Goal: Task Accomplishment & Management: Manage account settings

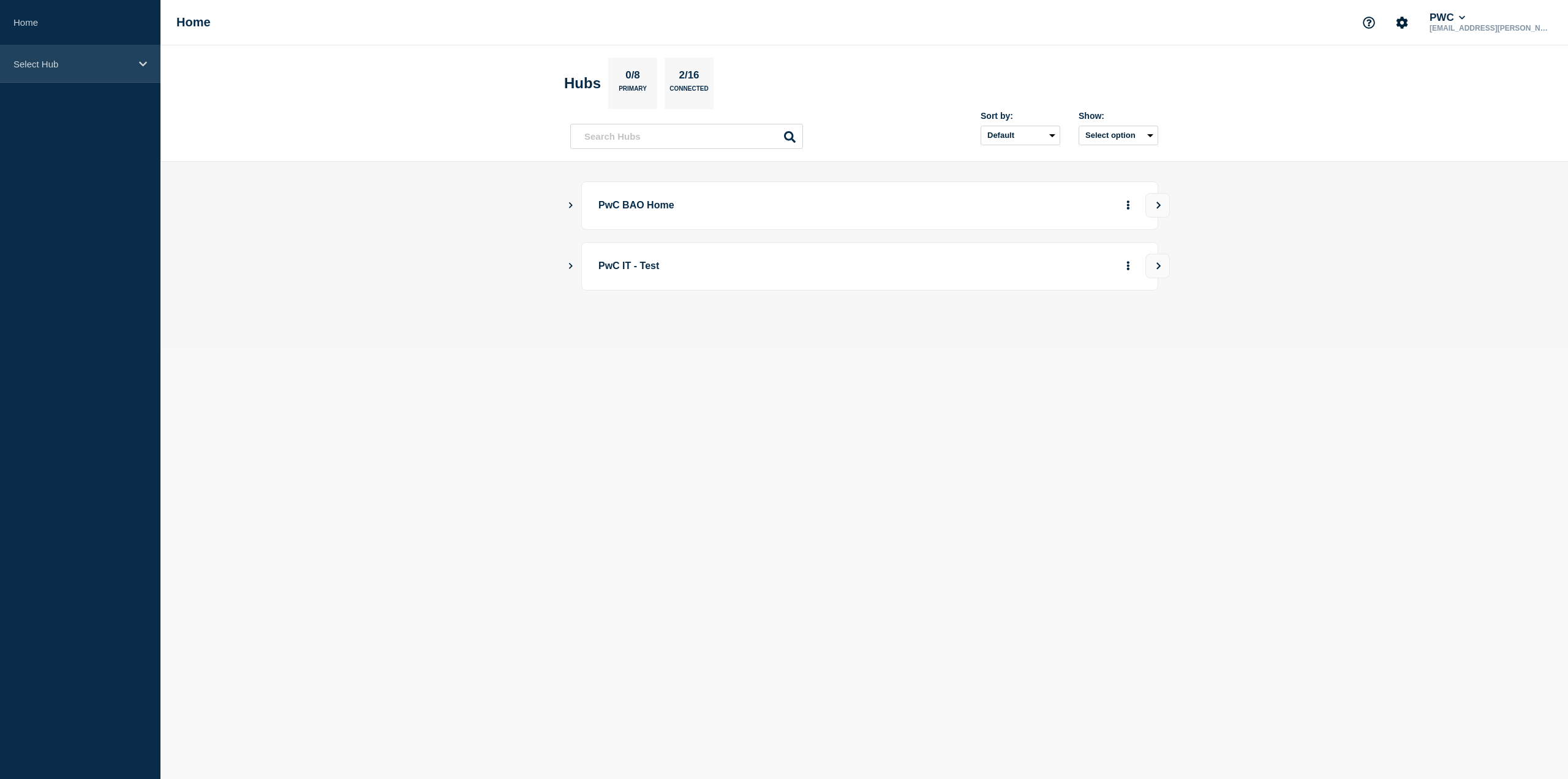
click at [65, 69] on div "Select Hub" at bounding box center [80, 64] width 160 height 37
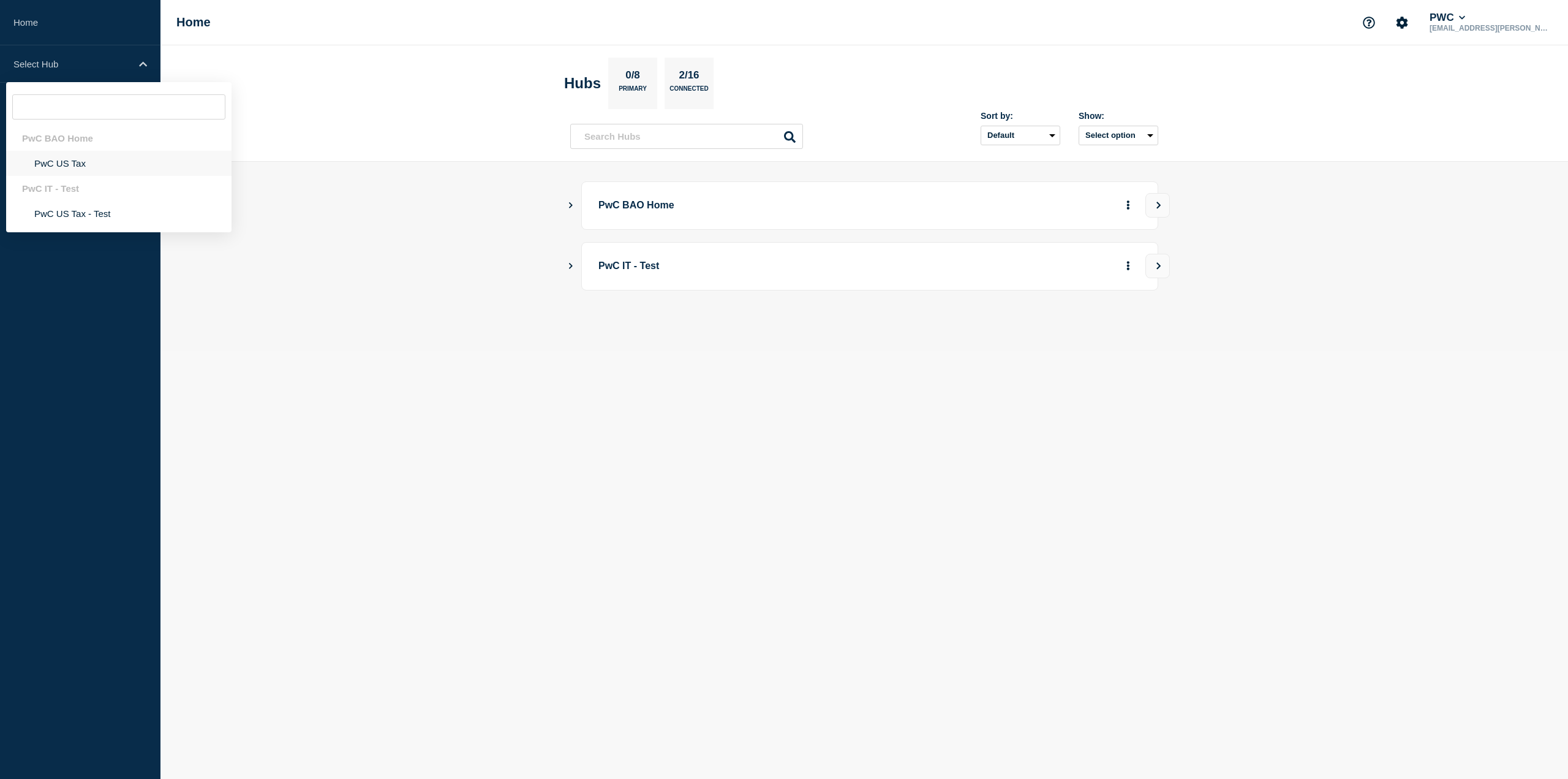
click at [76, 163] on li "PwC US Tax" at bounding box center [119, 163] width 226 height 25
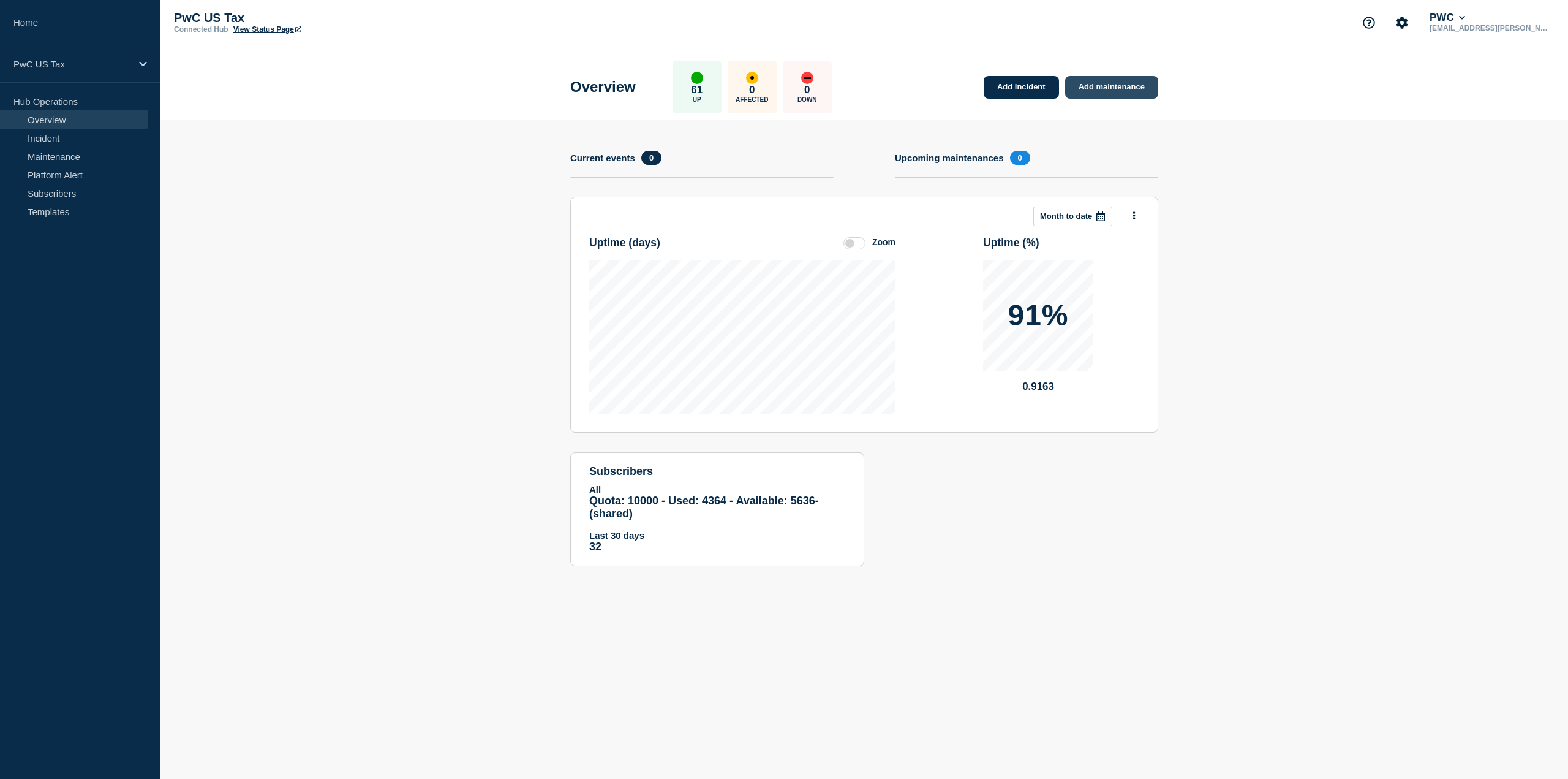
click at [1107, 87] on link "Add maintenance" at bounding box center [1112, 87] width 93 height 23
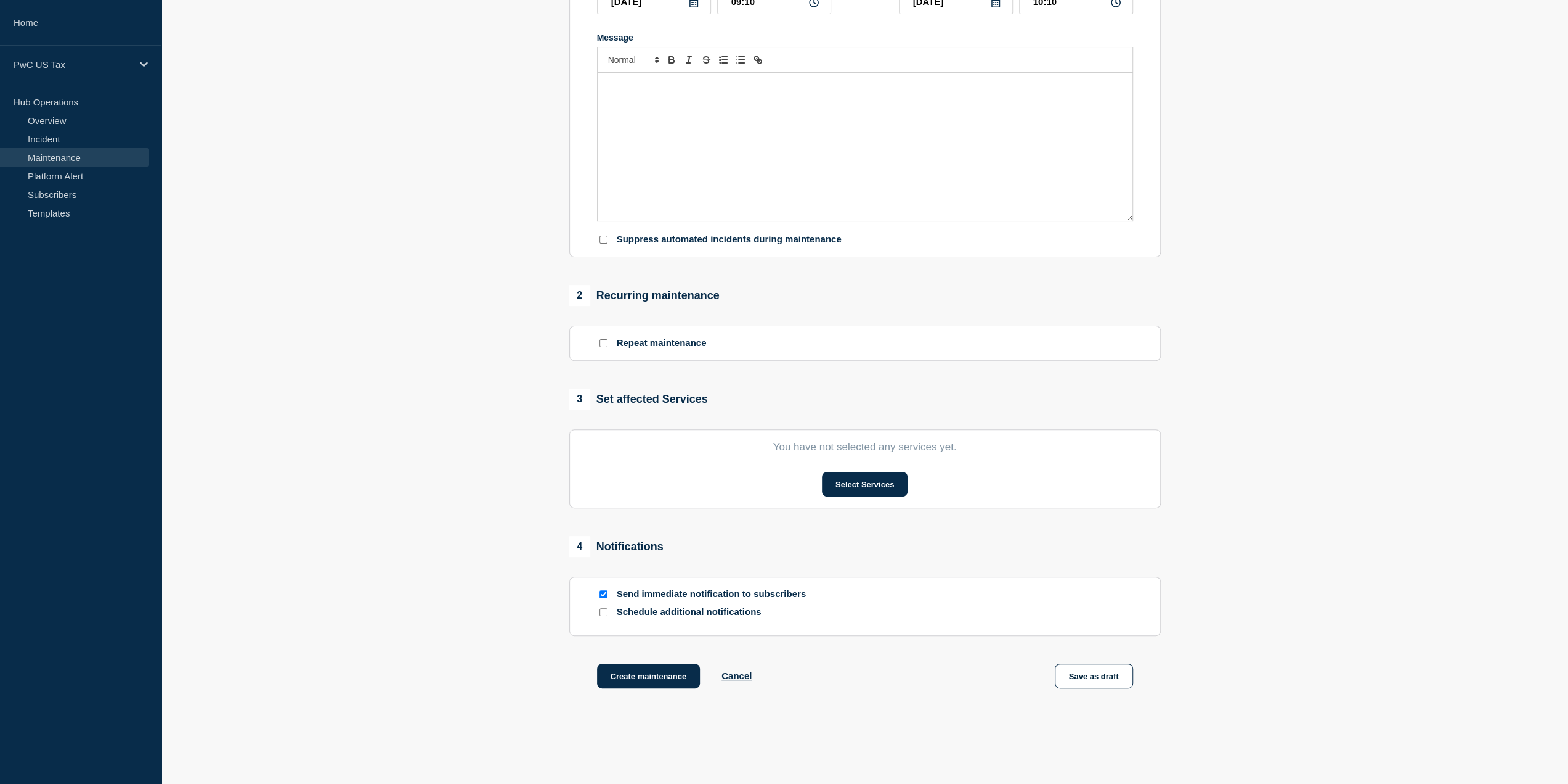
scroll to position [247, 0]
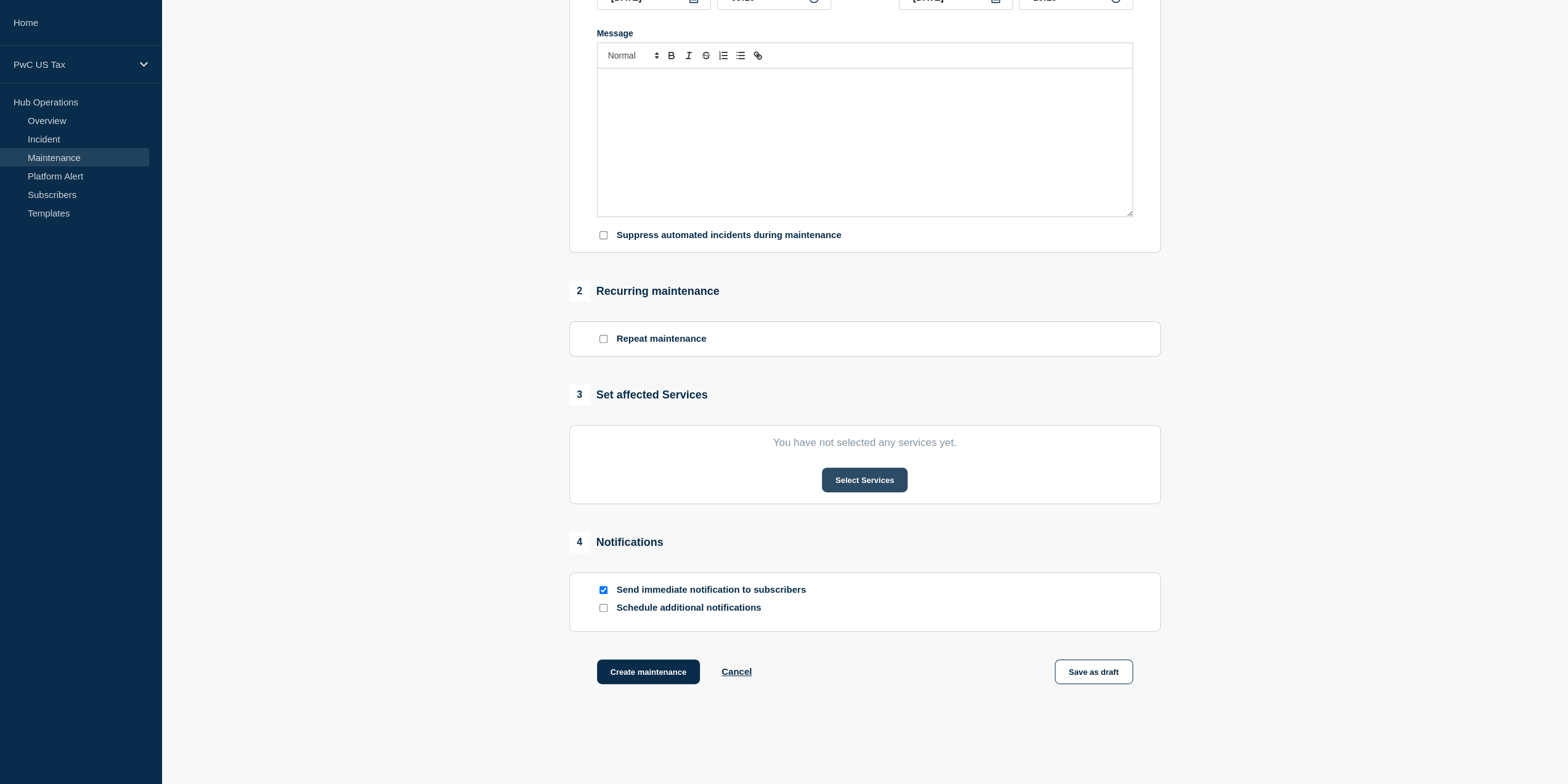
click at [858, 482] on button "Select Services" at bounding box center [864, 479] width 85 height 24
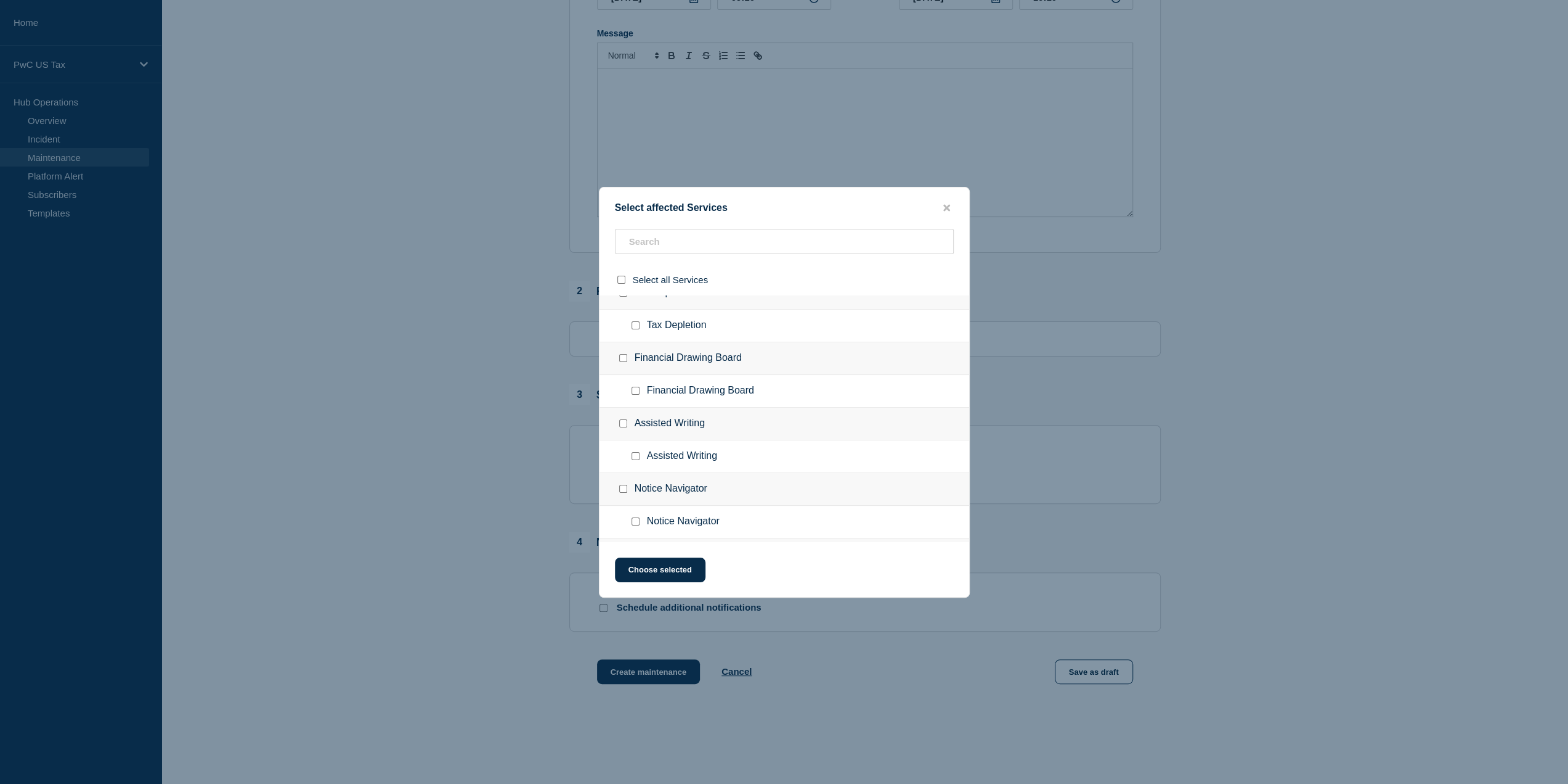
scroll to position [0, 0]
click at [1188, 278] on div at bounding box center [784, 392] width 1568 height 784
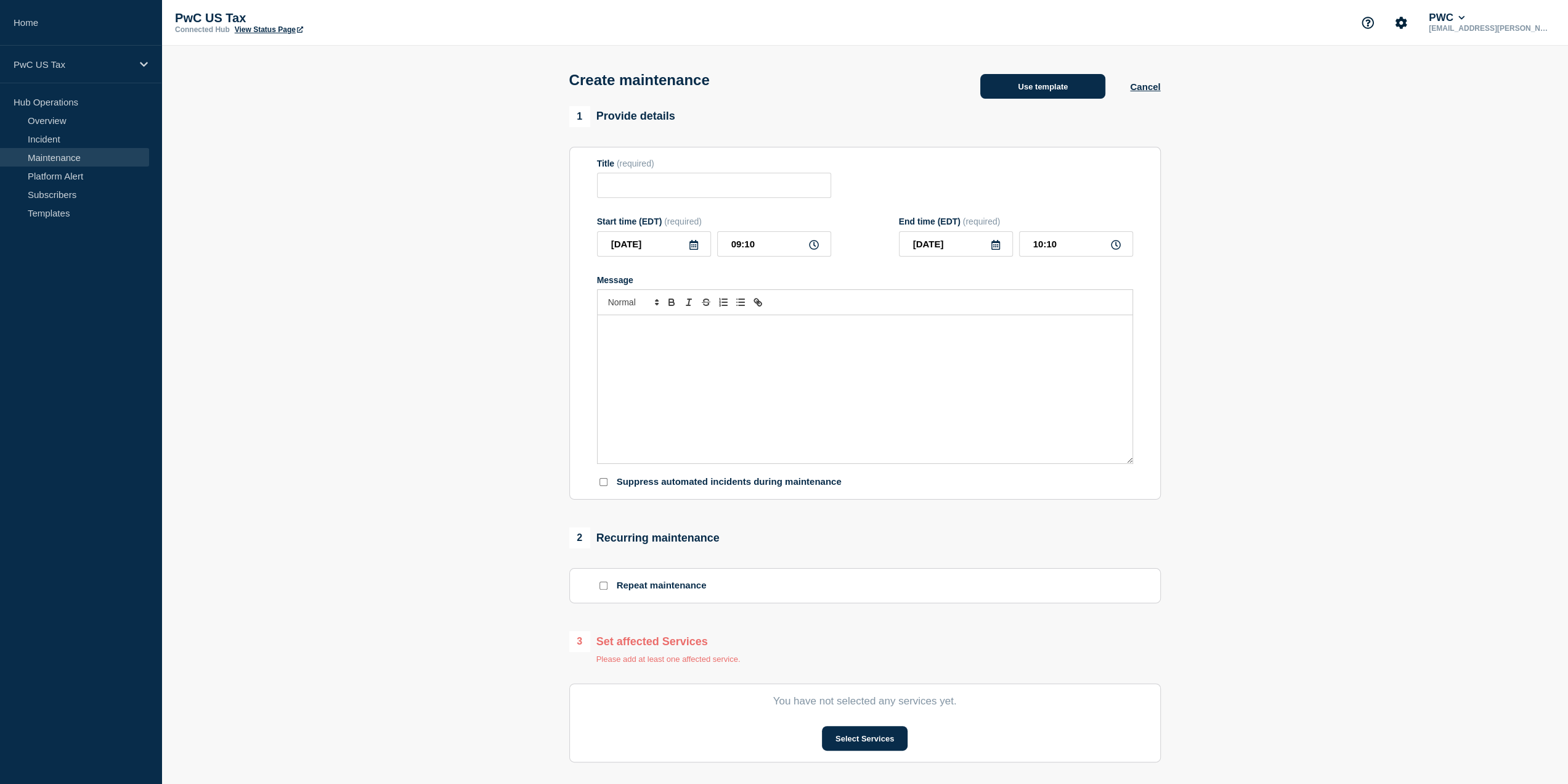
click at [1085, 89] on button "Use template" at bounding box center [1043, 85] width 125 height 24
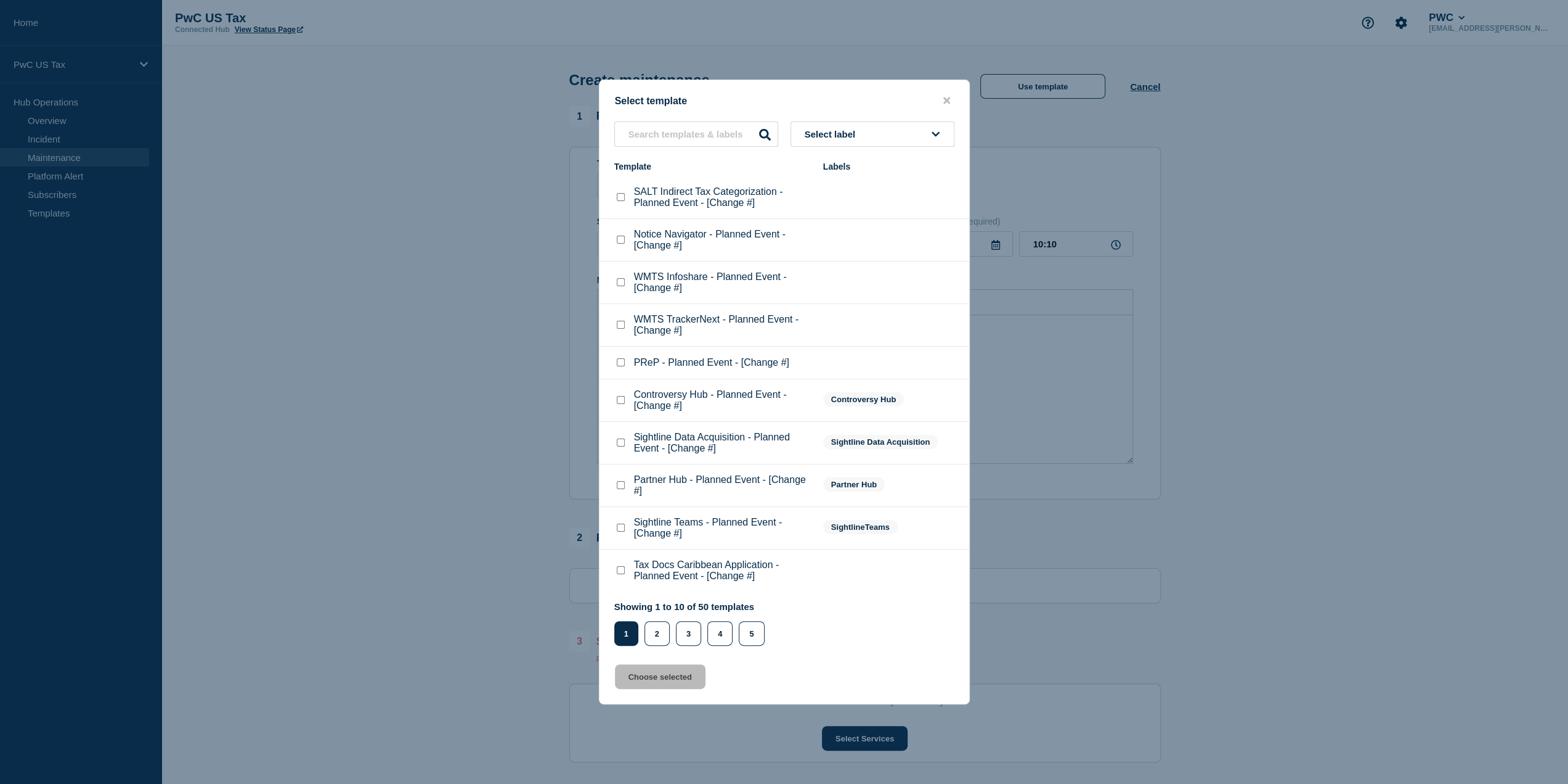
click at [52, 214] on div at bounding box center [784, 392] width 1568 height 784
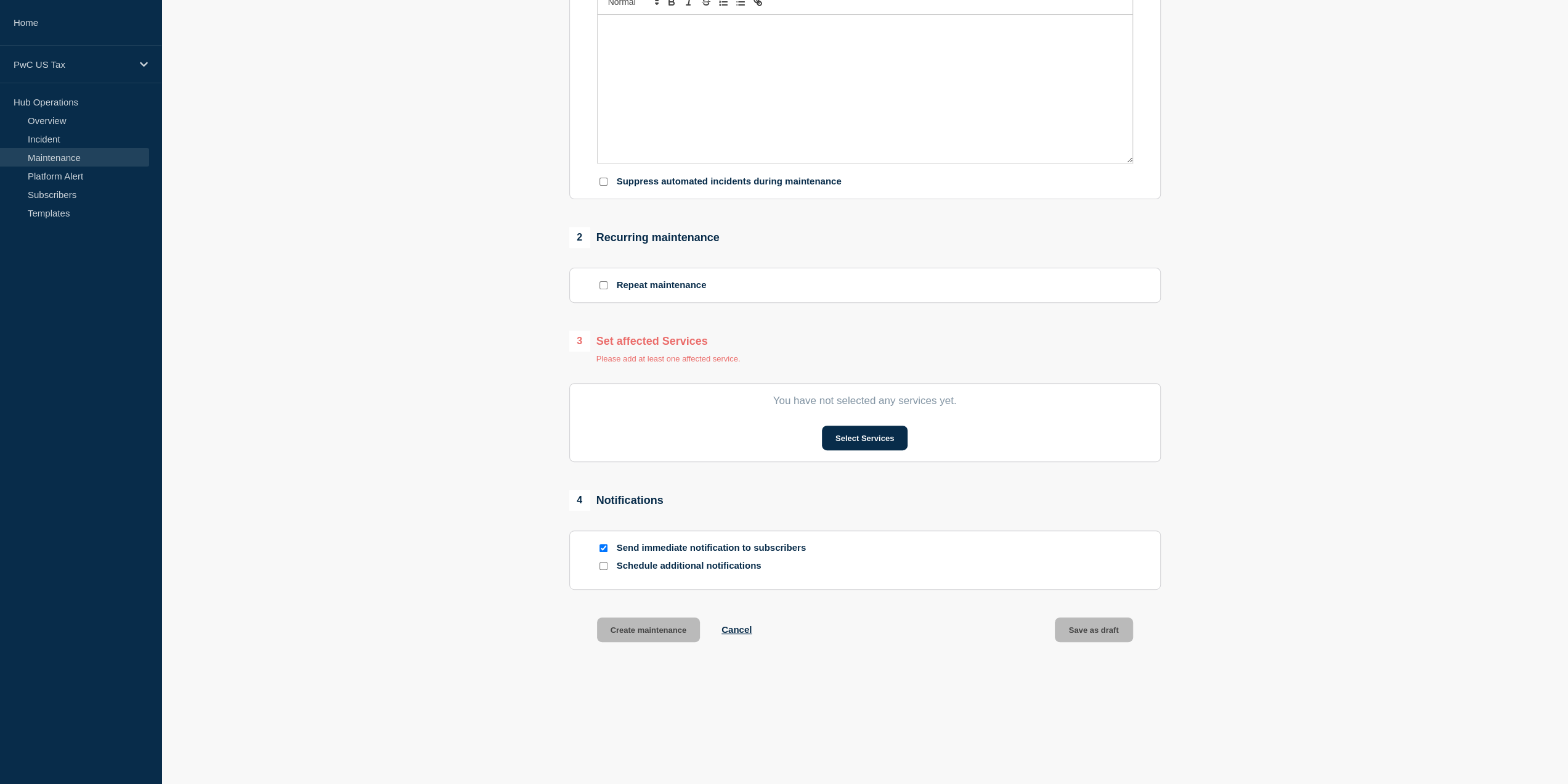
scroll to position [302, 0]
click at [874, 434] on button "Select Services" at bounding box center [864, 437] width 85 height 24
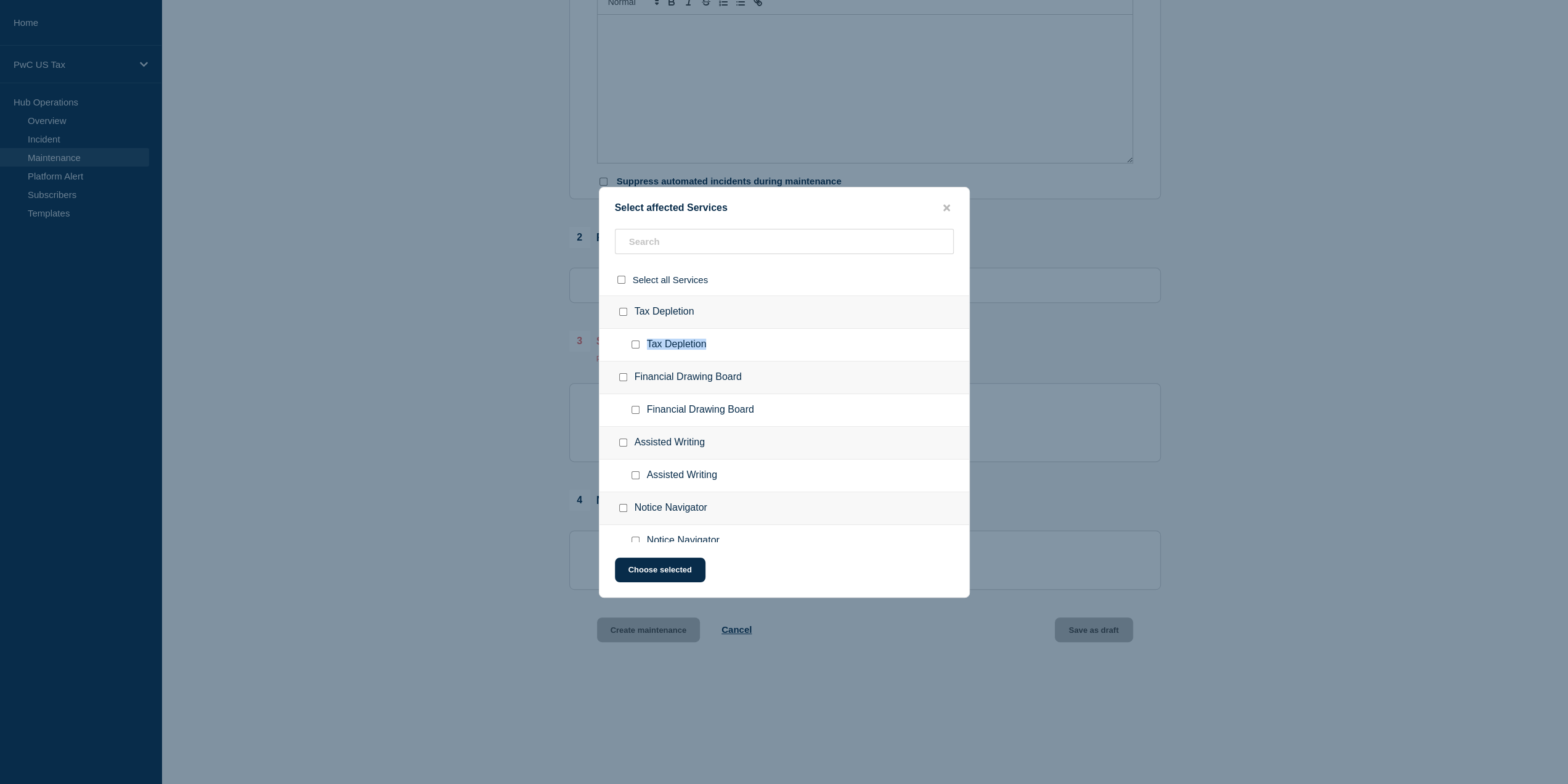
drag, startPoint x: 718, startPoint y: 342, endPoint x: 636, endPoint y: 352, distance: 82.6
click at [636, 352] on ul "Tax Depletion" at bounding box center [784, 345] width 369 height 33
copy ul "Tax Depletion"
click at [63, 268] on div at bounding box center [784, 392] width 1568 height 784
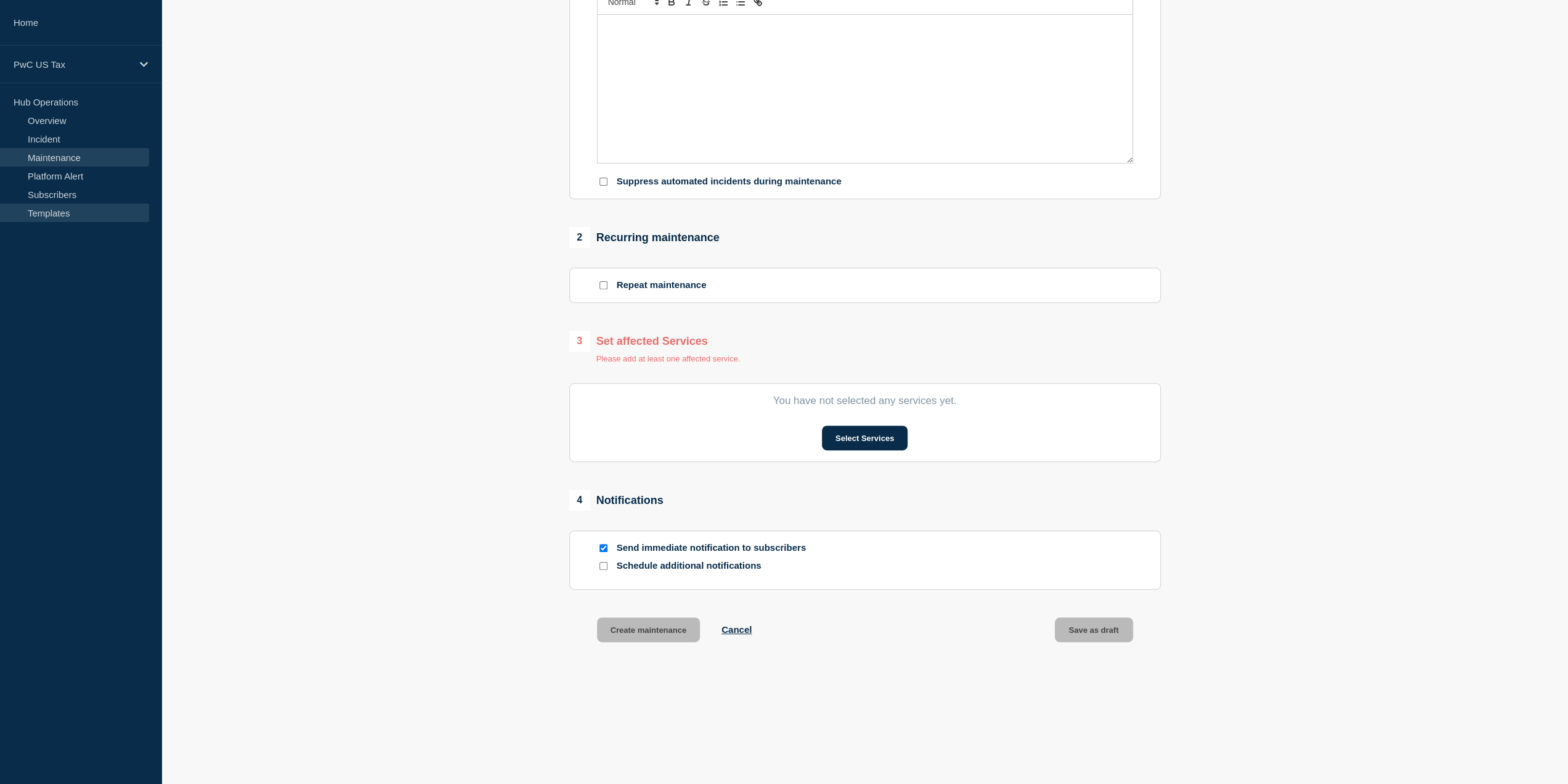
click at [60, 208] on link "Templates" at bounding box center [74, 213] width 150 height 19
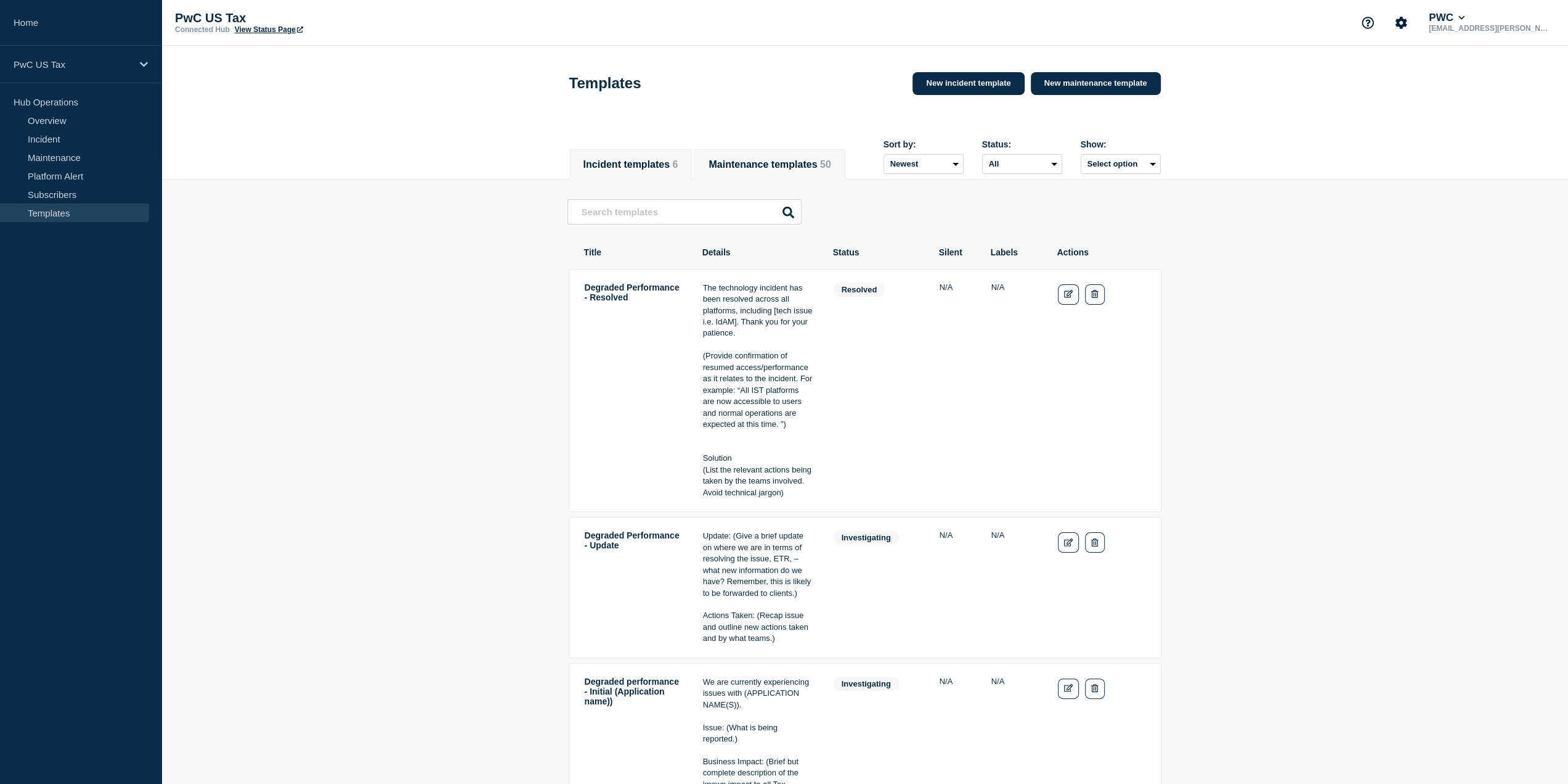
click at [803, 159] on button "Maintenance templates 50" at bounding box center [770, 164] width 122 height 11
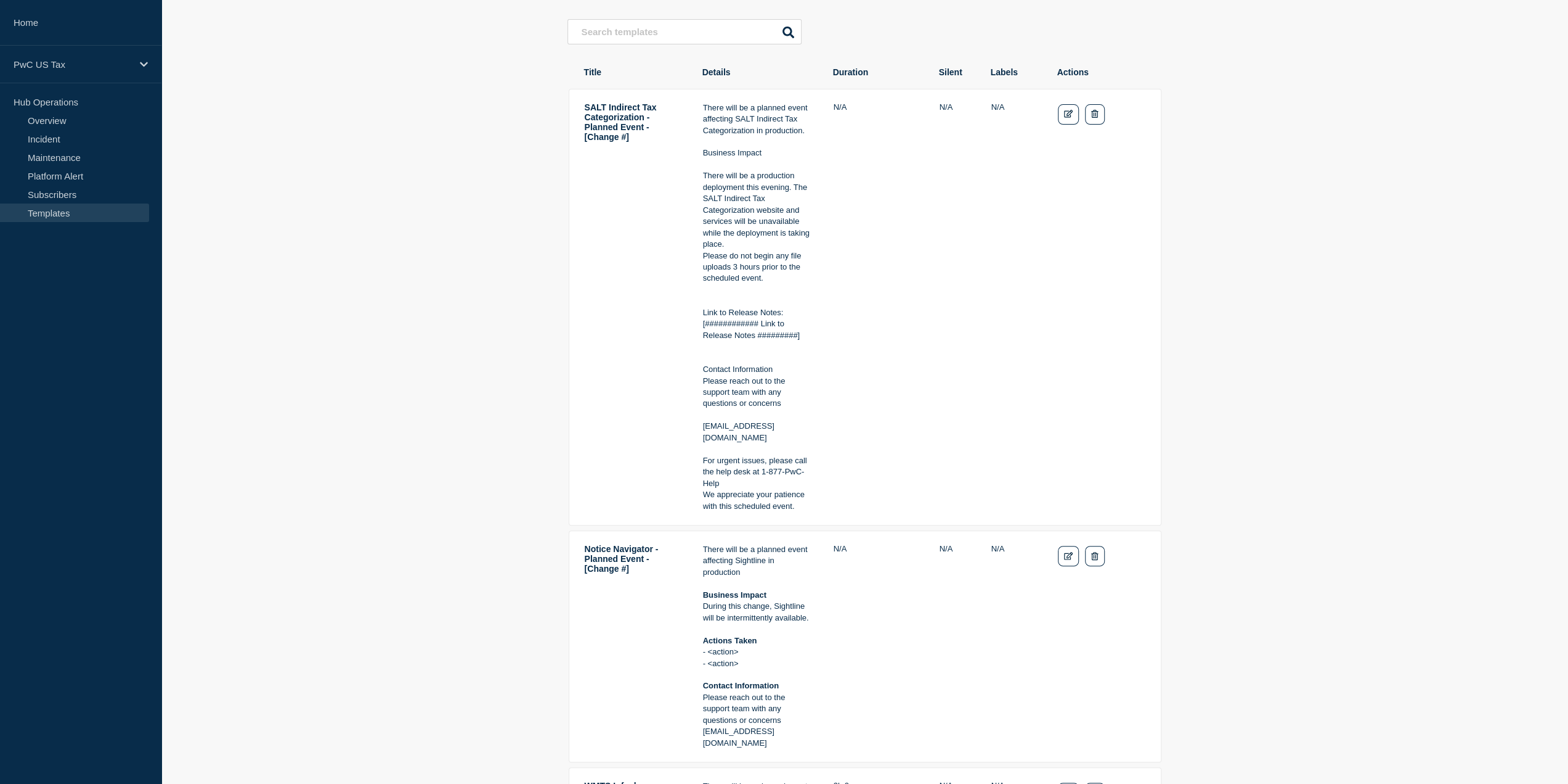
scroll to position [185, 0]
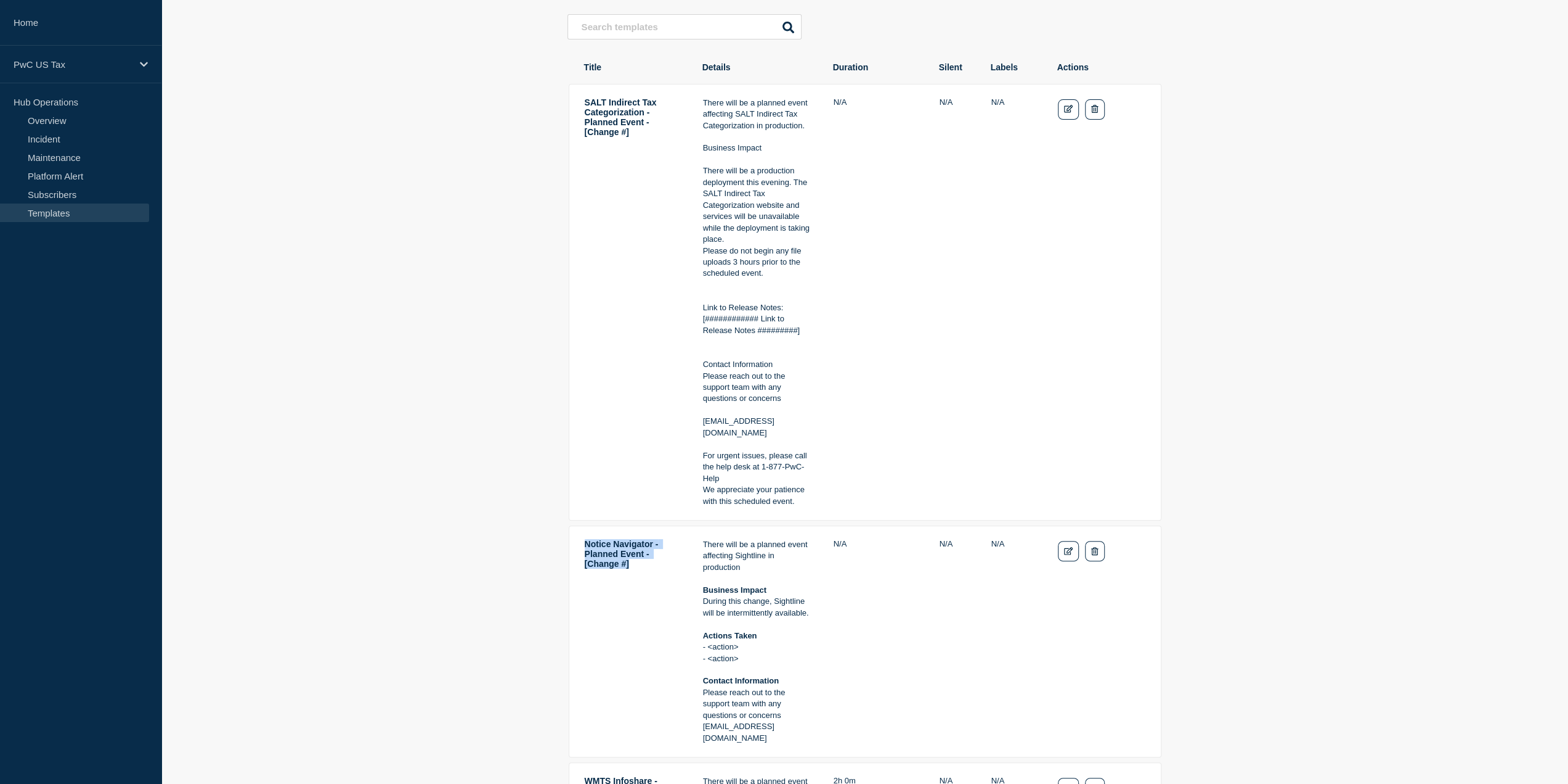
drag, startPoint x: 639, startPoint y: 582, endPoint x: 578, endPoint y: 555, distance: 66.7
click at [578, 555] on tr "Notice Navigator - Planned Event - [Change #] There will be a planned event aff…" at bounding box center [865, 641] width 593 height 232
copy td "Notice Navigator - Planned Event - [Change #]"
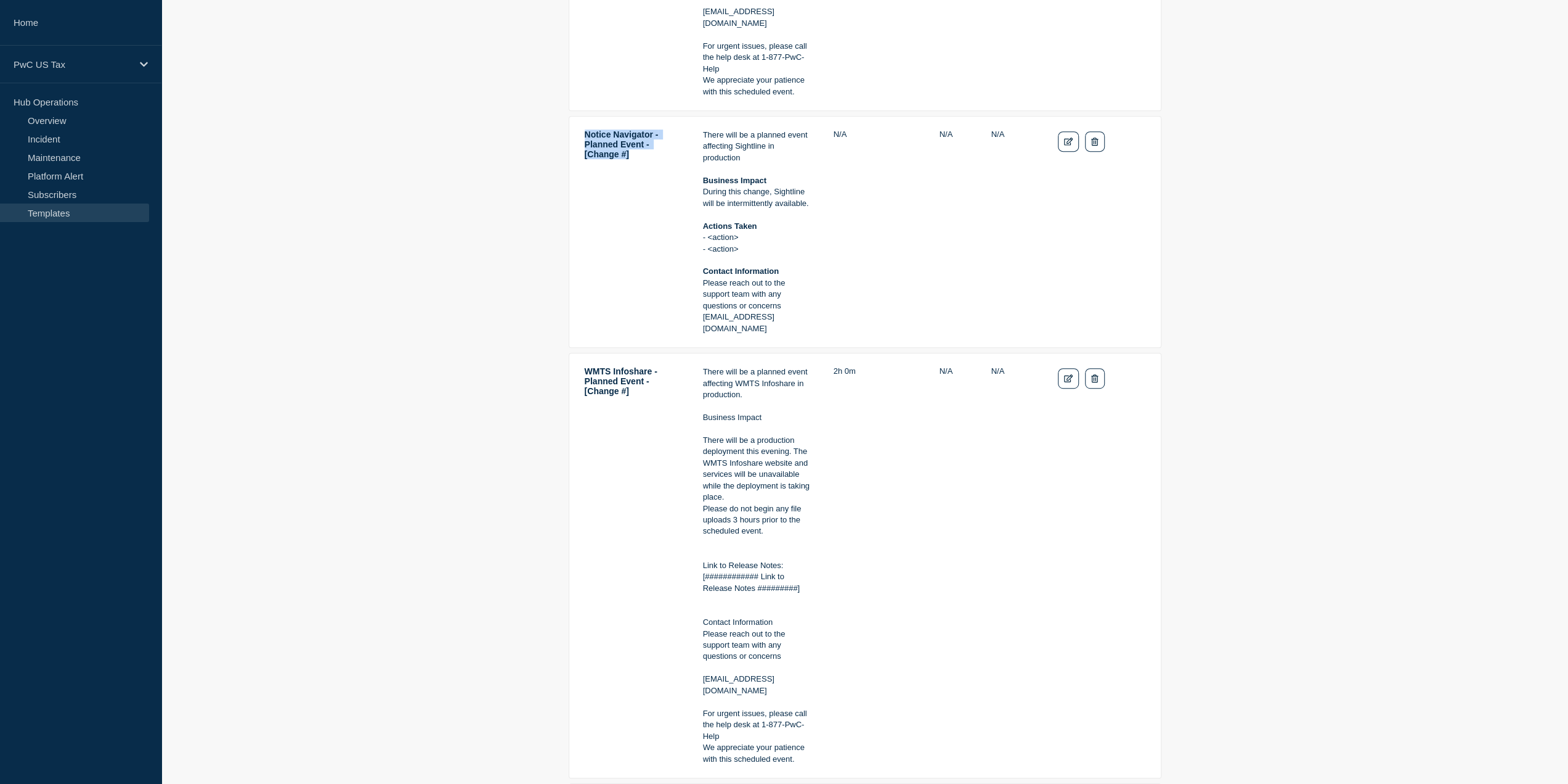
scroll to position [555, 0]
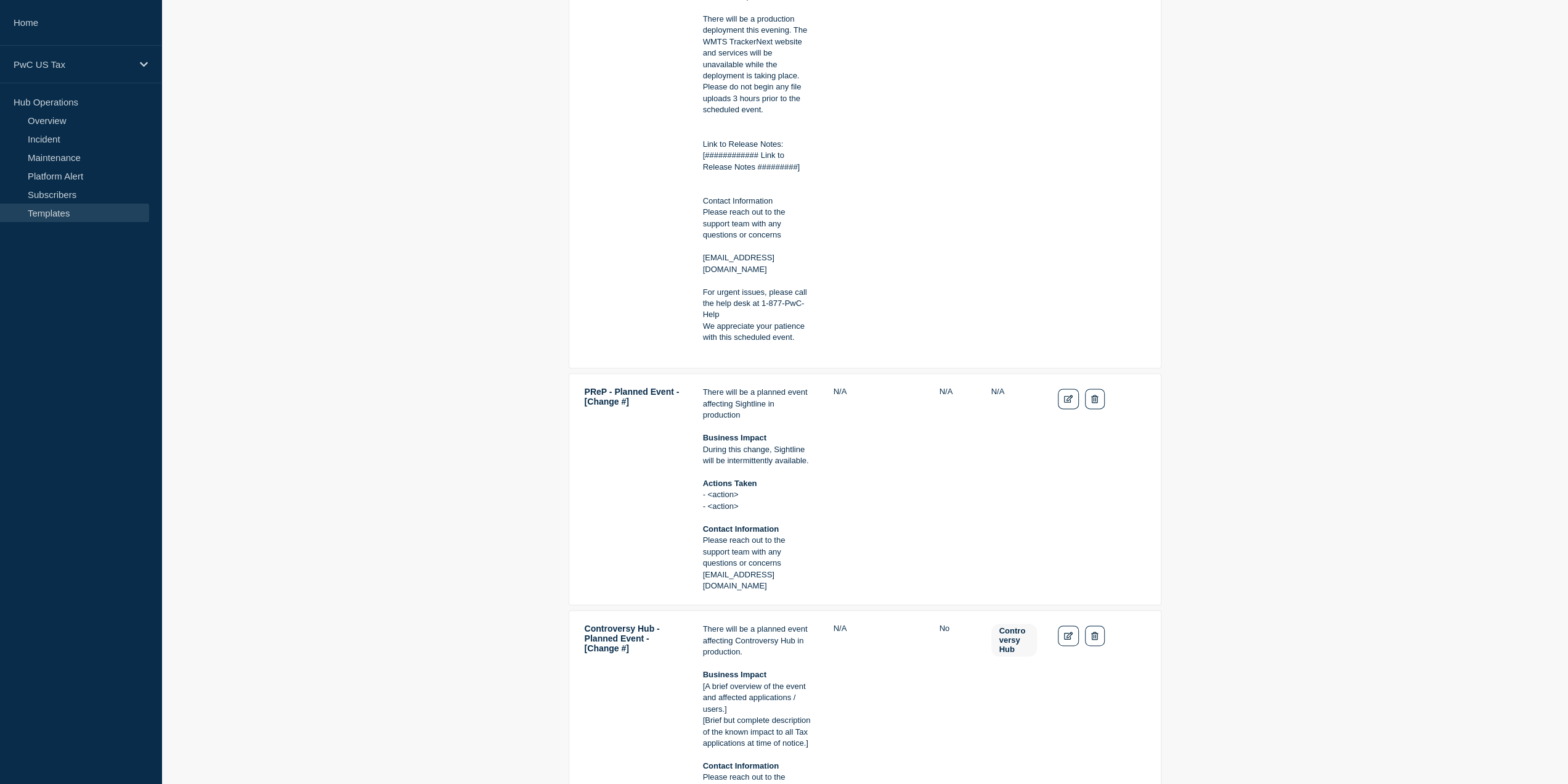
scroll to position [1541, 0]
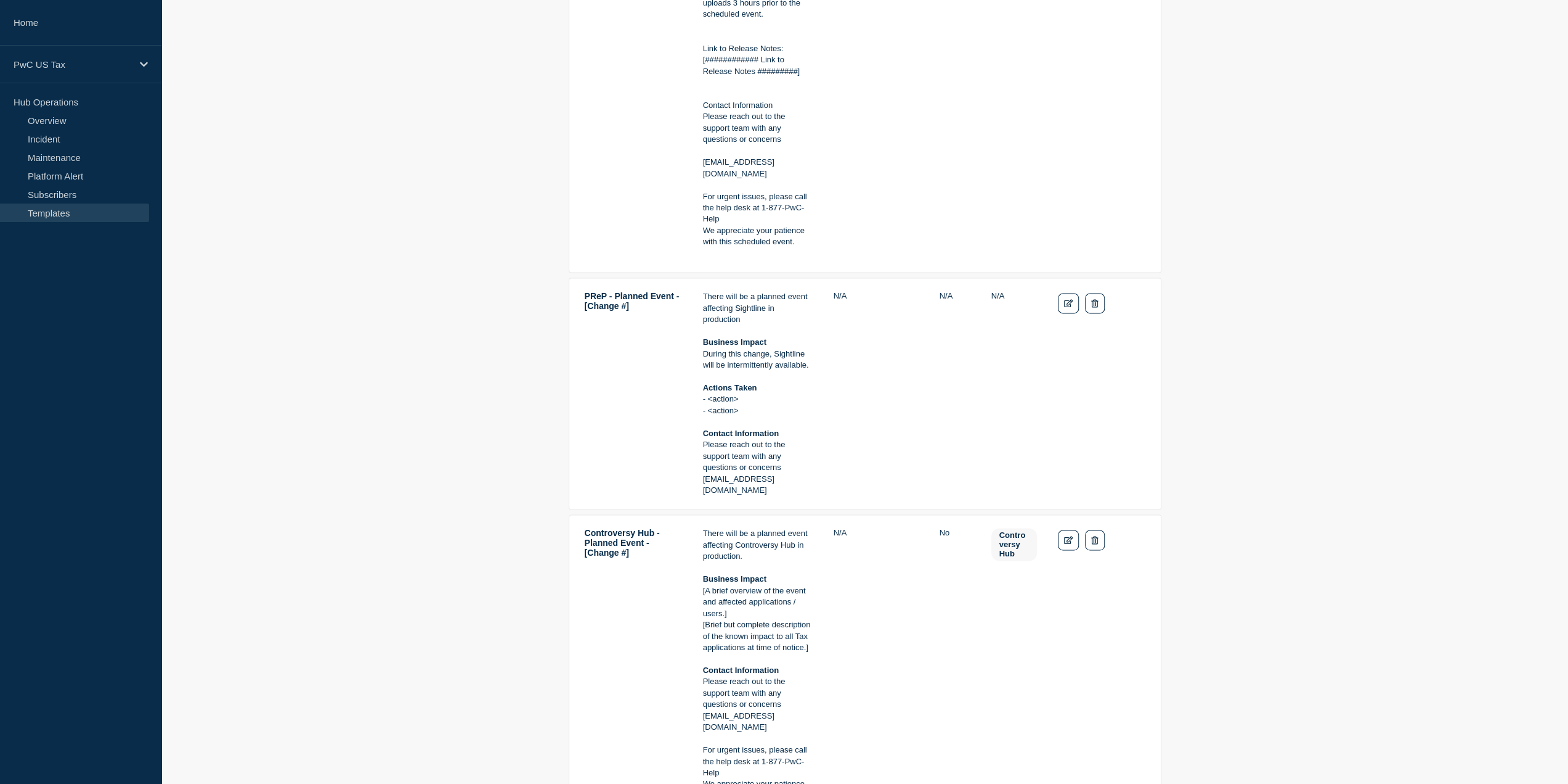
drag, startPoint x: 798, startPoint y: 504, endPoint x: 704, endPoint y: 309, distance: 216.5
click at [704, 309] on div "There will be a planned event affecting Sightline in production Business Impact…" at bounding box center [758, 393] width 110 height 204
copy div "There will be a planned event affecting Sightline in production Business Impact…"
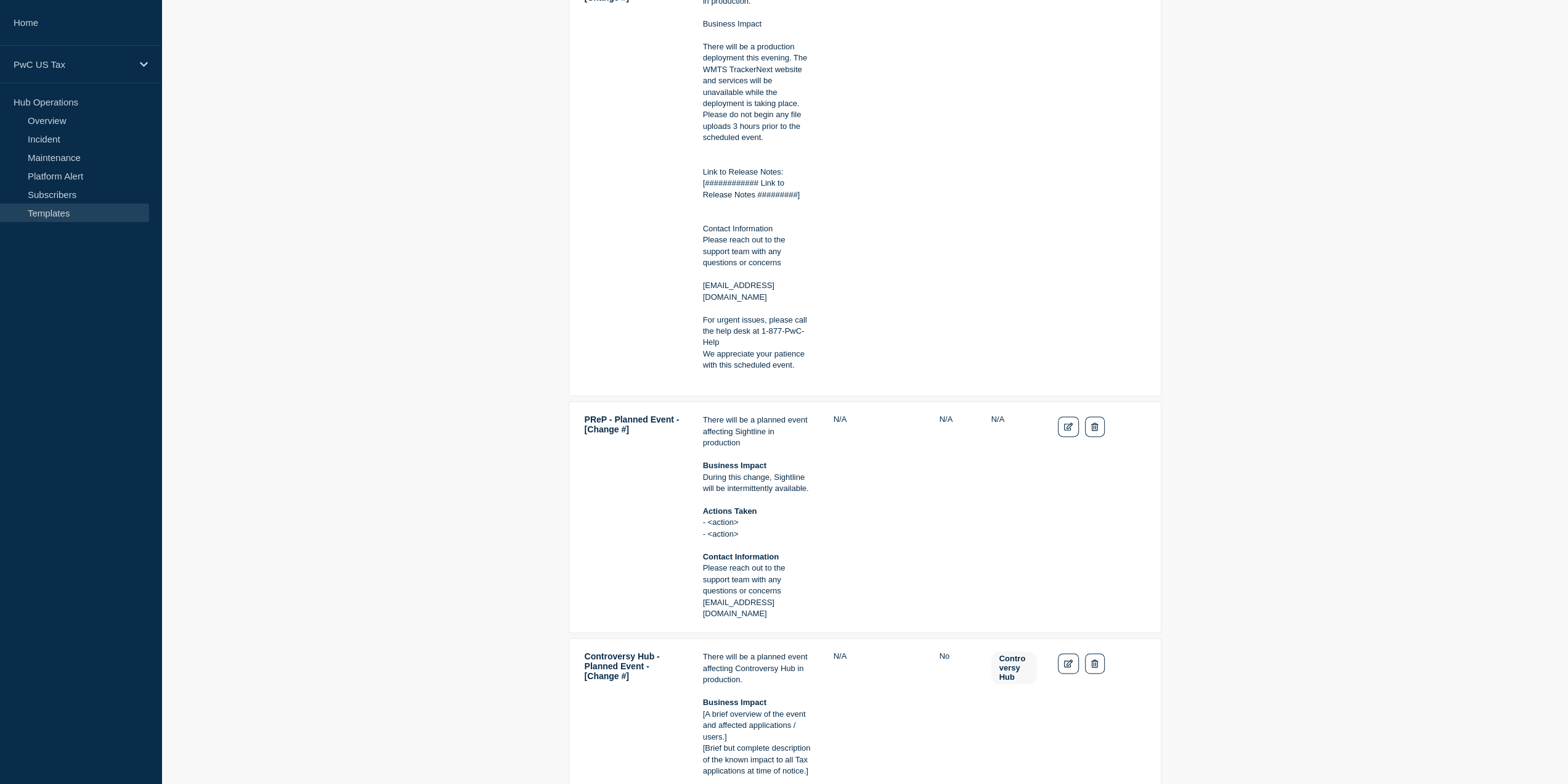
scroll to position [1295, 0]
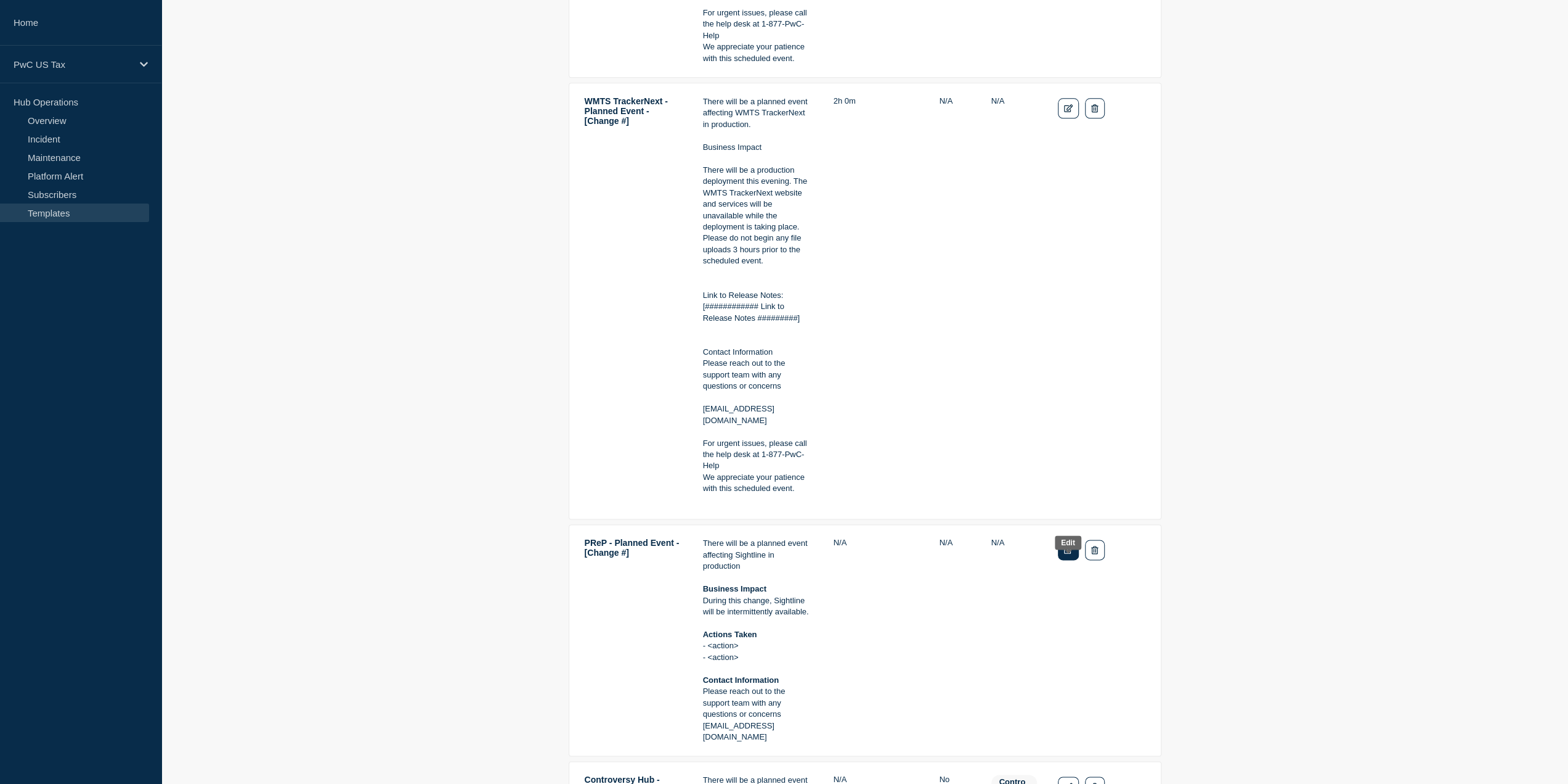
click at [1069, 554] on icon "Edit" at bounding box center [1069, 550] width 9 height 8
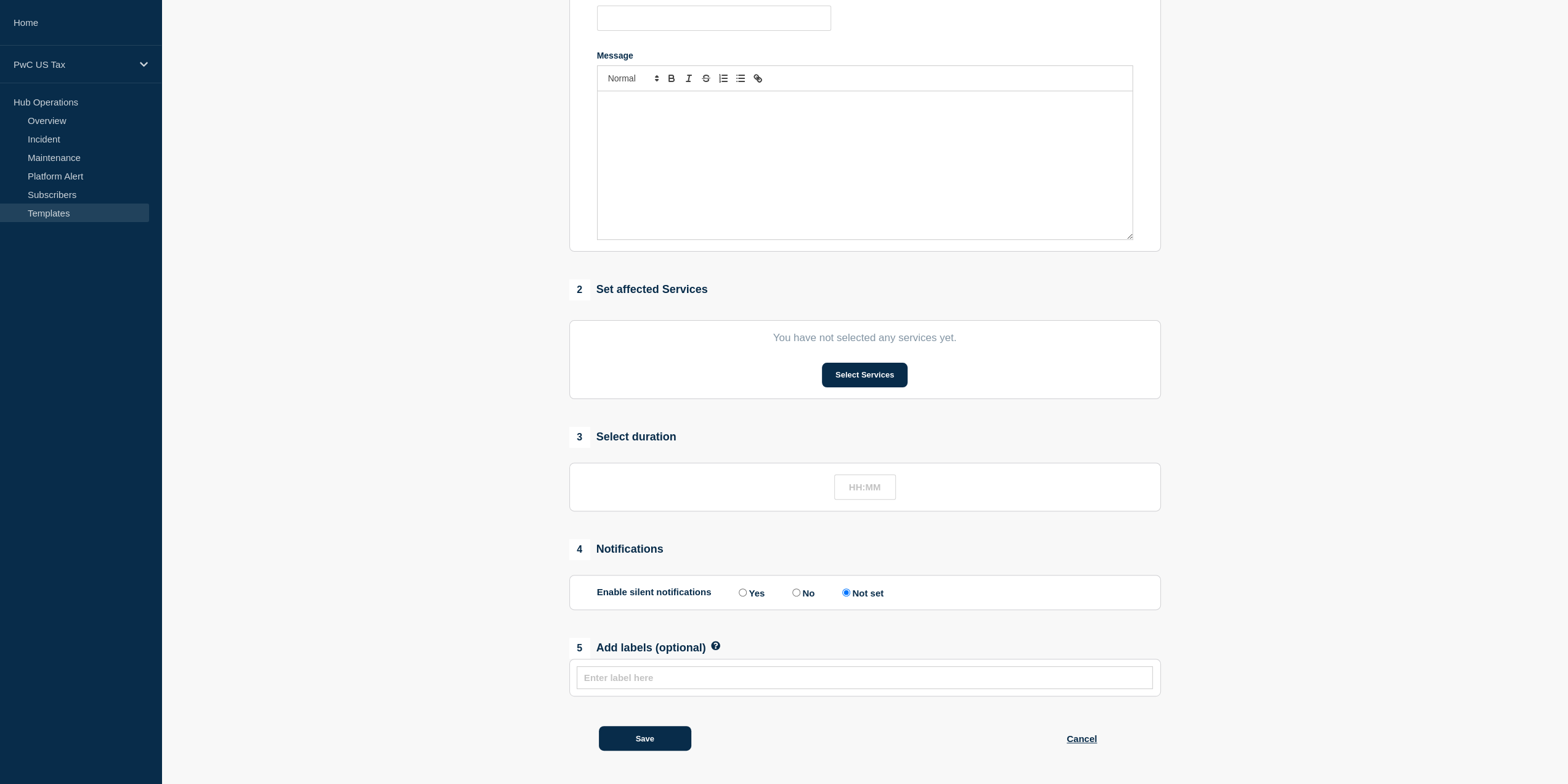
type input "PReP - Planned Event - [Change #]"
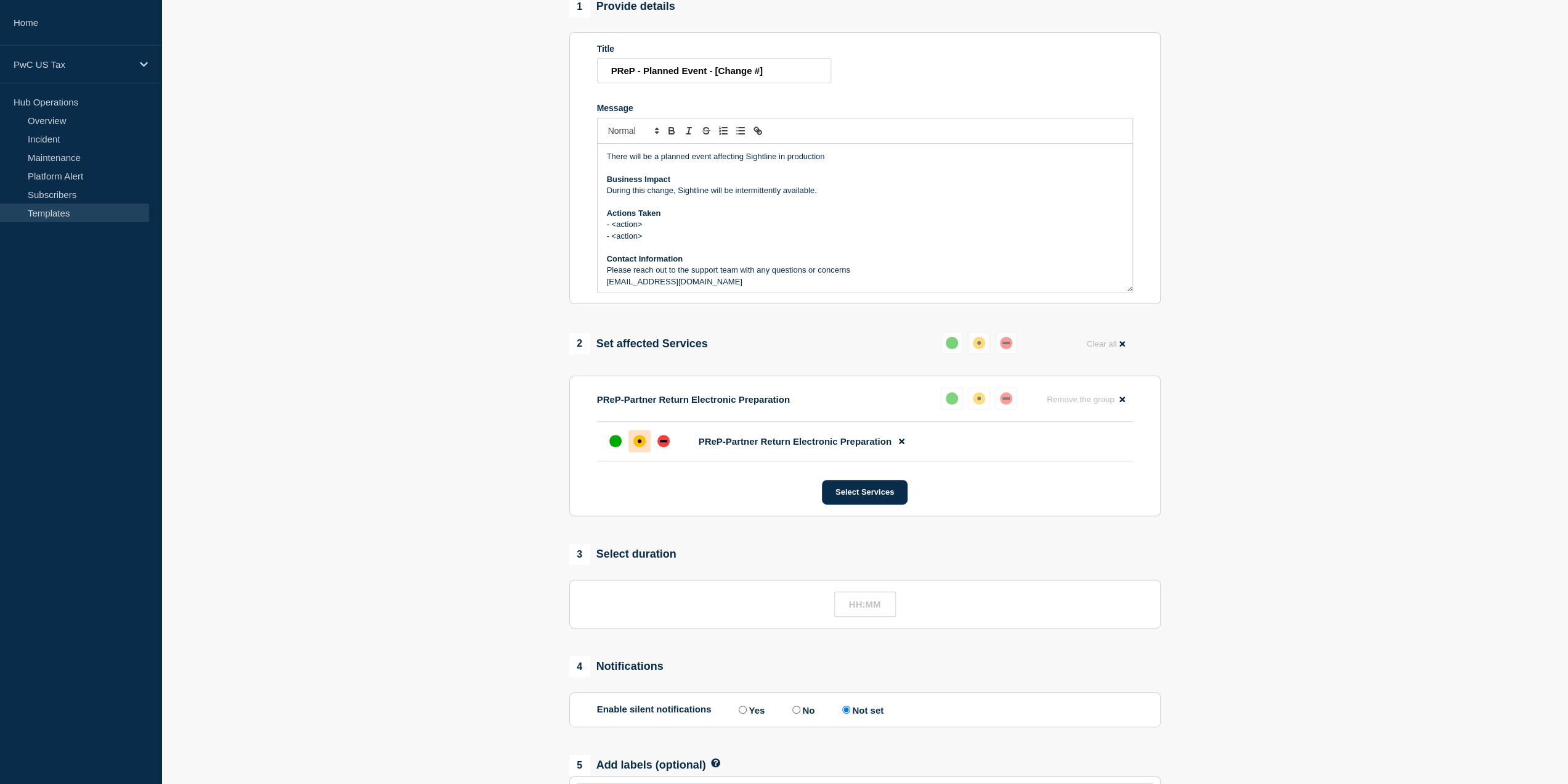
scroll to position [219, 0]
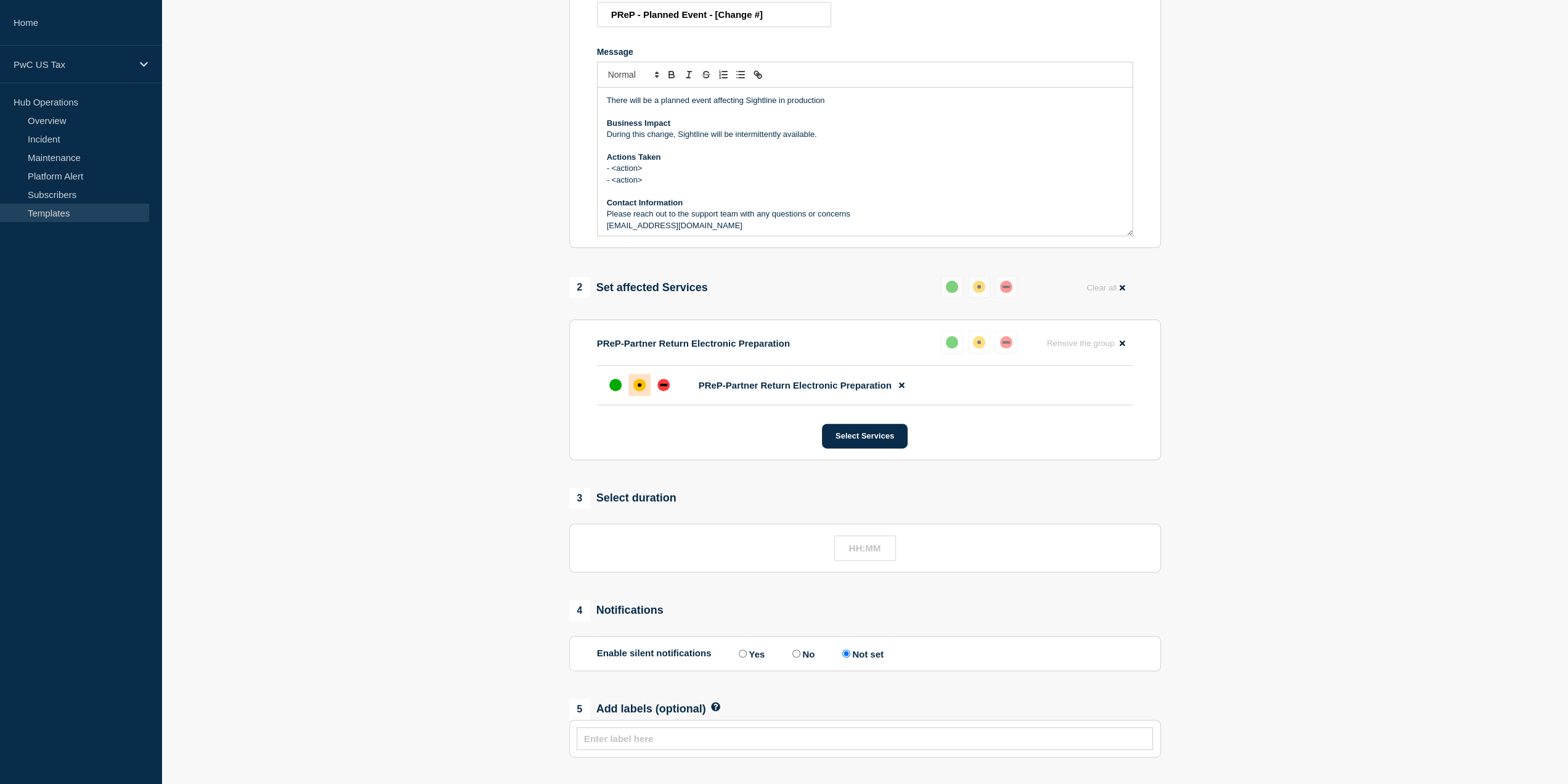
click at [1220, 302] on section "Last updated: 2025-05-06 17:52 (EDT) by alince.victor@pwc.com 1 Provide details…" at bounding box center [864, 366] width 1407 height 922
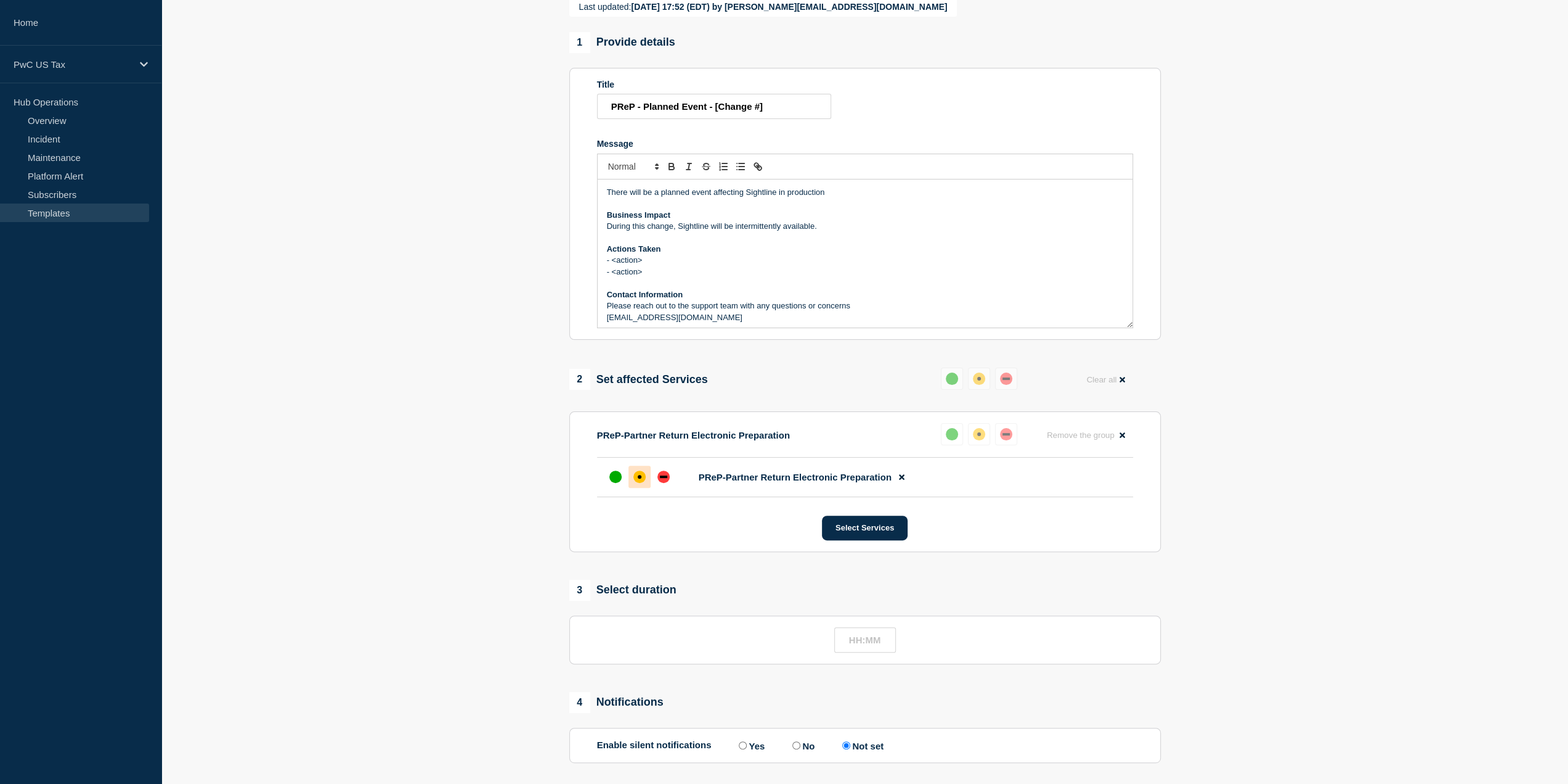
scroll to position [99, 0]
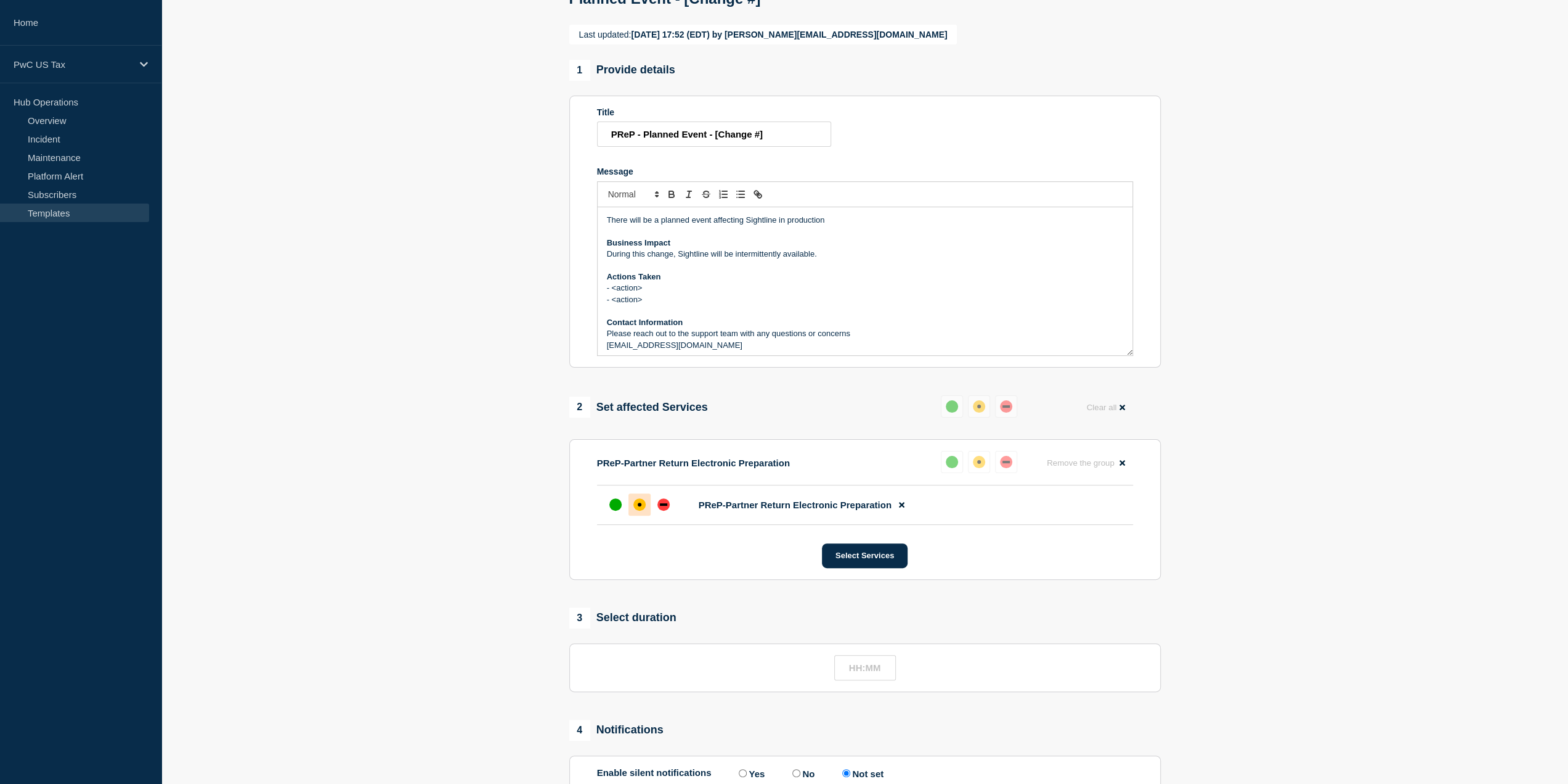
click at [46, 211] on link "Templates" at bounding box center [74, 213] width 150 height 19
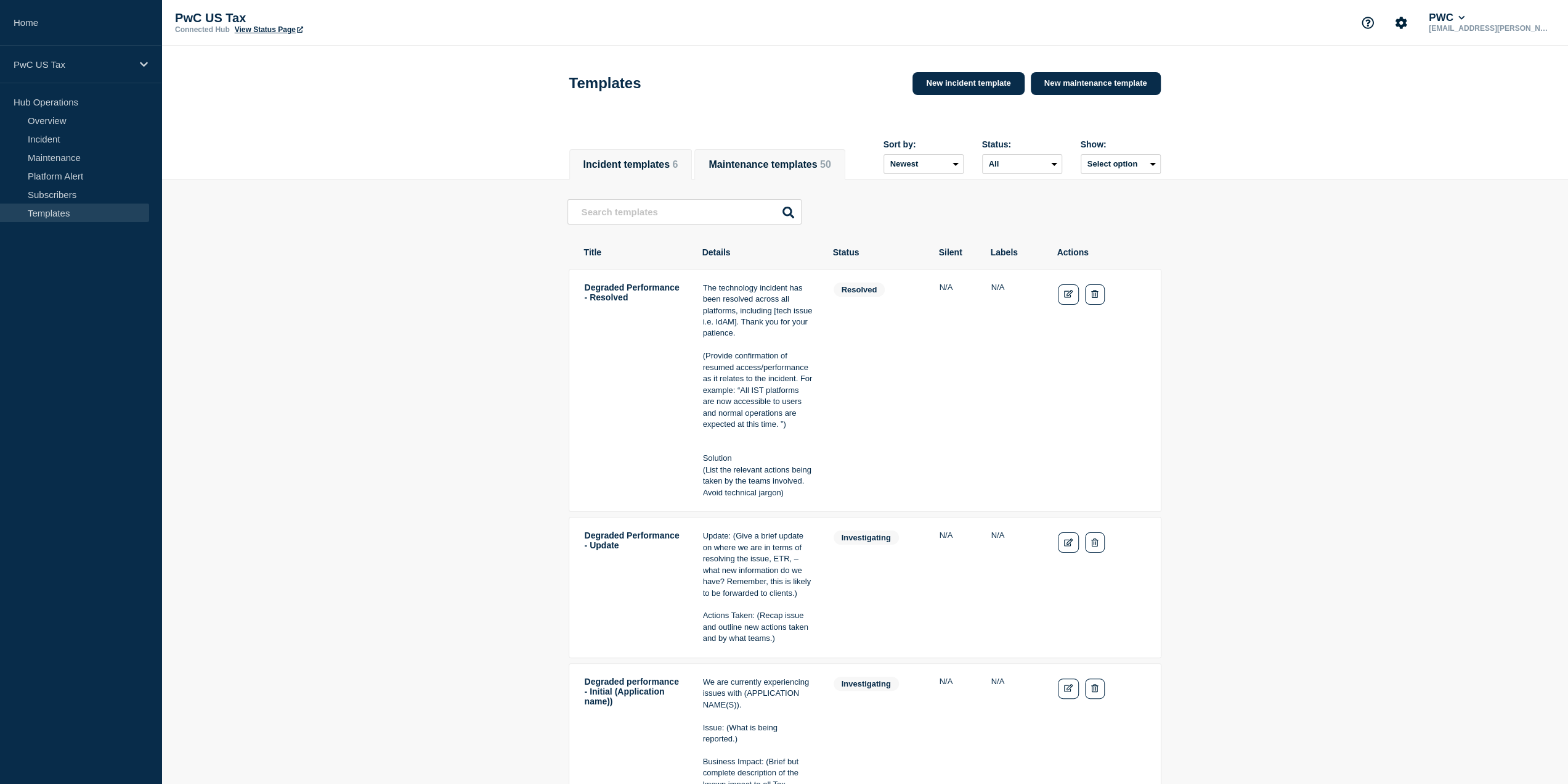
click at [807, 164] on button "Maintenance templates 50" at bounding box center [770, 164] width 122 height 11
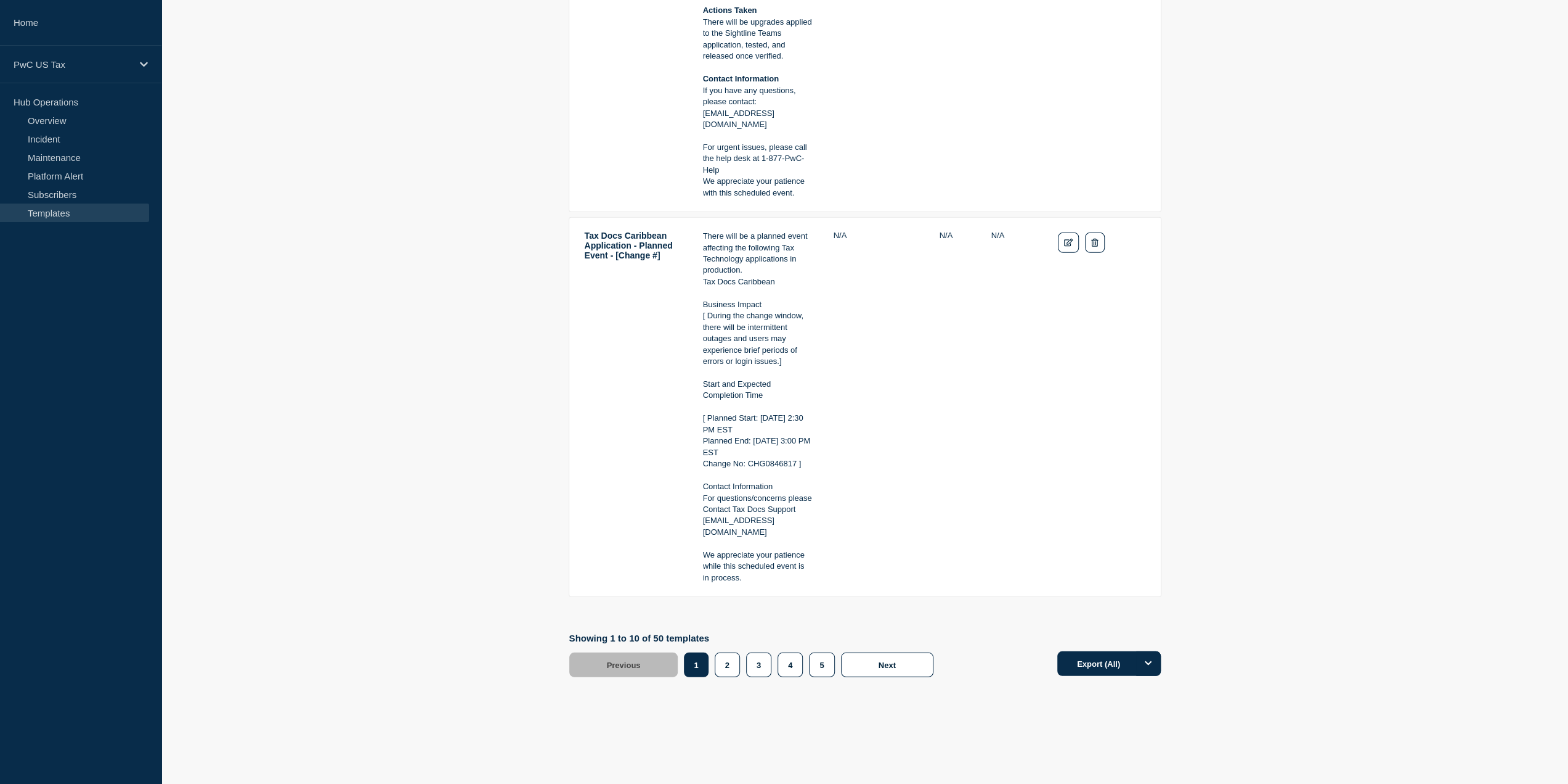
scroll to position [3143, 0]
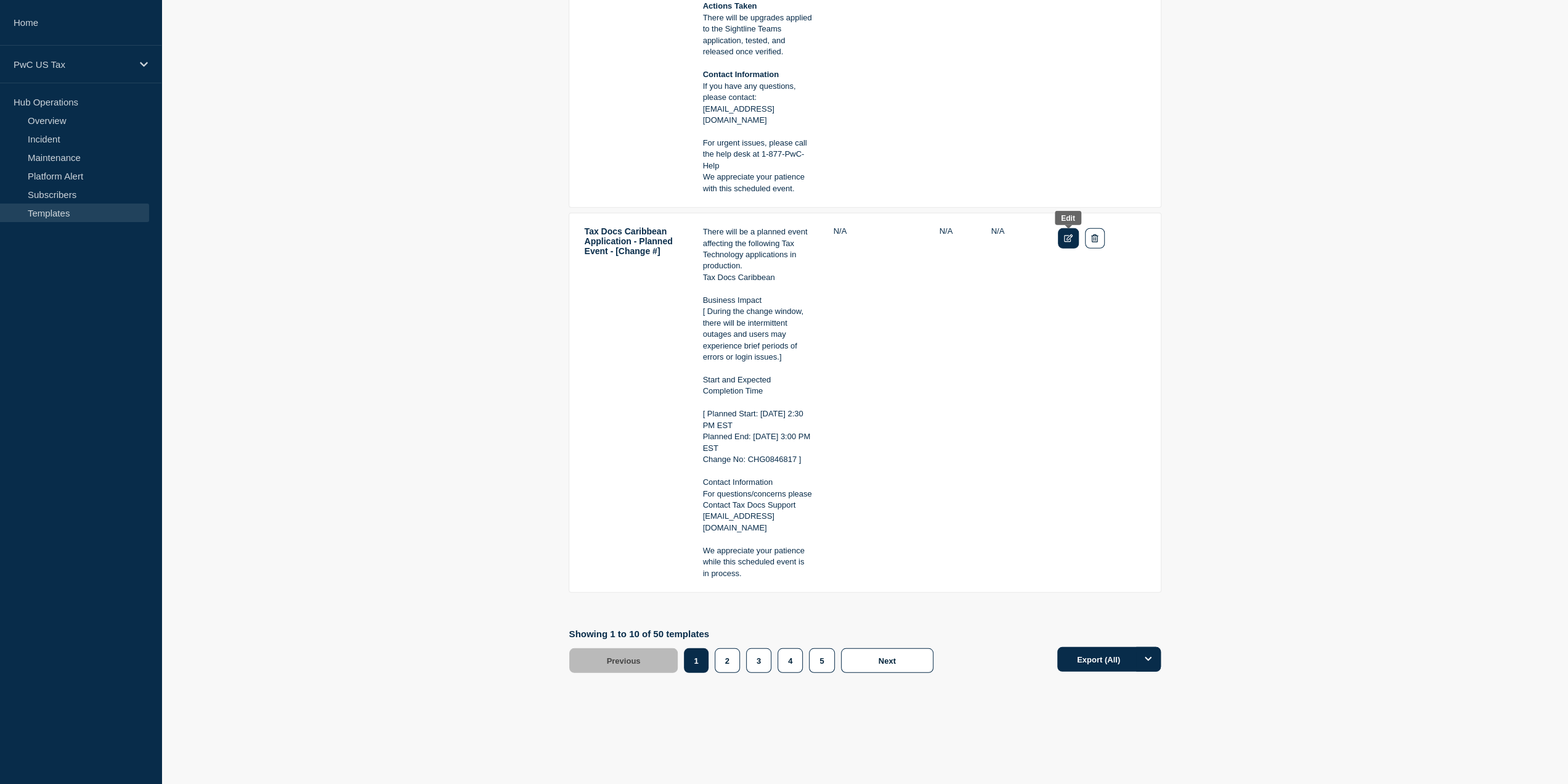
click at [1065, 238] on icon "Edit" at bounding box center [1069, 238] width 9 height 8
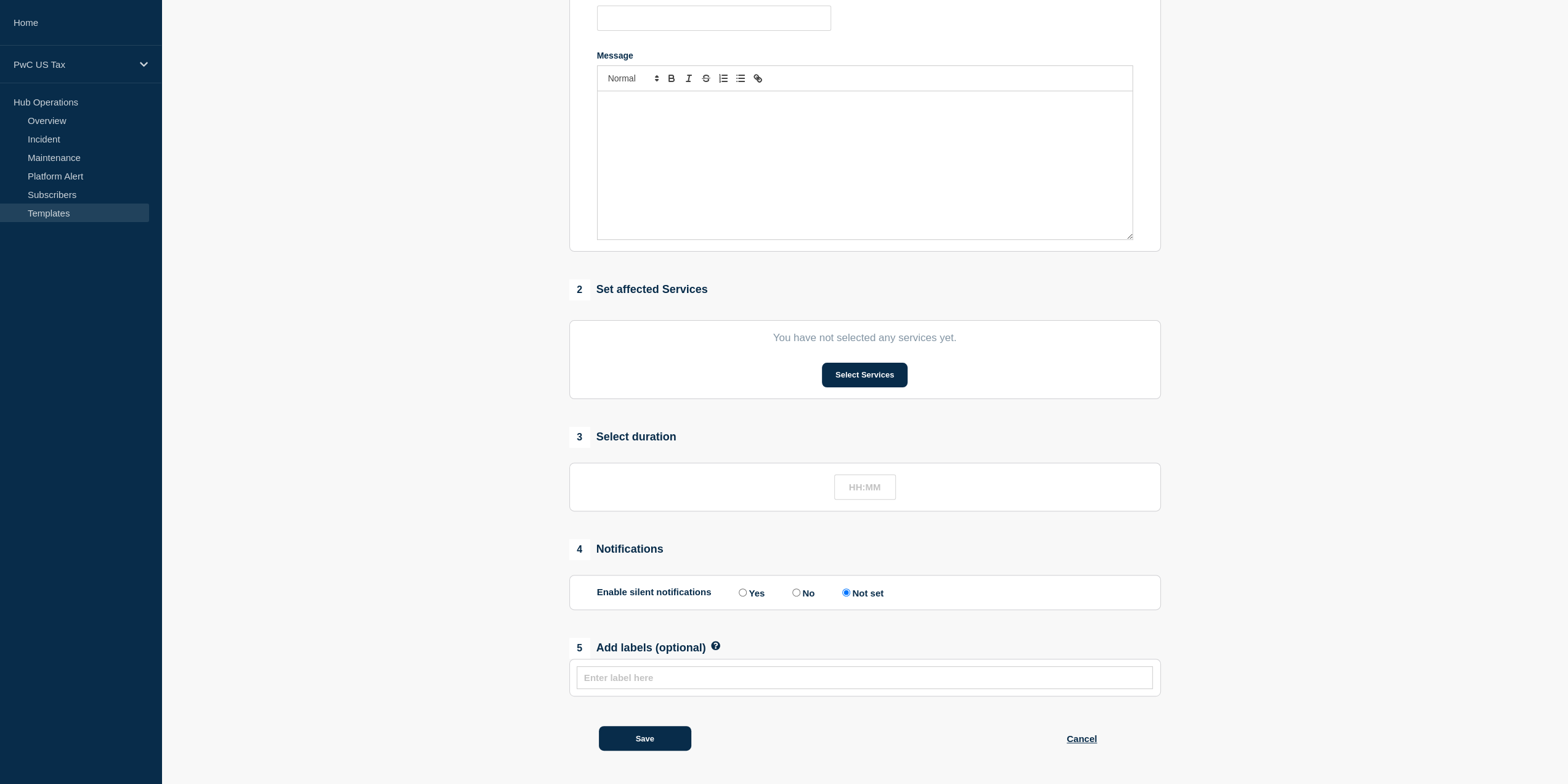
type input "Tax Docs Caribbean Application - Planned Event - [Change #]"
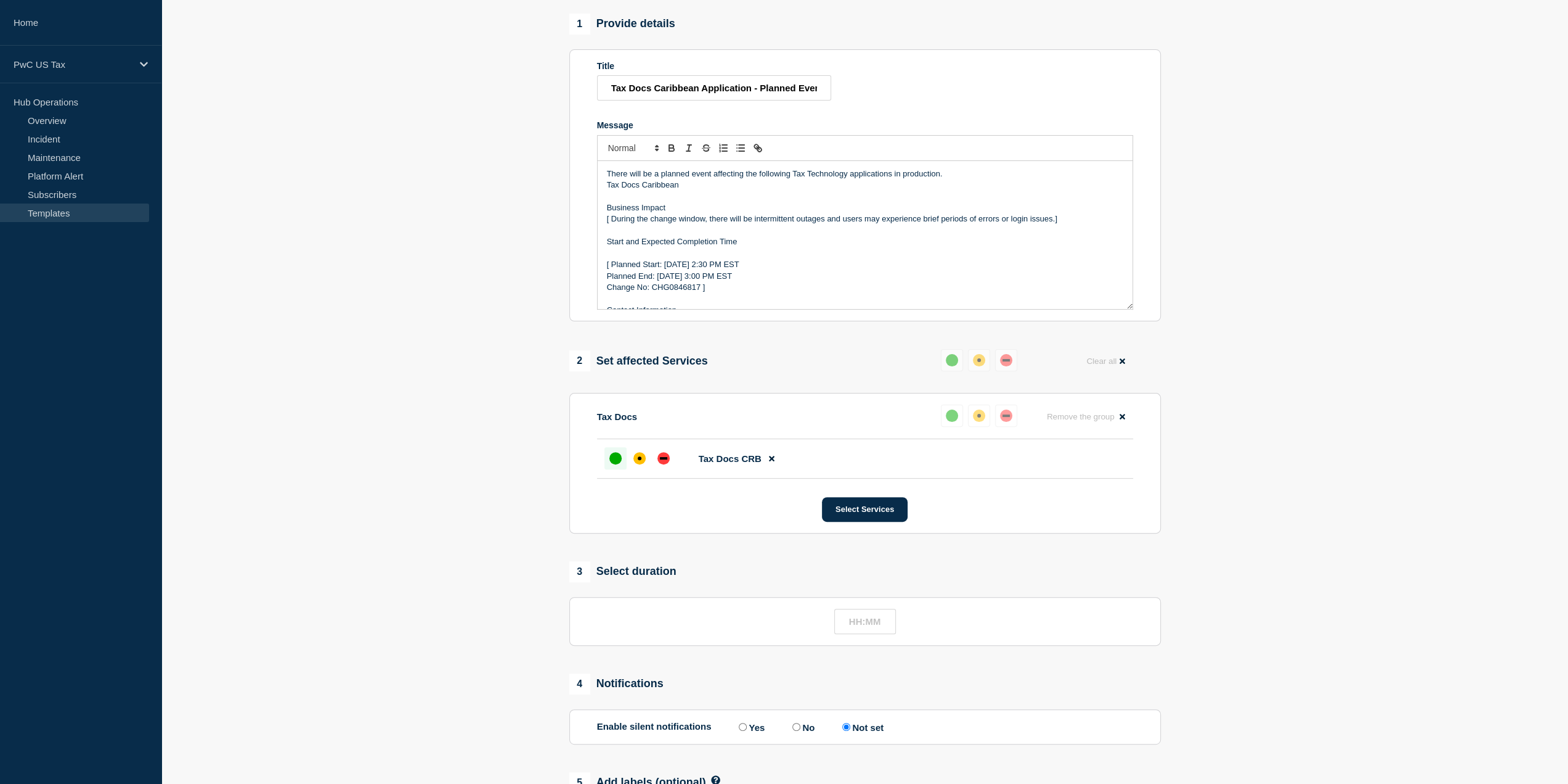
scroll to position [239, 0]
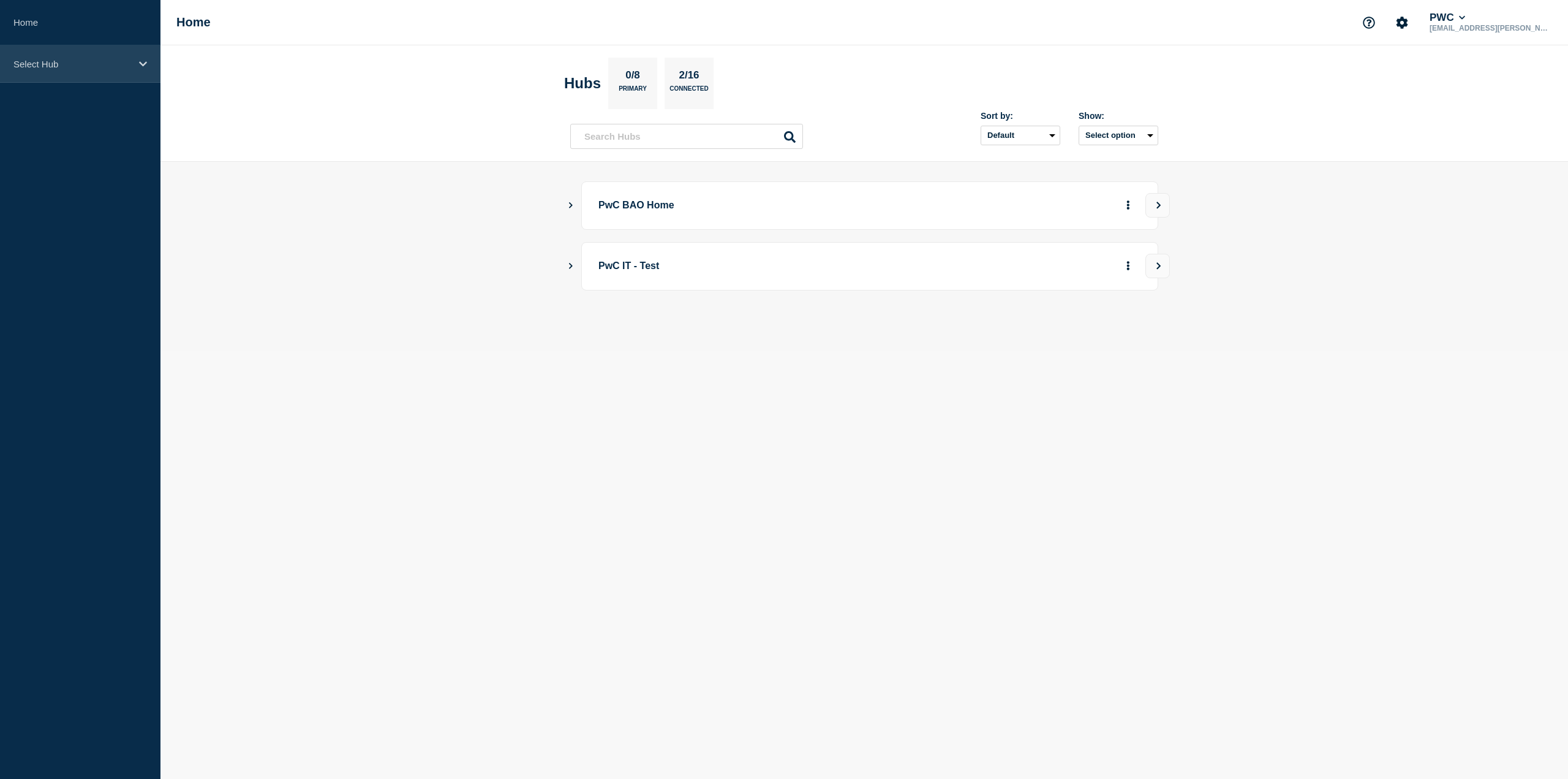
click at [37, 75] on div "Select Hub" at bounding box center [80, 64] width 160 height 37
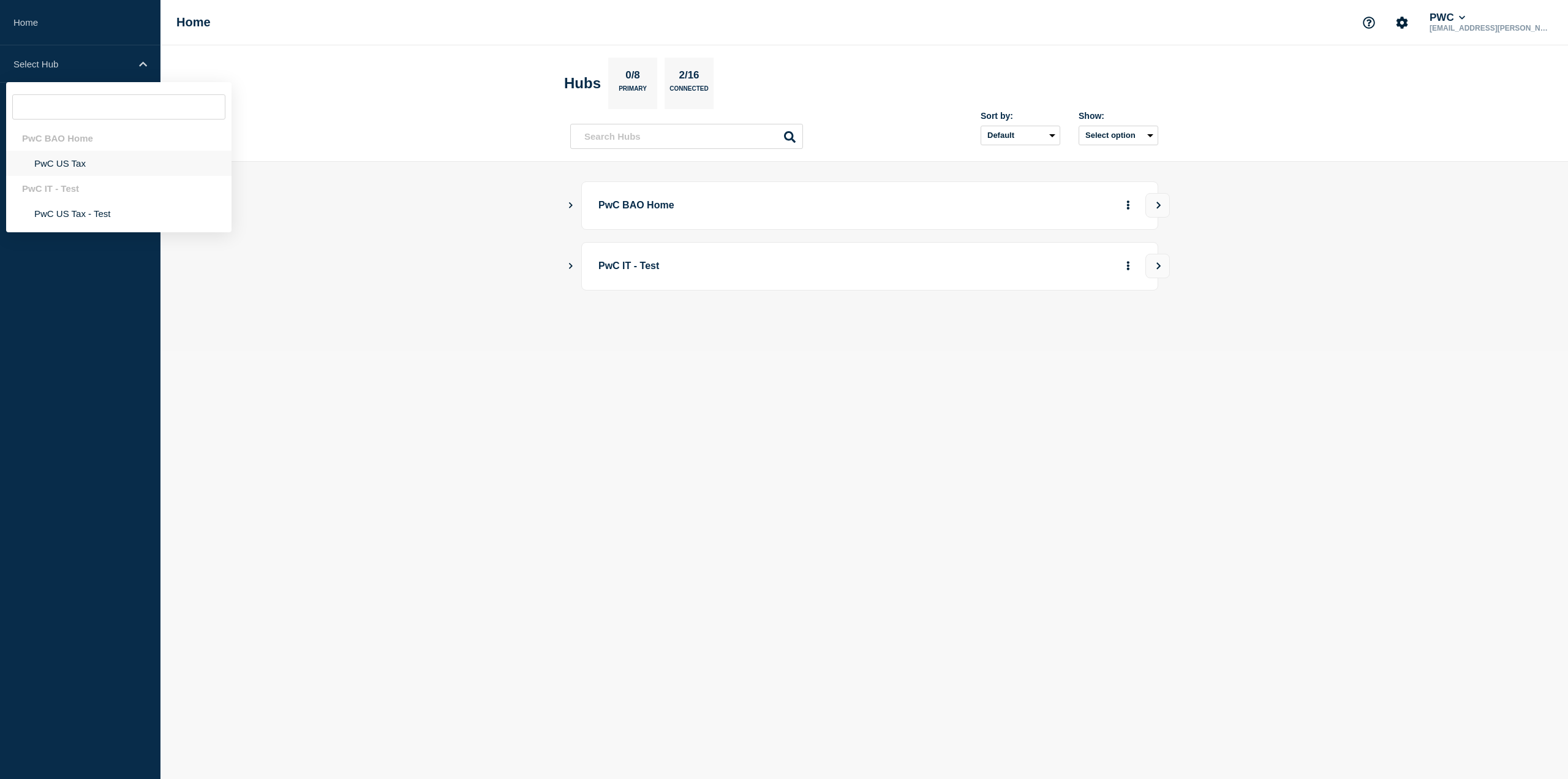
click at [64, 160] on li "PwC US Tax" at bounding box center [119, 163] width 226 height 25
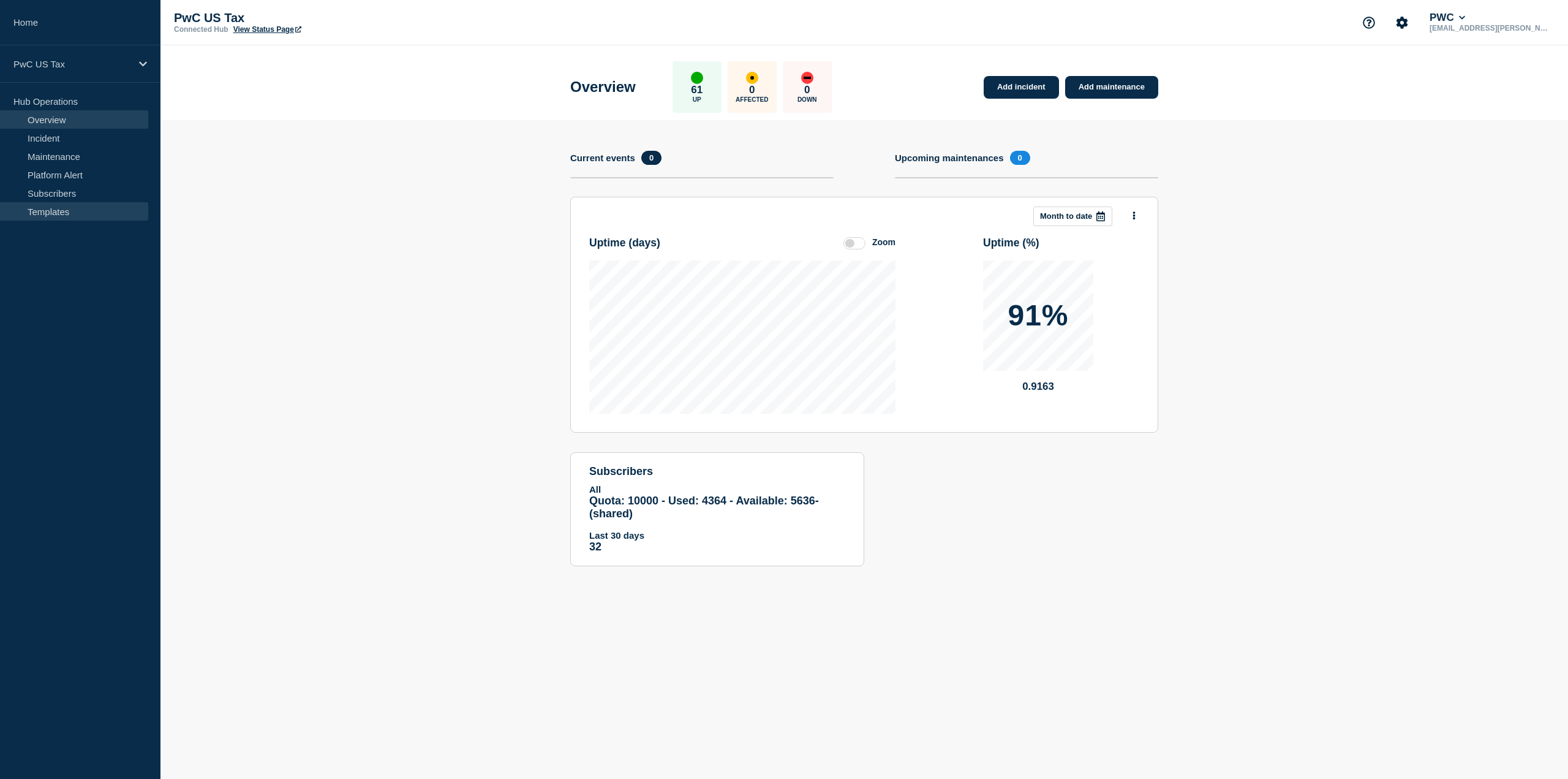
click at [68, 212] on link "Templates" at bounding box center [74, 212] width 149 height 19
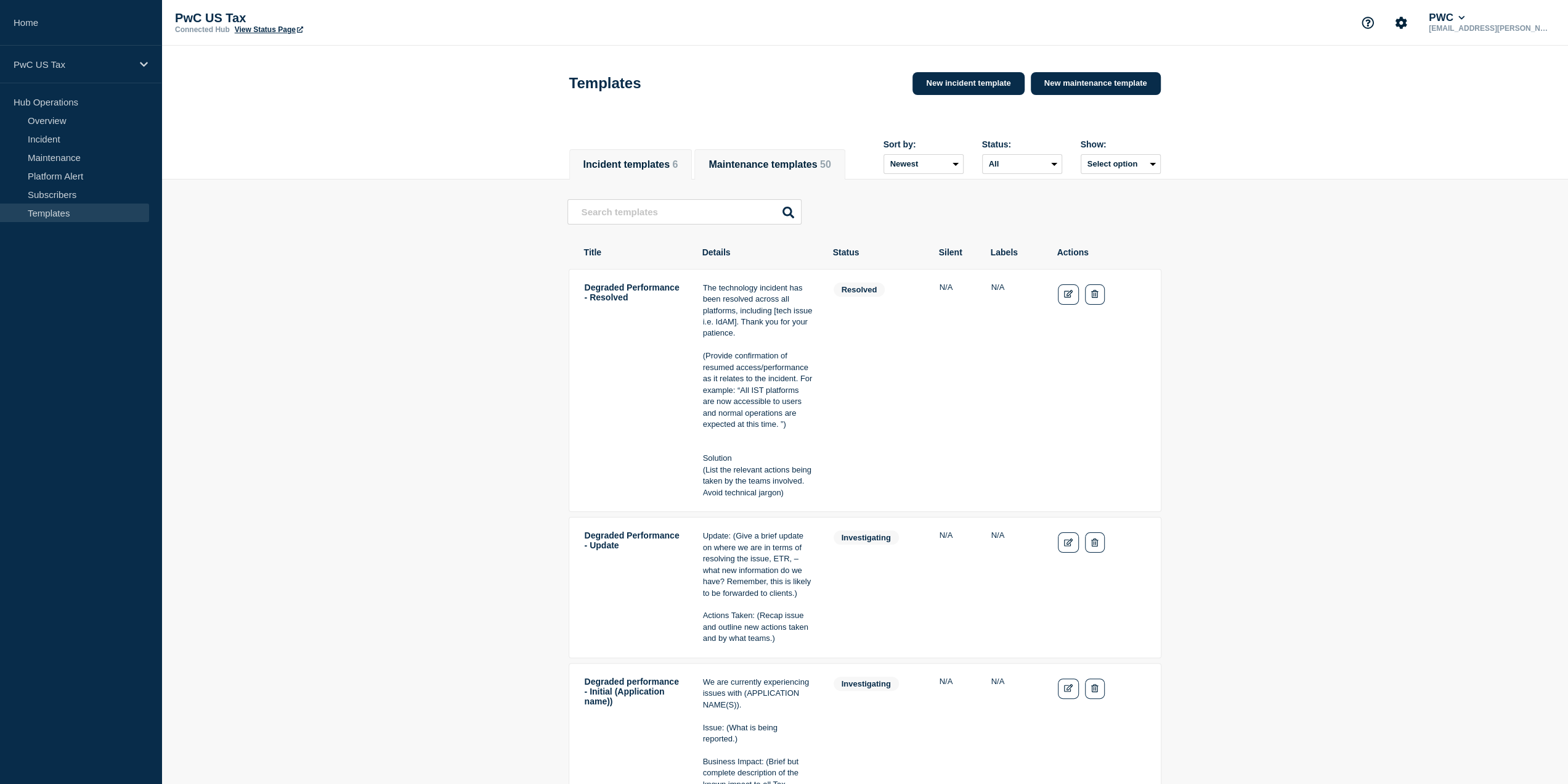
click at [809, 160] on button "Maintenance templates 50" at bounding box center [770, 164] width 122 height 11
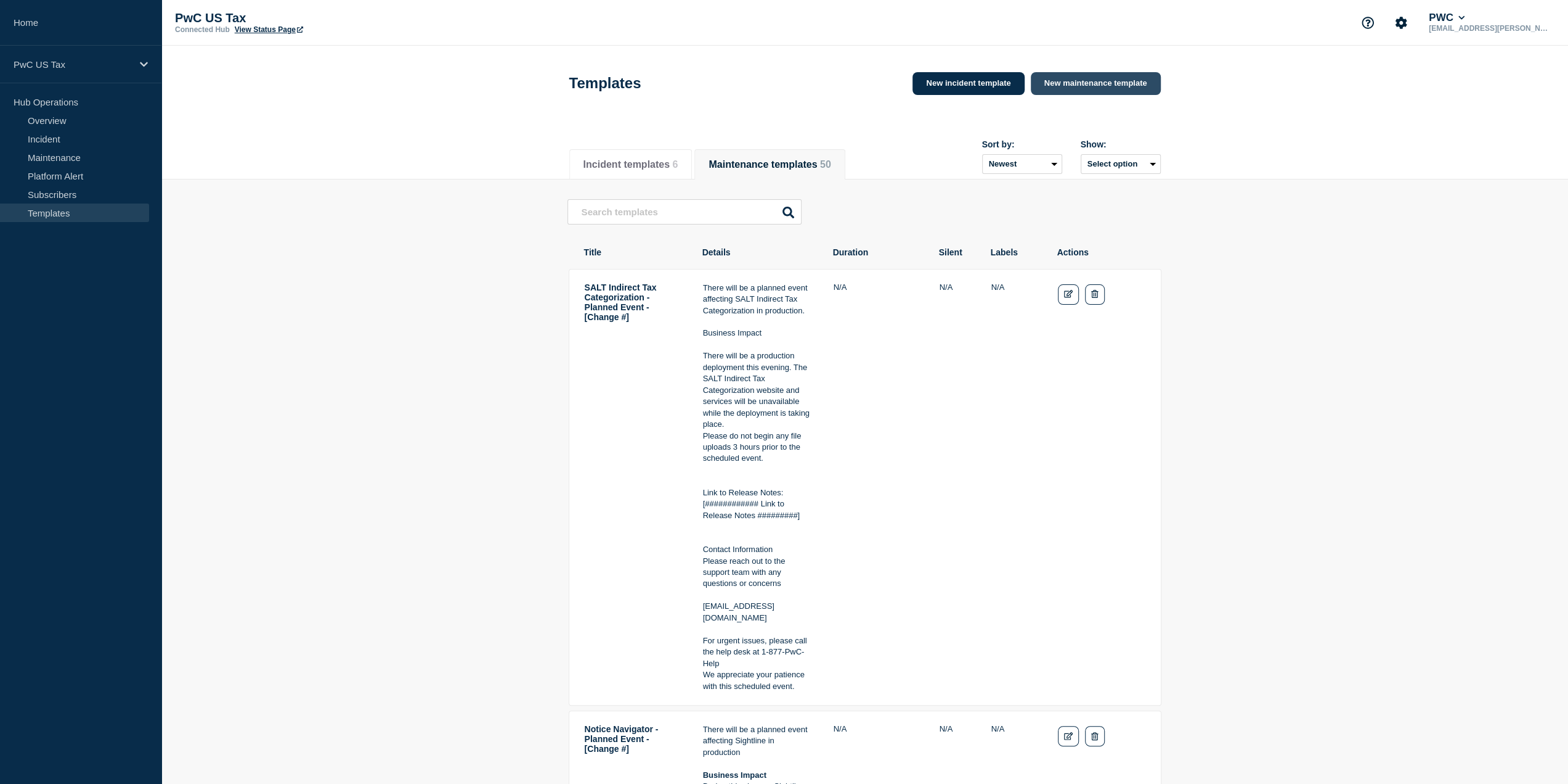
click at [1108, 80] on link "New maintenance template" at bounding box center [1096, 83] width 130 height 23
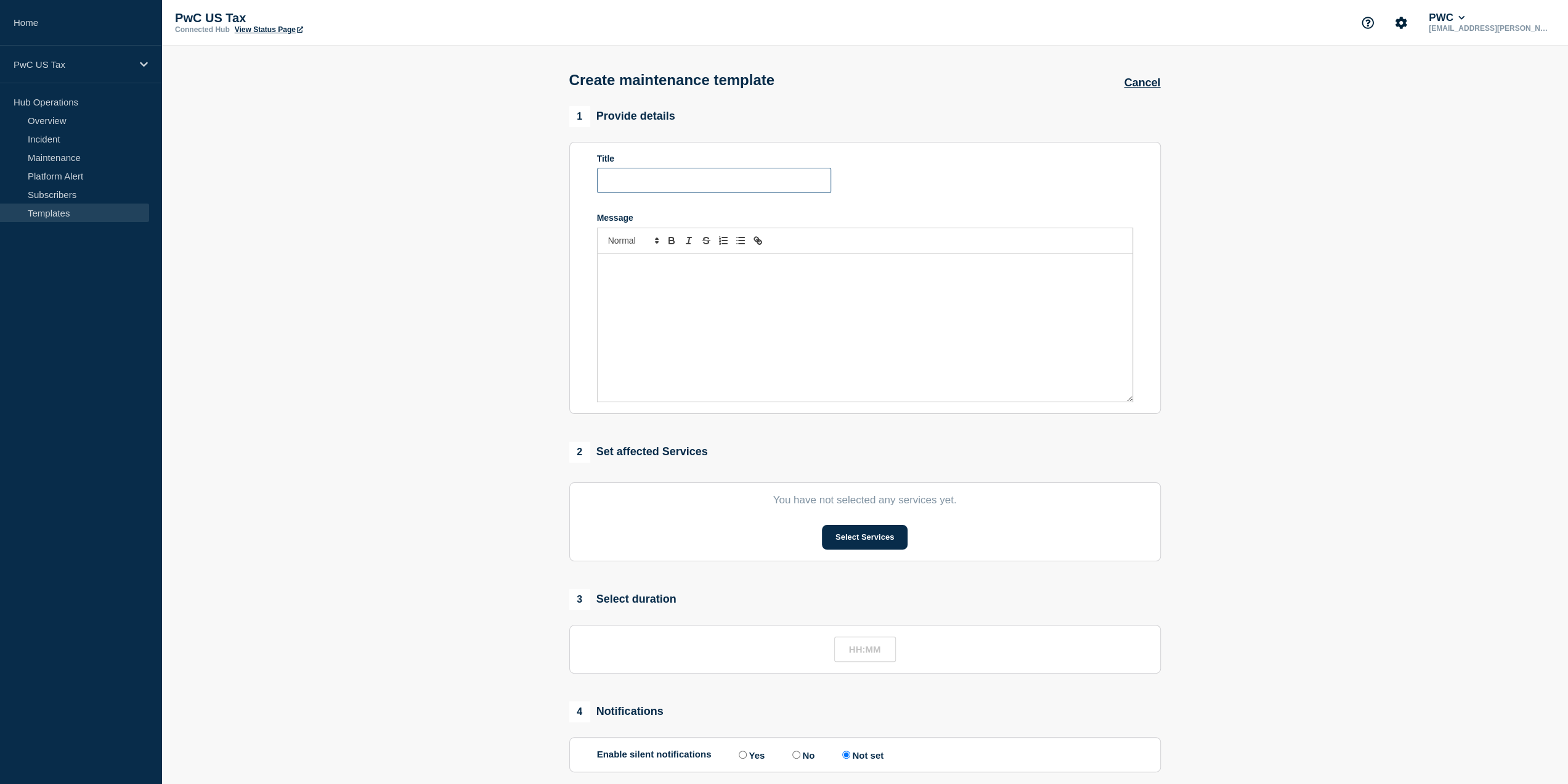
click at [640, 184] on input "Title" at bounding box center [714, 180] width 234 height 25
paste input "Notice Navigator - Planned Event - [Change #]"
drag, startPoint x: 683, startPoint y: 182, endPoint x: 572, endPoint y: 190, distance: 111.3
click at [572, 190] on section "Title Notice Navigator - Planned Event - [Change #] Message" at bounding box center [865, 277] width 592 height 272
type input "Tax Depletion - Planned Event - [Change #]"
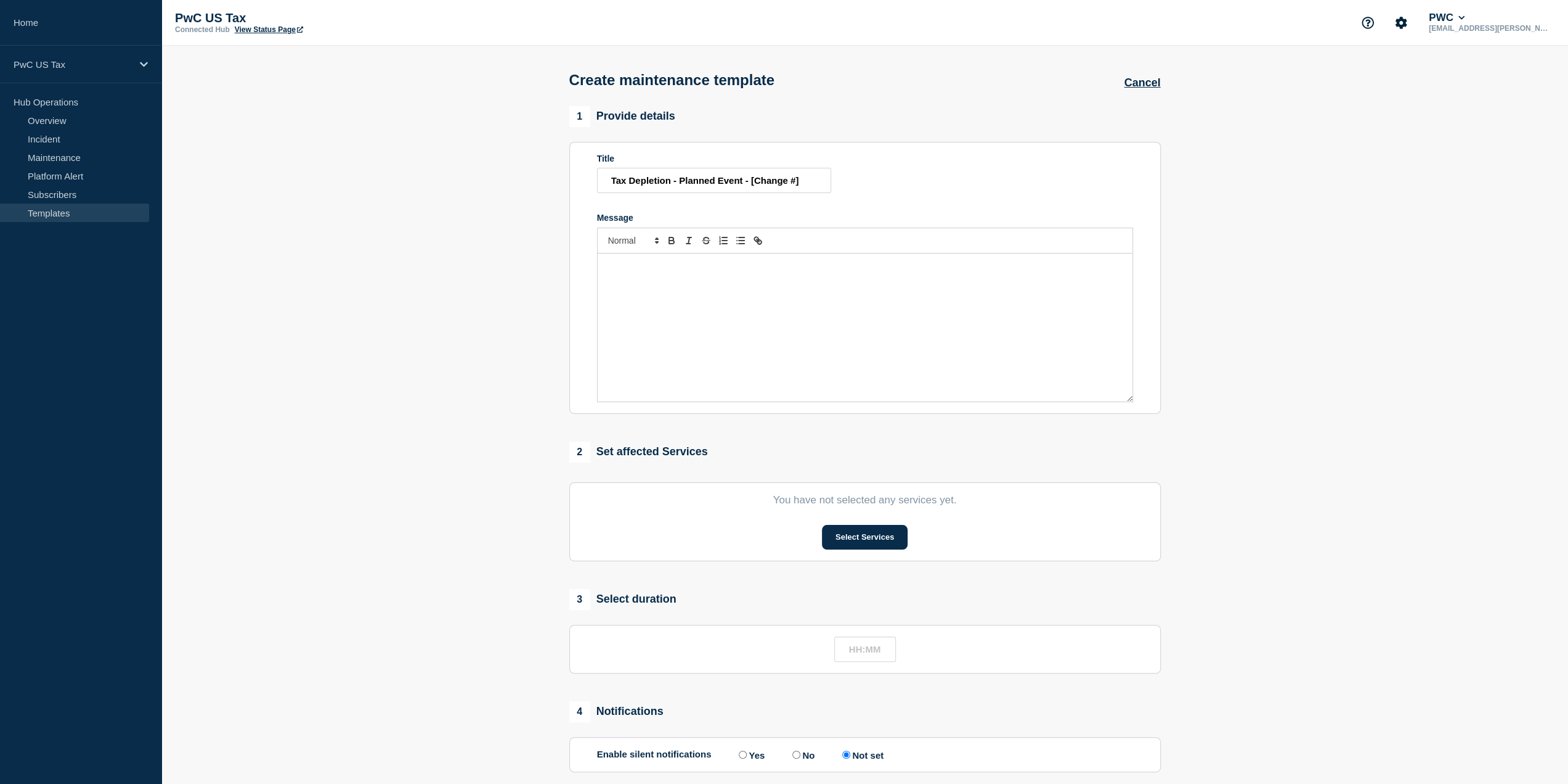
click at [685, 300] on div "Message" at bounding box center [865, 327] width 535 height 148
click at [726, 305] on p "During this change, Sightline will be intermittently available." at bounding box center [865, 300] width 517 height 11
drag, startPoint x: 776, startPoint y: 267, endPoint x: 744, endPoint y: 265, distance: 32.1
click at [744, 265] on p "There will be a planned event affecting Sightline in production" at bounding box center [865, 266] width 517 height 11
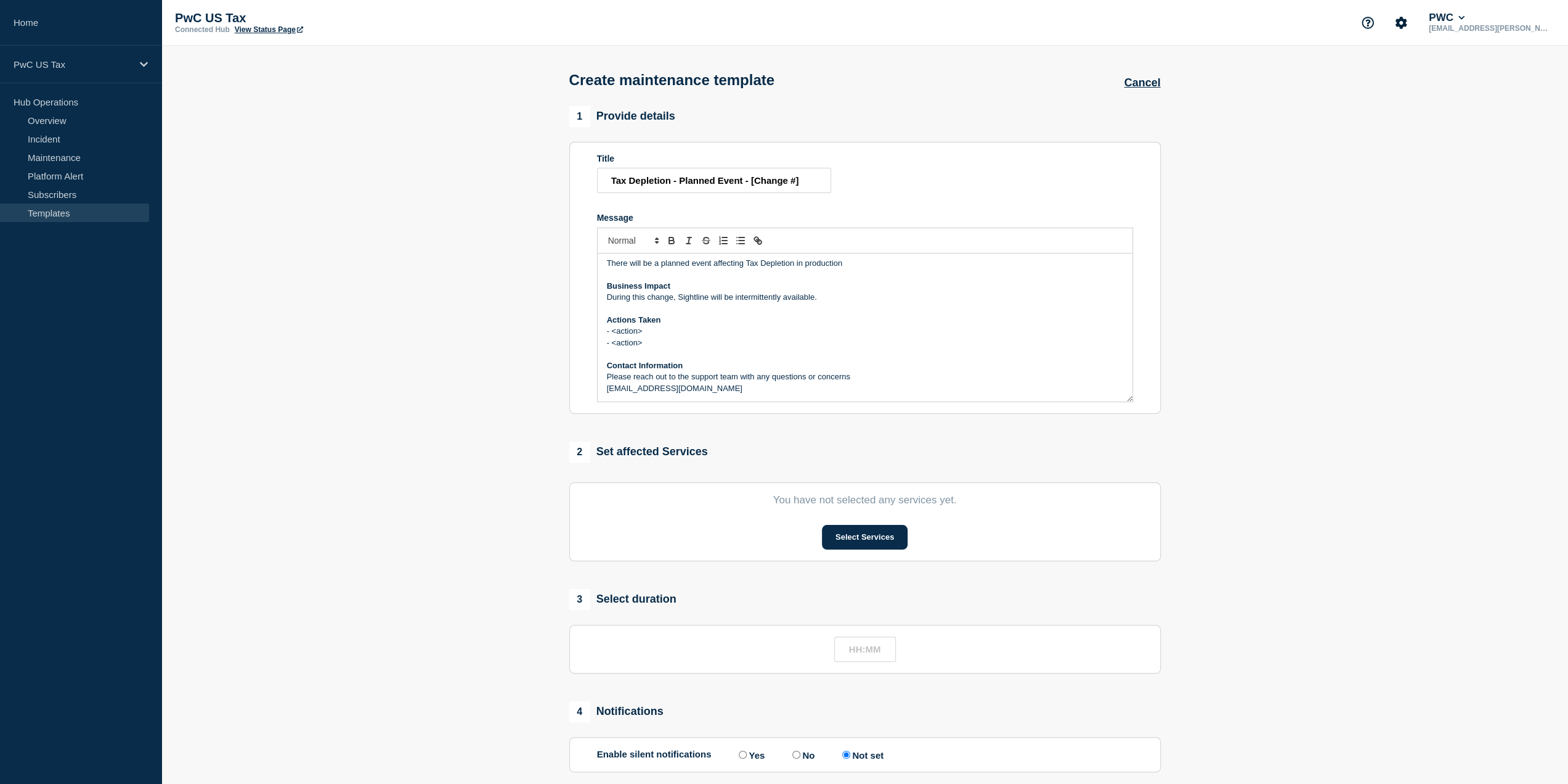
drag, startPoint x: 820, startPoint y: 390, endPoint x: 600, endPoint y: 404, distance: 220.4
click at [600, 404] on section "Title Tax Depletion - Planned Event - [Change #] Message There will be a planne…" at bounding box center [865, 277] width 592 height 272
copy p "us_it_ops_tax_application_support_tax_prep@pwc.com"
click at [1234, 123] on section "1 Provide details Title Tax Depletion - Planned Event - [Change #] Message Ther…" at bounding box center [864, 516] width 1407 height 822
drag, startPoint x: 811, startPoint y: 390, endPoint x: 606, endPoint y: 388, distance: 205.0
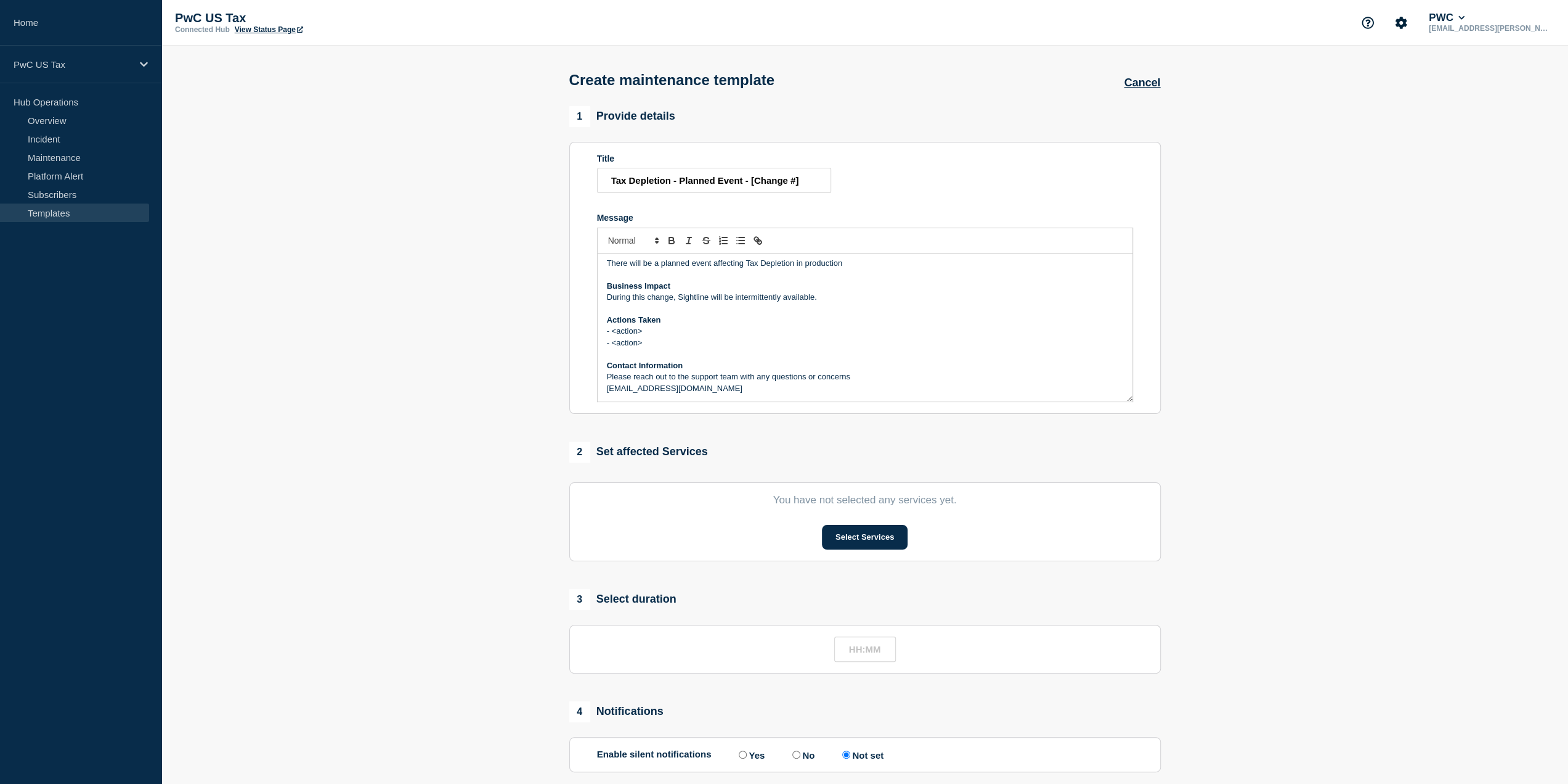
click at [607, 388] on p "us_it_ops_tax_application_support_tax_prep@pwc.com" at bounding box center [865, 388] width 517 height 11
click at [905, 353] on p "Message" at bounding box center [865, 354] width 517 height 11
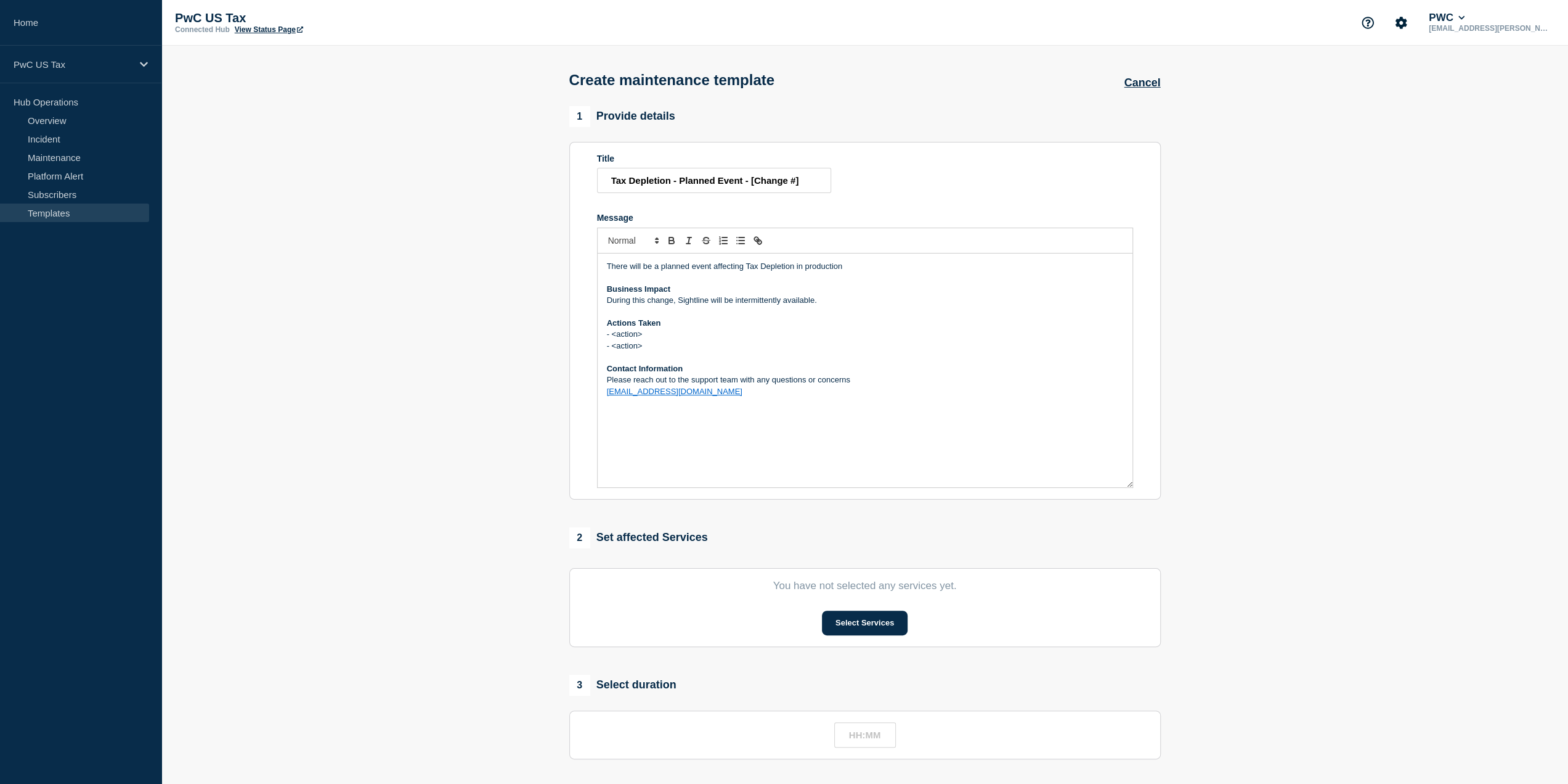
drag, startPoint x: 1131, startPoint y: 403, endPoint x: 1164, endPoint y: 485, distance: 88.4
click at [1165, 486] on div "1 Provide details Title Tax Depletion - Planned Event - [Change #] Message Ther…" at bounding box center [865, 559] width 606 height 908
drag, startPoint x: 708, startPoint y: 302, endPoint x: 679, endPoint y: 303, distance: 29.0
click at [679, 303] on p "During this change, Sightline will be intermittently available." at bounding box center [865, 300] width 517 height 11
click at [701, 305] on p "During this change, Depl will be intermittently available." at bounding box center [865, 300] width 517 height 11
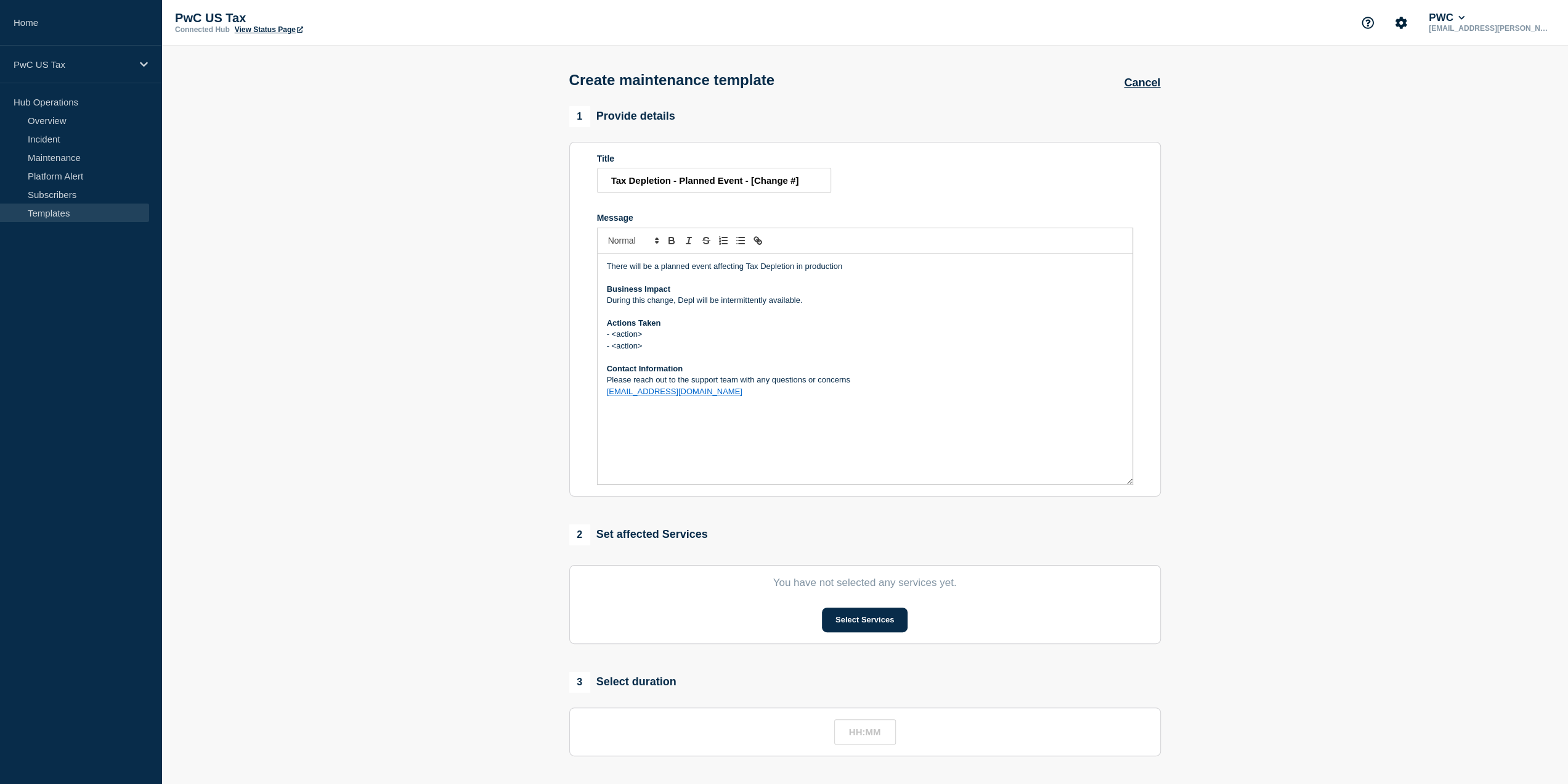
click at [691, 298] on p "During this change, Depl will be intermittently available." at bounding box center [865, 300] width 517 height 11
click at [859, 313] on p "Message" at bounding box center [865, 311] width 517 height 11
click at [942, 63] on div "Create maintenance template Cancel" at bounding box center [864, 75] width 619 height 60
click at [863, 624] on button "Select Services" at bounding box center [864, 619] width 85 height 24
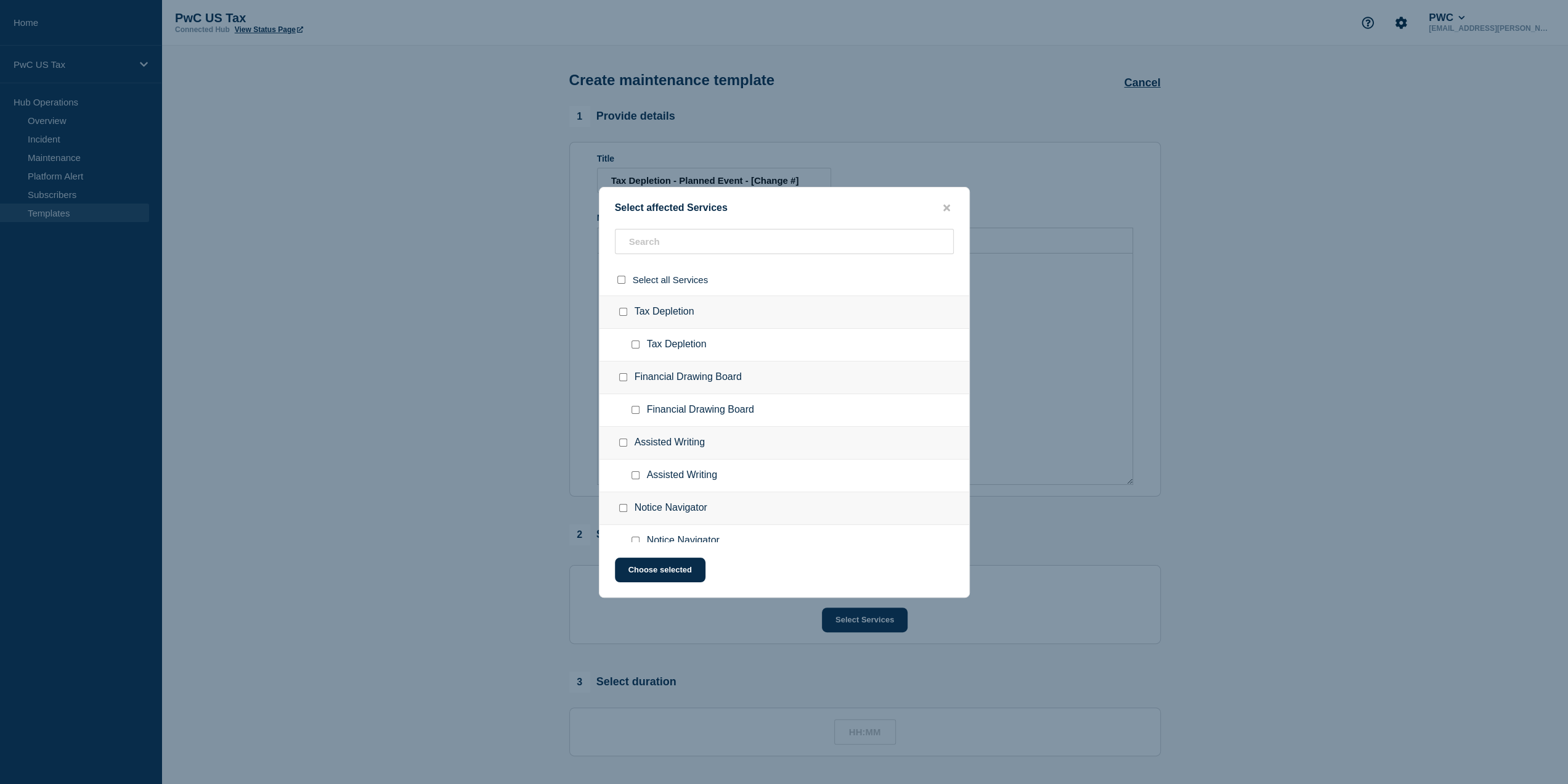
click at [636, 341] on input "Tax Depletion checkbox" at bounding box center [636, 345] width 8 height 8
checkbox input "true"
click at [676, 573] on button "Choose selected" at bounding box center [661, 569] width 91 height 24
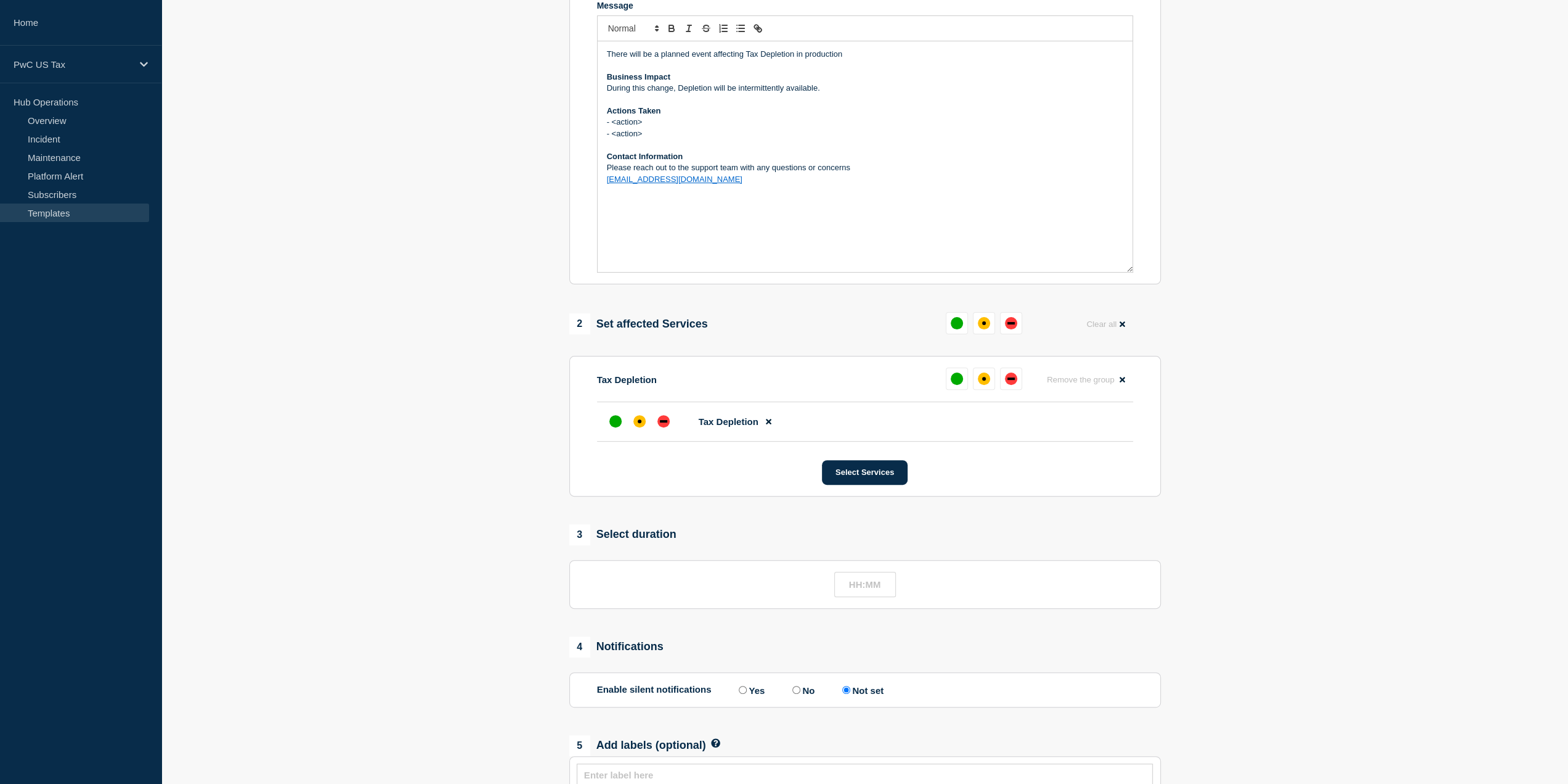
scroll to position [123, 0]
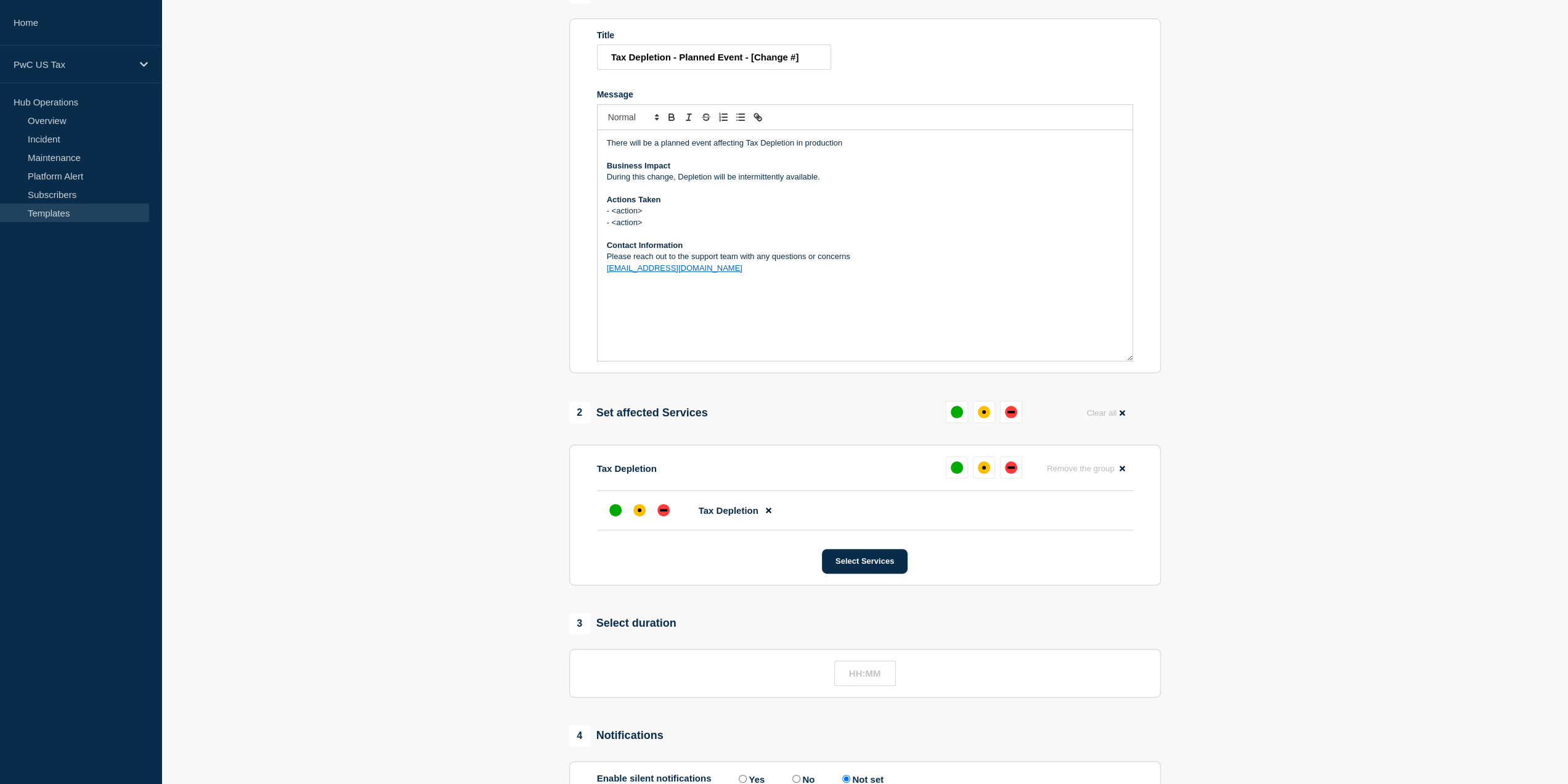
click at [1299, 469] on section "1 Provide details Title Tax Depletion - Planned Event - [Change #] Message Ther…" at bounding box center [864, 468] width 1407 height 970
click at [1281, 518] on section "1 Provide details Title Tax Depletion - Planned Event - [Change #] Message Ther…" at bounding box center [864, 468] width 1407 height 970
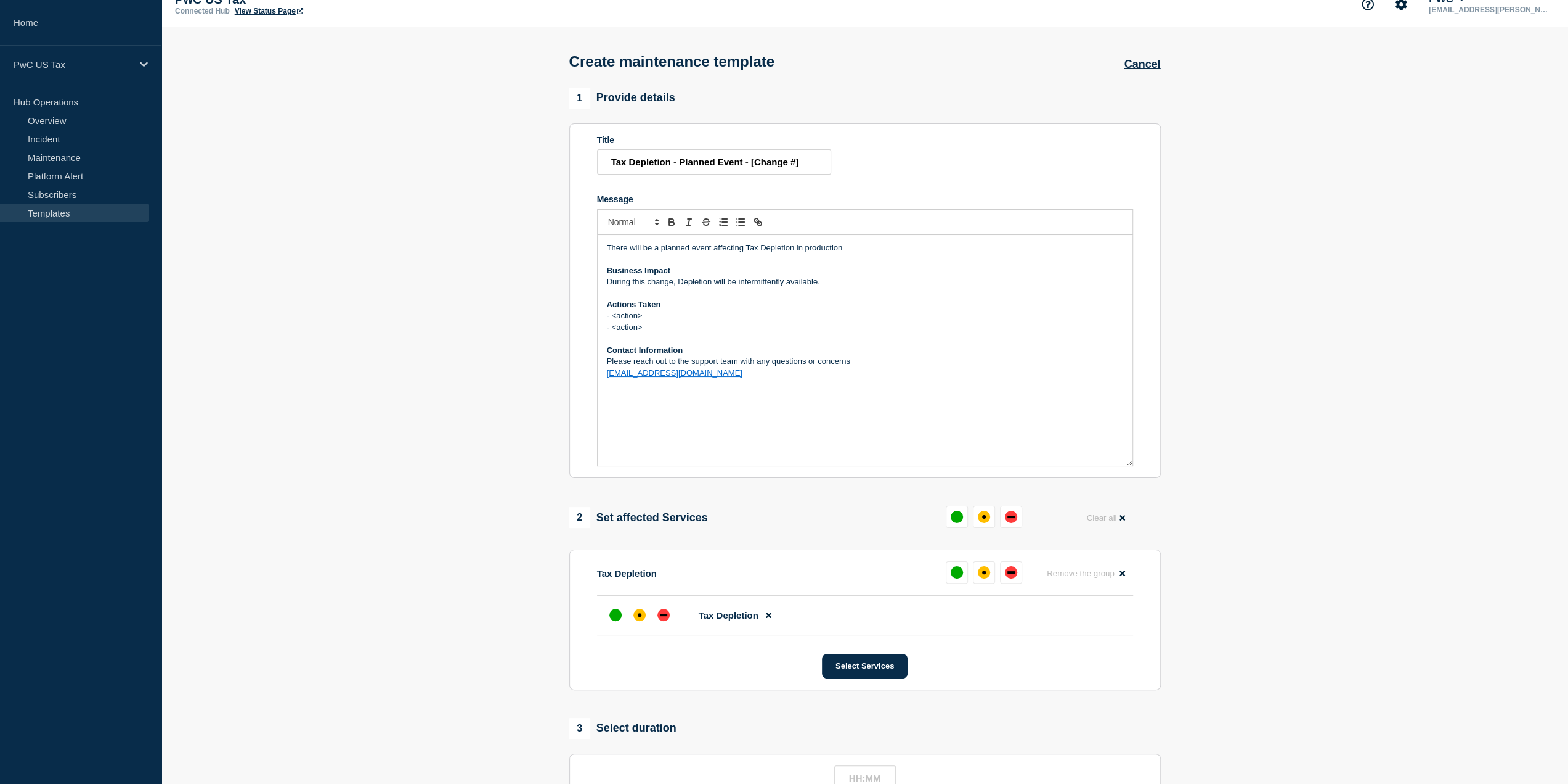
scroll to position [0, 0]
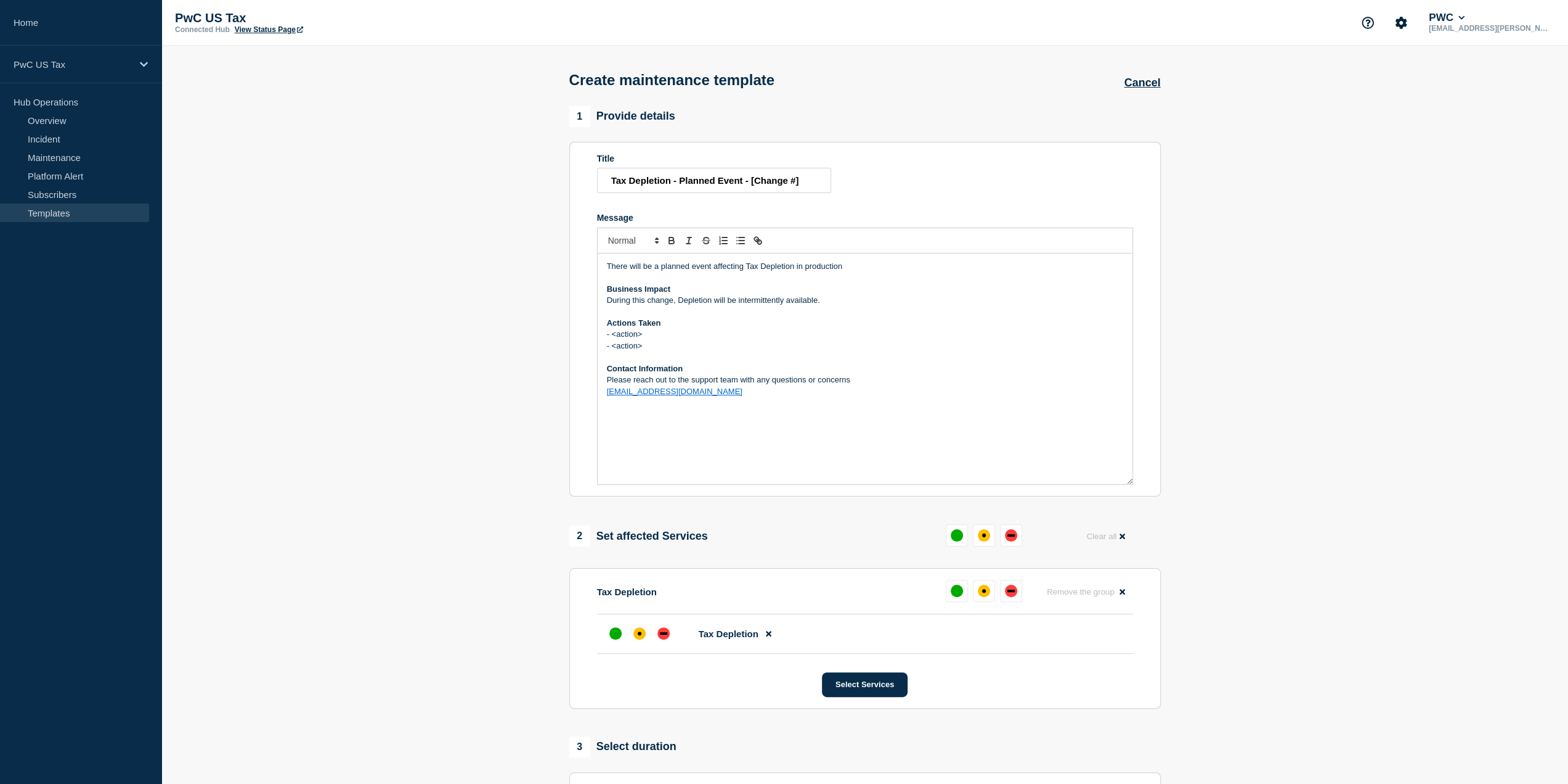
click at [1227, 312] on section "1 Provide details Title Tax Depletion - Planned Event - [Change #] Message Ther…" at bounding box center [864, 591] width 1407 height 970
drag, startPoint x: 604, startPoint y: 326, endPoint x: 647, endPoint y: 347, distance: 47.9
click at [647, 347] on div "There will be a planned event affecting Tax Depletion in production Business Im…" at bounding box center [865, 369] width 535 height 230
click at [1402, 549] on section "1 Provide details Title Tax Depletion - Planned Event - [Change #] Message Ther…" at bounding box center [864, 591] width 1407 height 970
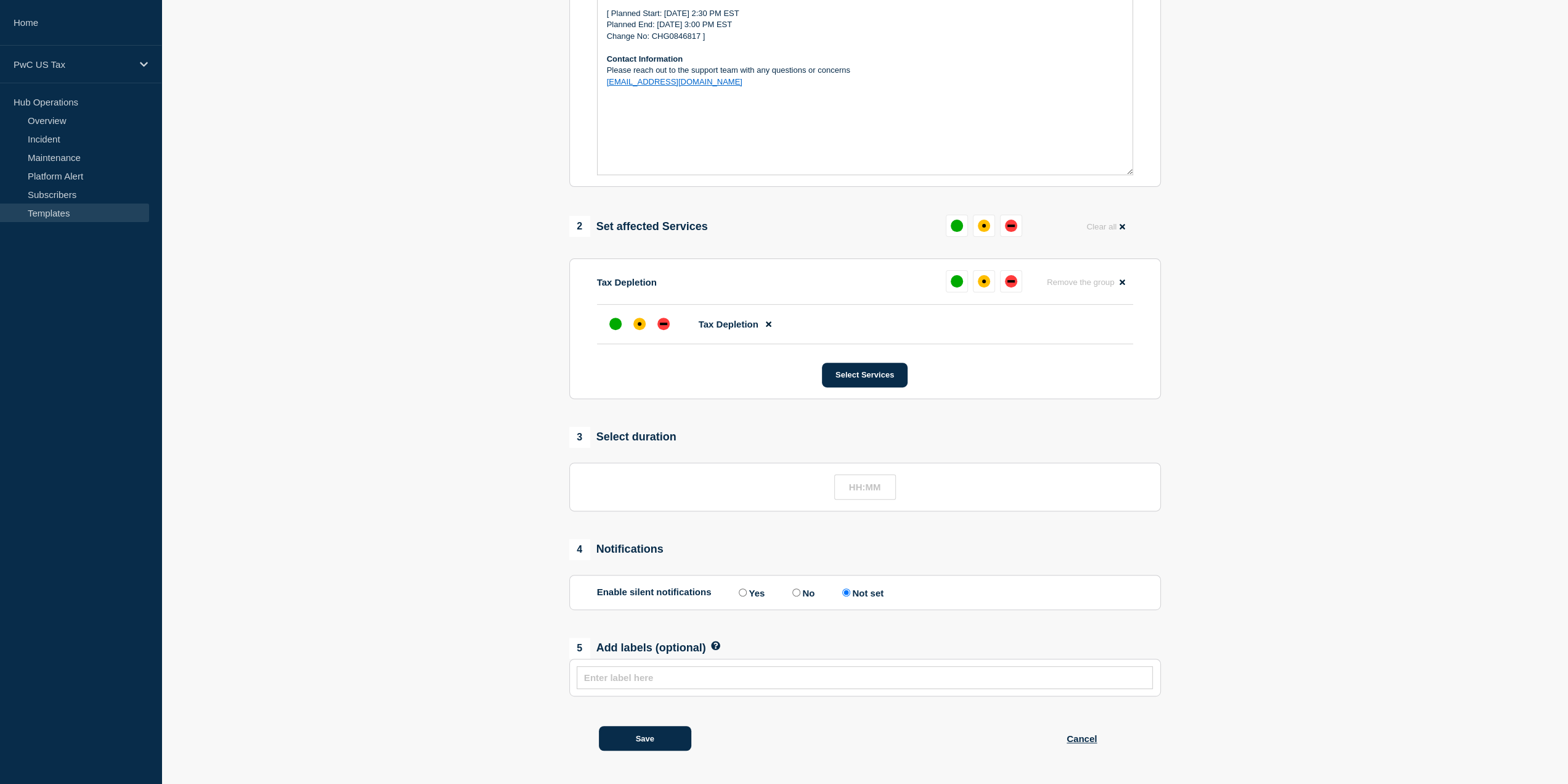
scroll to position [310, 0]
click at [651, 742] on button "Save" at bounding box center [645, 738] width 92 height 24
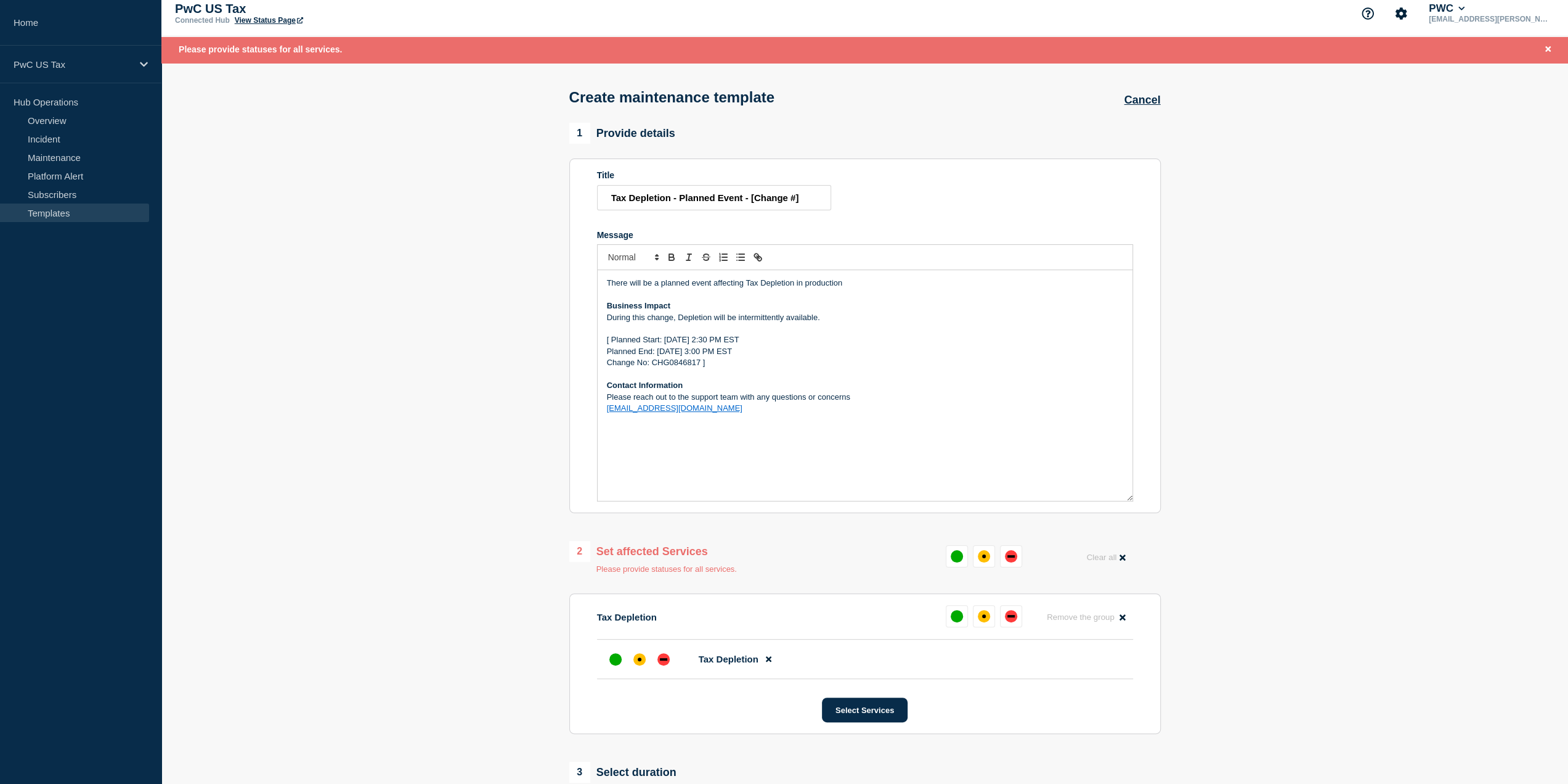
scroll to position [0, 0]
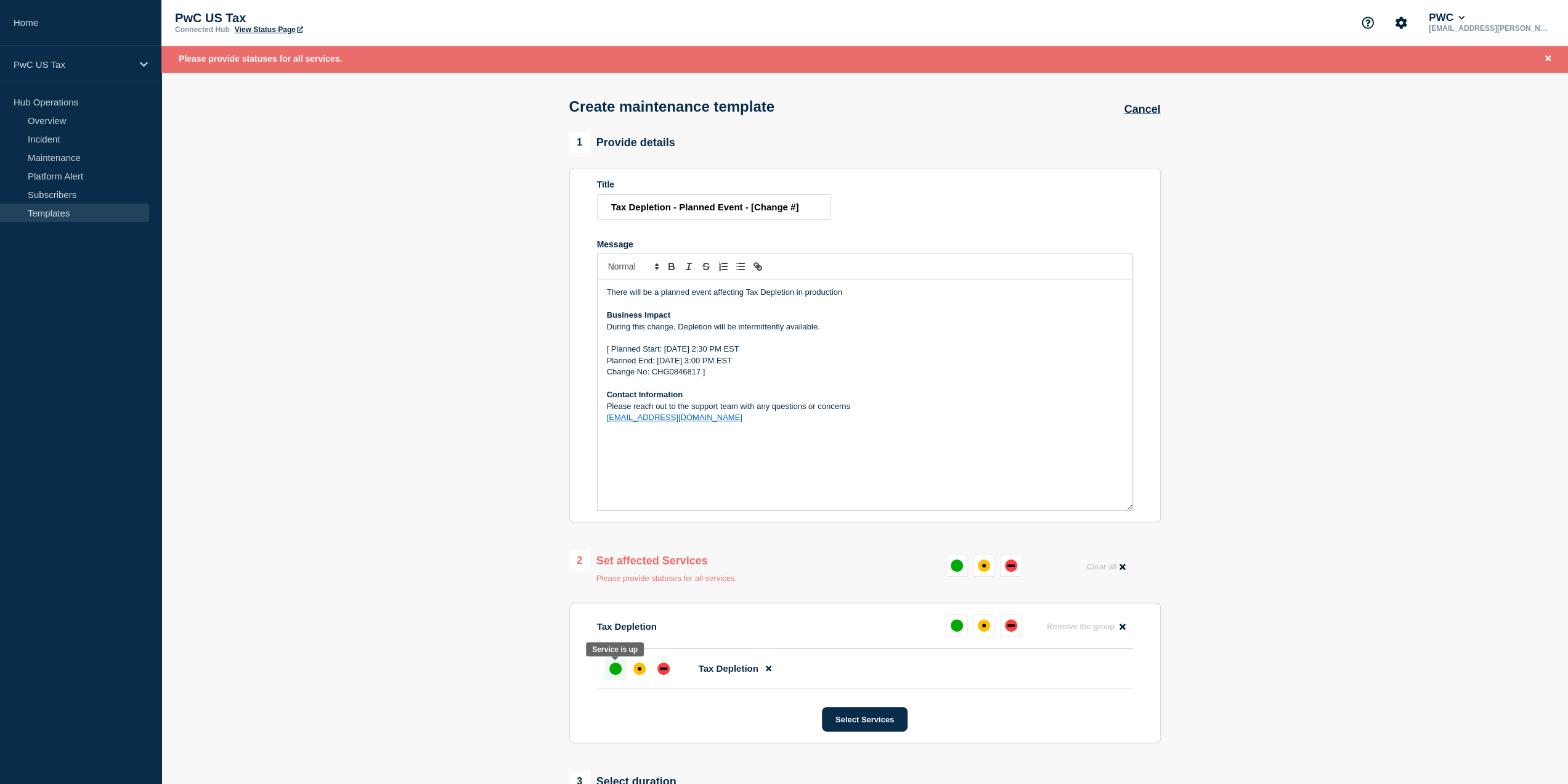
click at [610, 668] on div "up" at bounding box center [616, 668] width 13 height 13
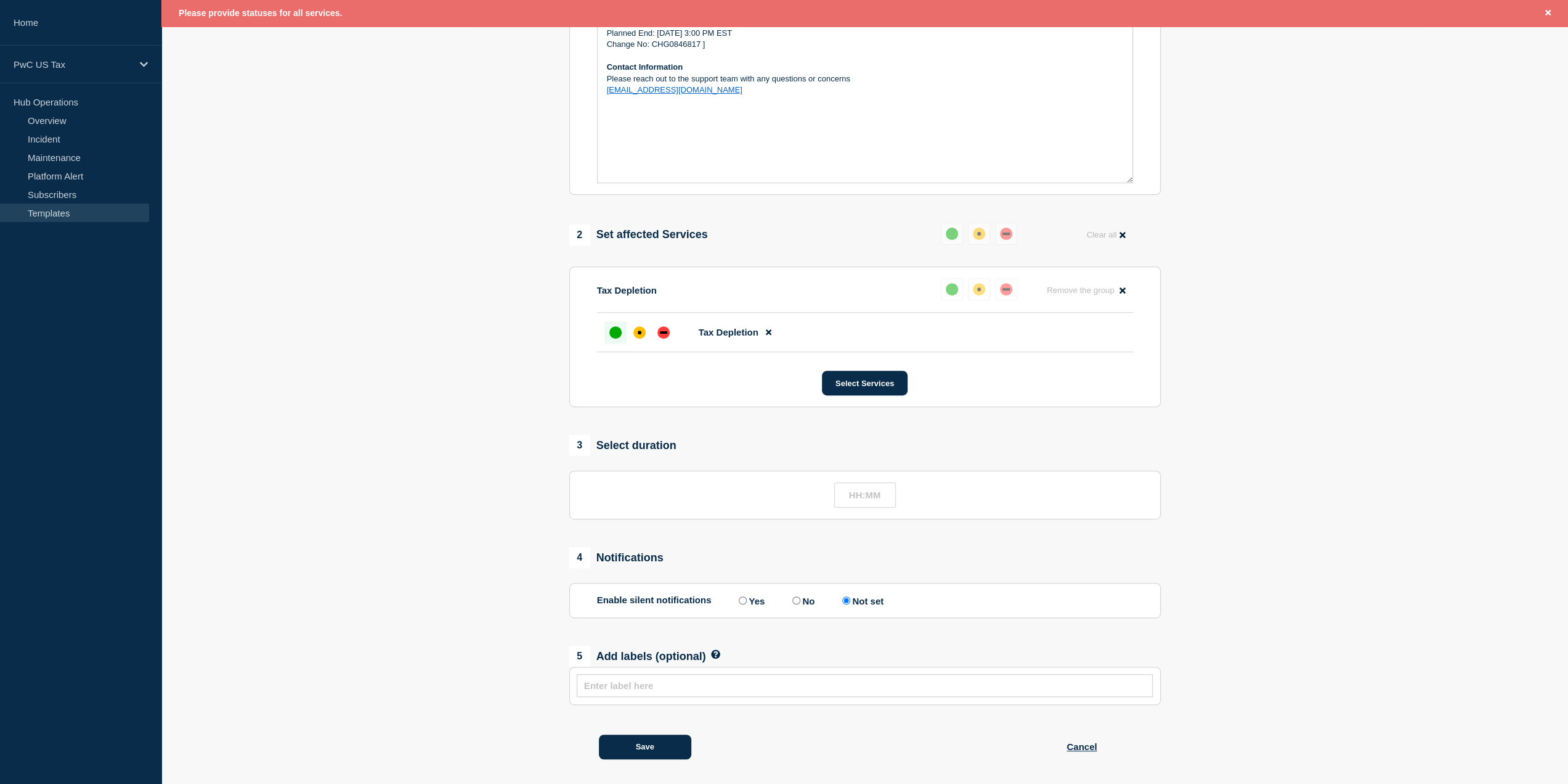
scroll to position [337, 0]
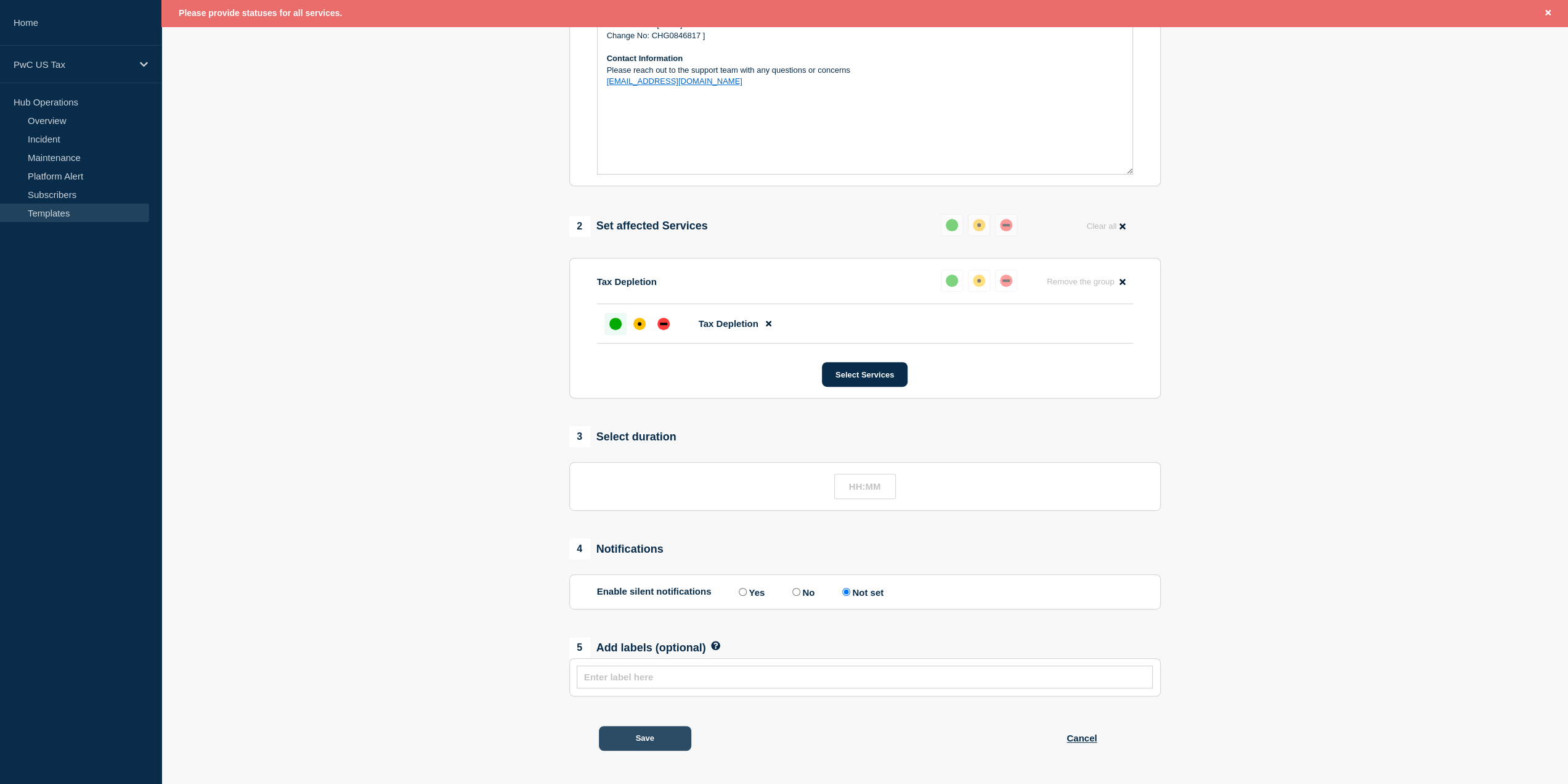
click at [661, 743] on button "Save" at bounding box center [645, 738] width 92 height 24
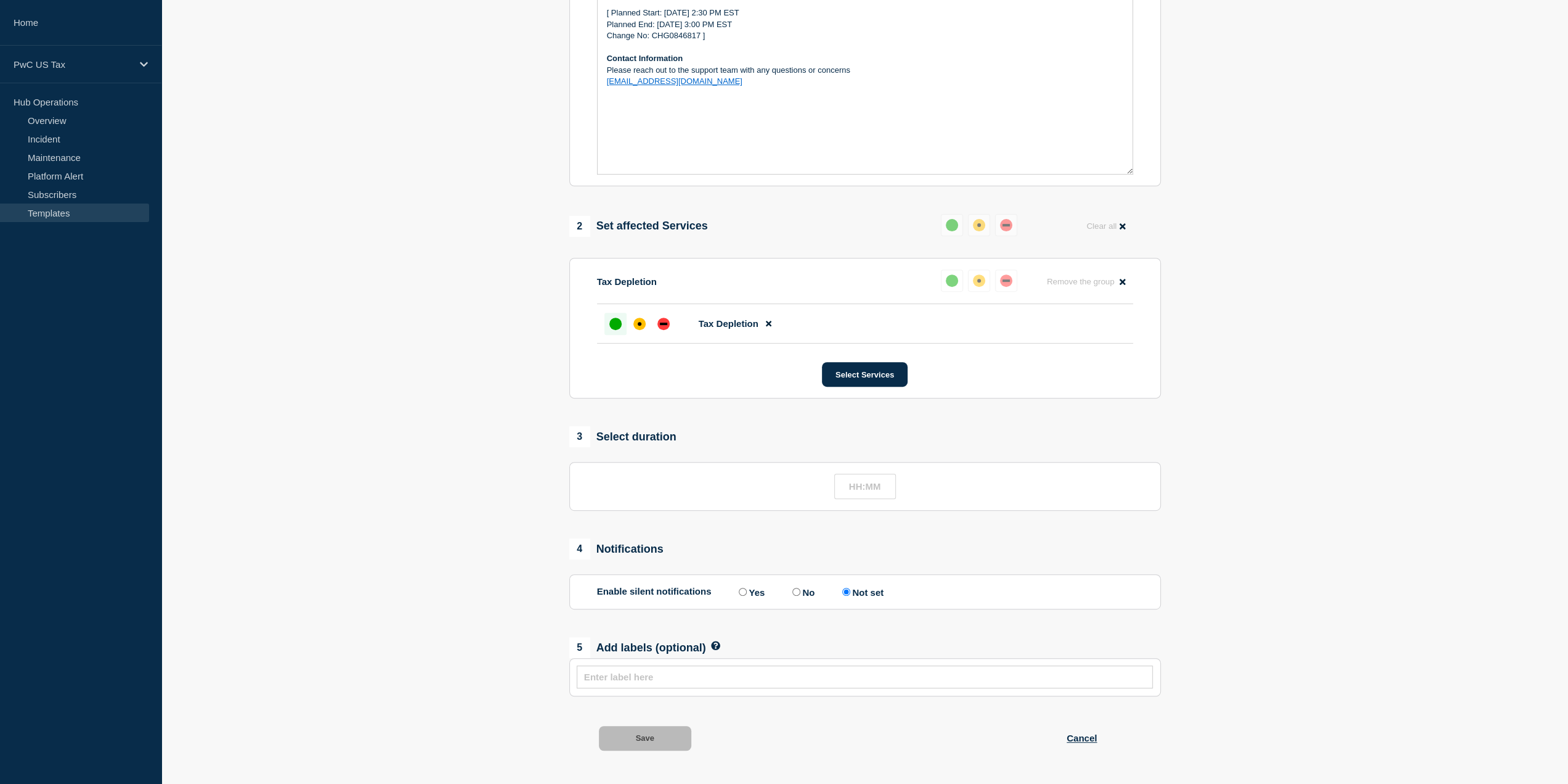
scroll to position [310, 0]
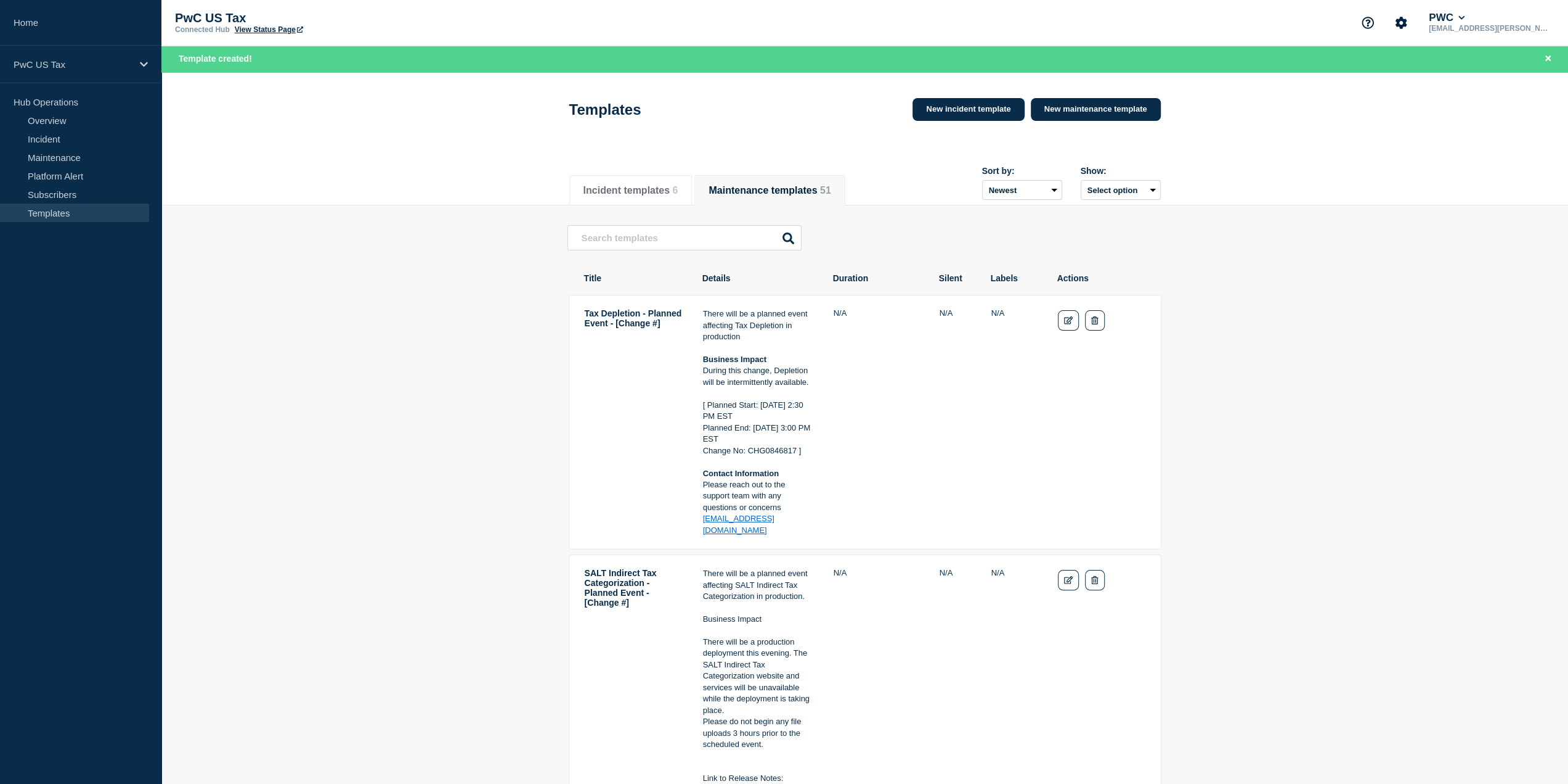
click at [663, 240] on input "text" at bounding box center [684, 237] width 234 height 25
type input "Tax De"
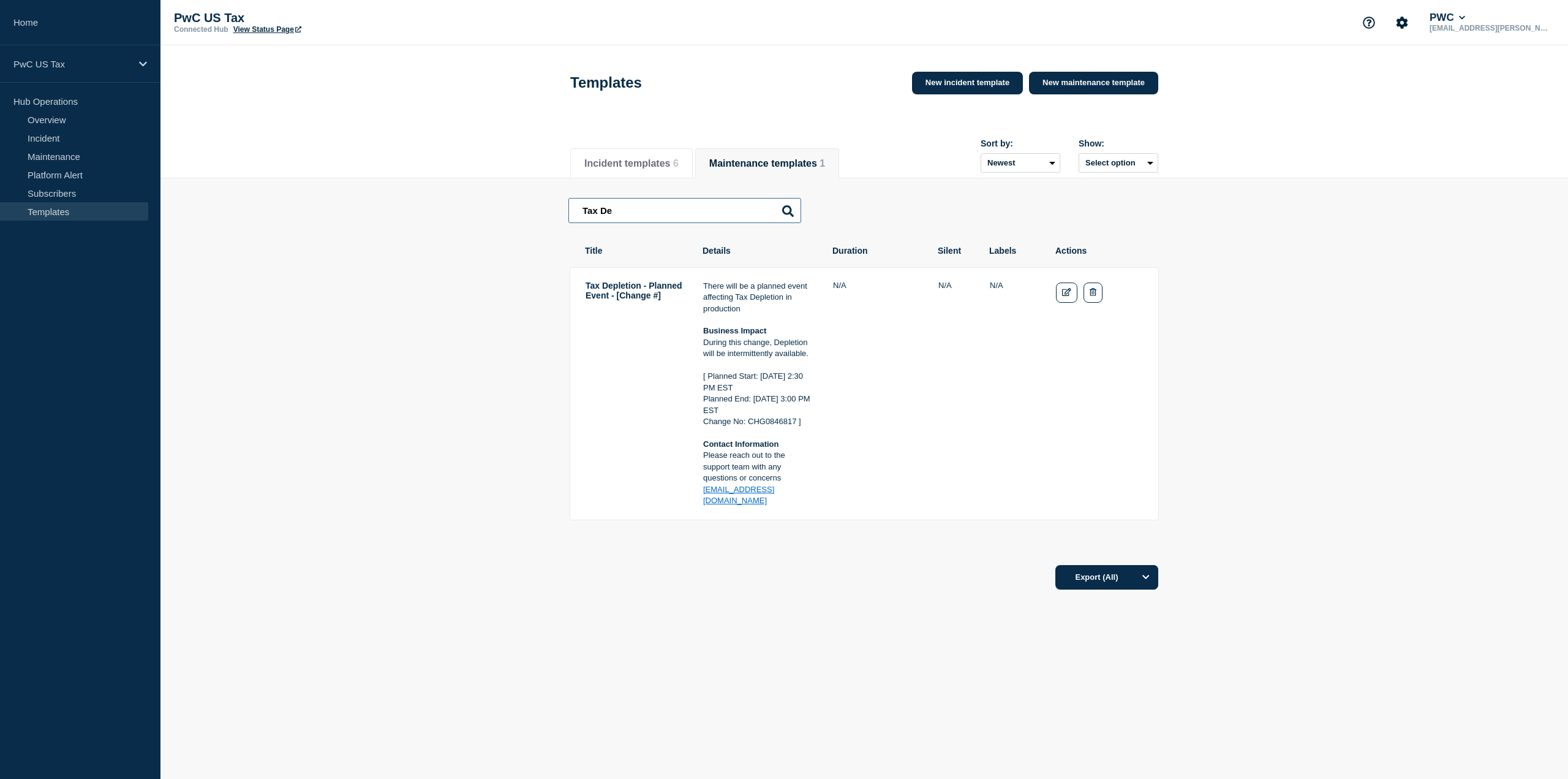
drag, startPoint x: 619, startPoint y: 211, endPoint x: 529, endPoint y: 212, distance: 90.0
click at [529, 212] on main "Tax De Tax De Tax Depletion - Planned Event - [Change #] There will be a planne…" at bounding box center [864, 367] width 1408 height 377
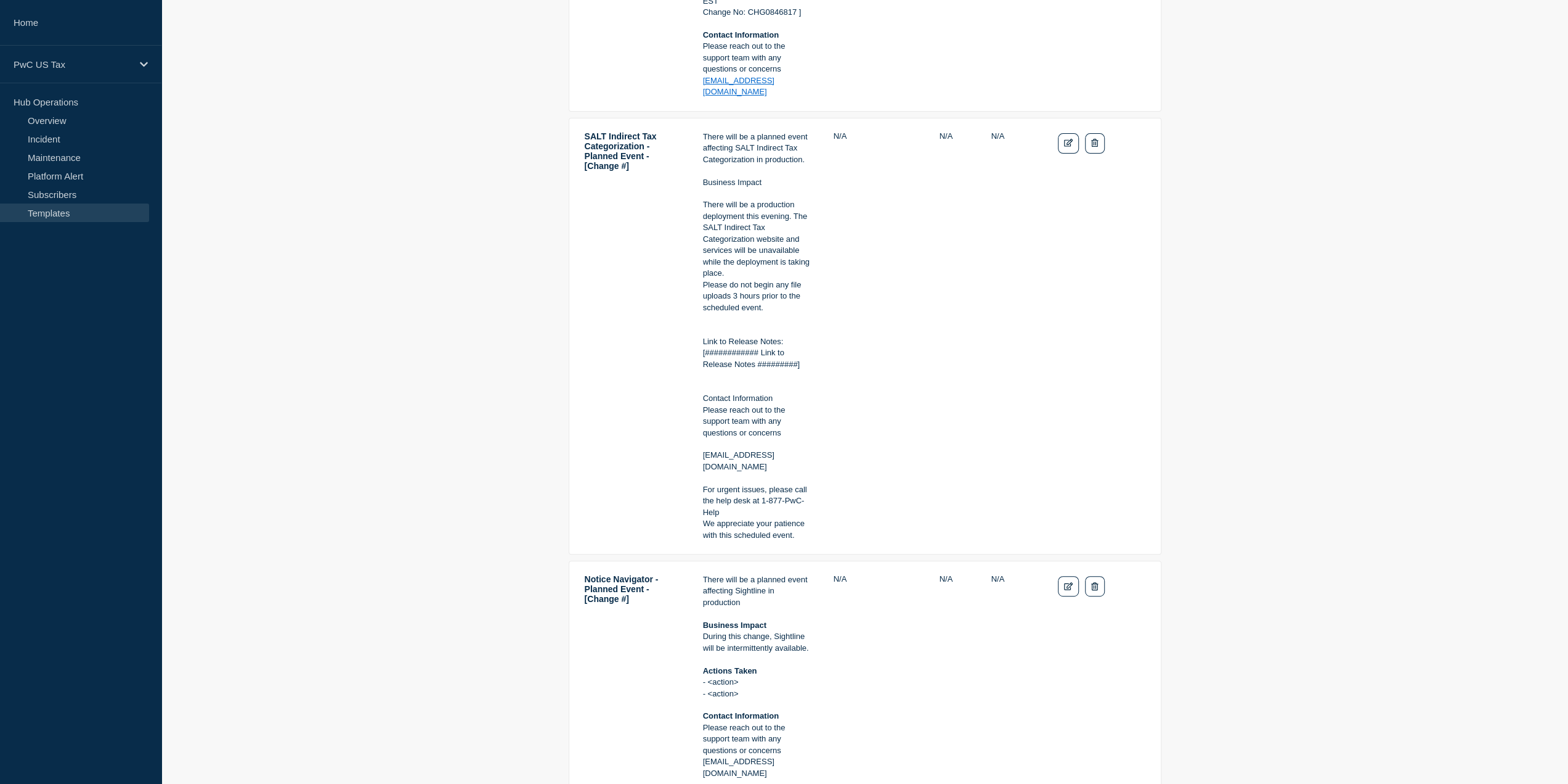
scroll to position [432, 0]
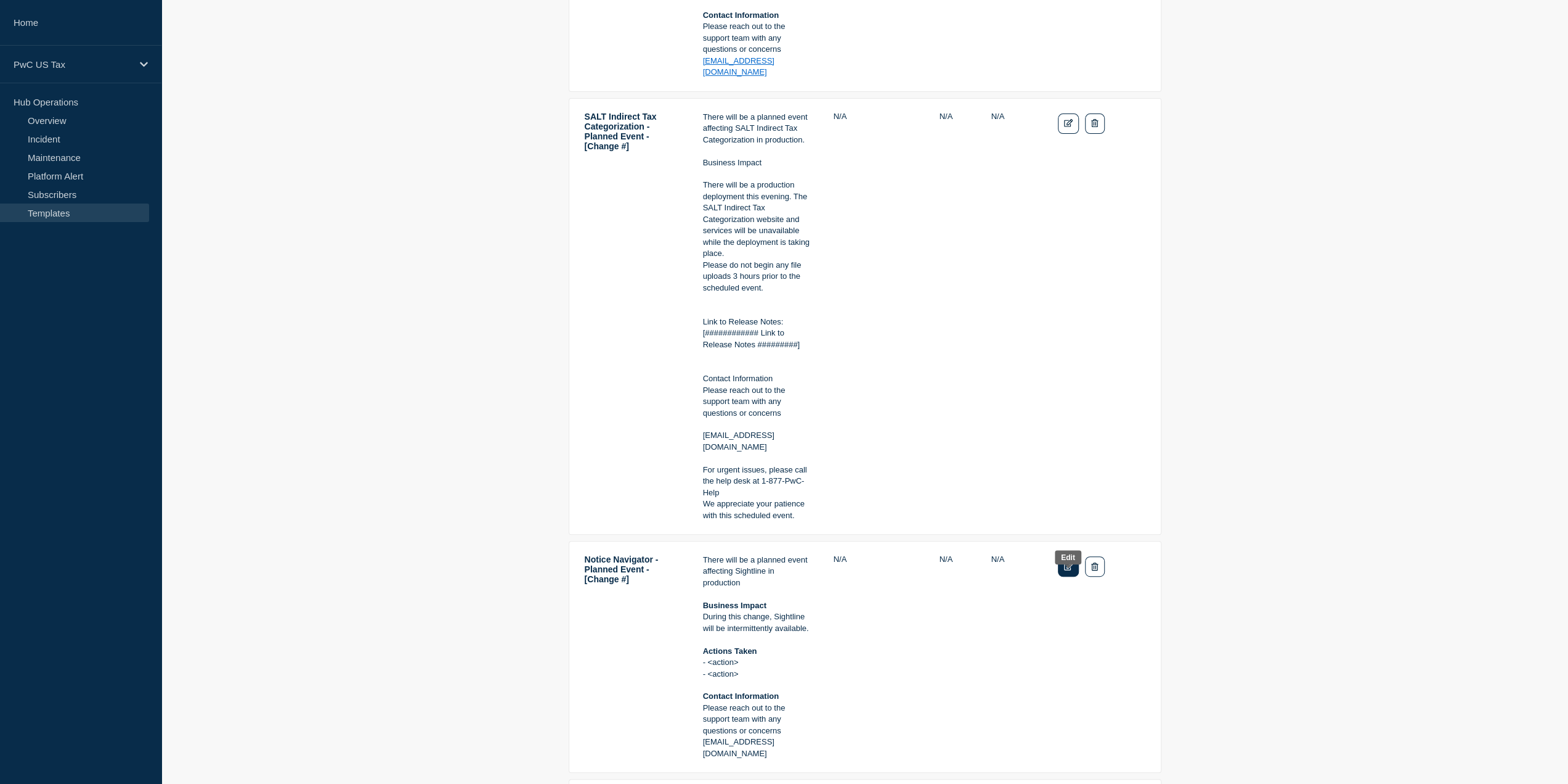
click at [1069, 570] on icon "Edit" at bounding box center [1069, 566] width 9 height 8
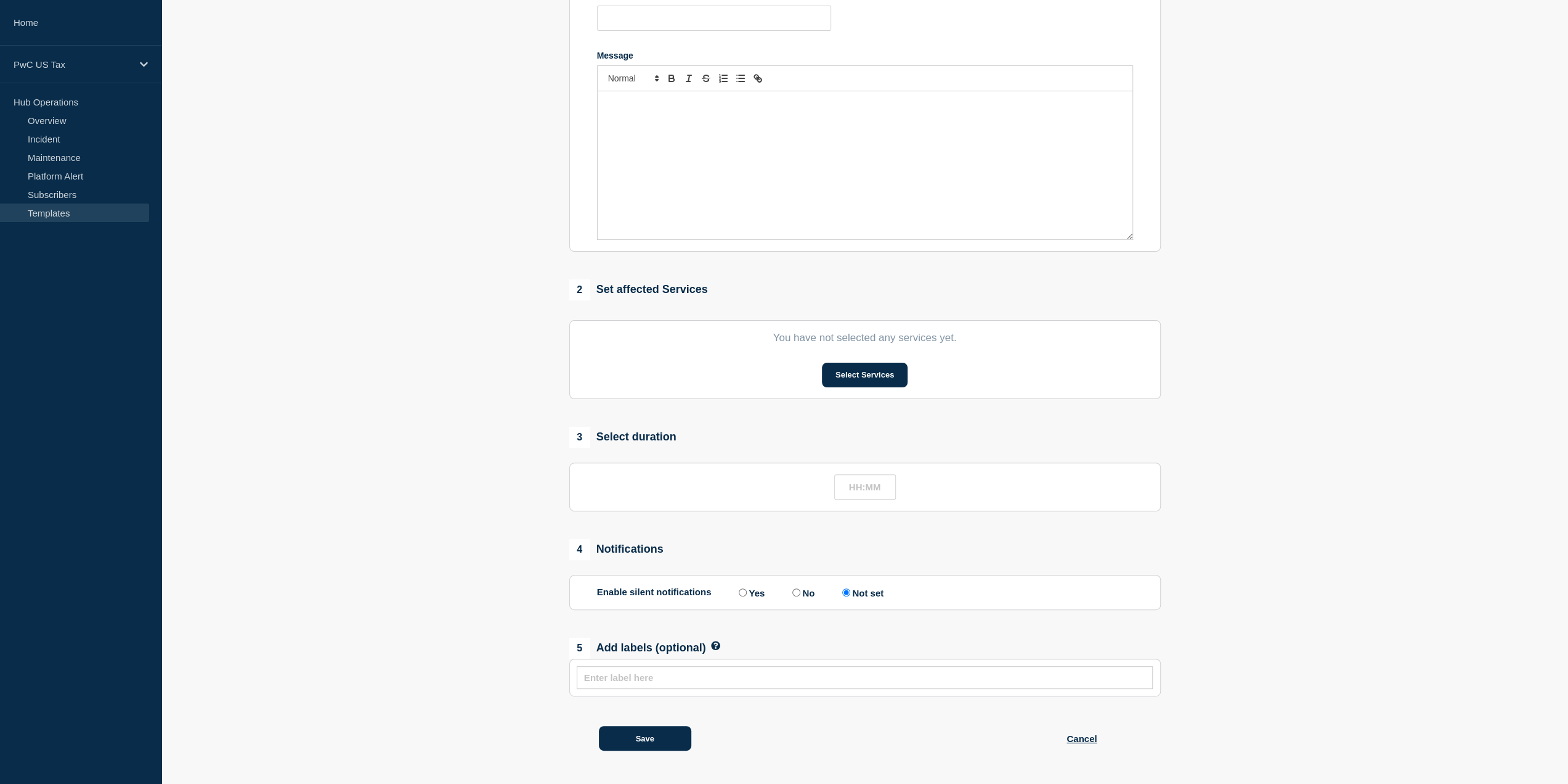
type input "Notice Navigator - Planned Event - [Change #]"
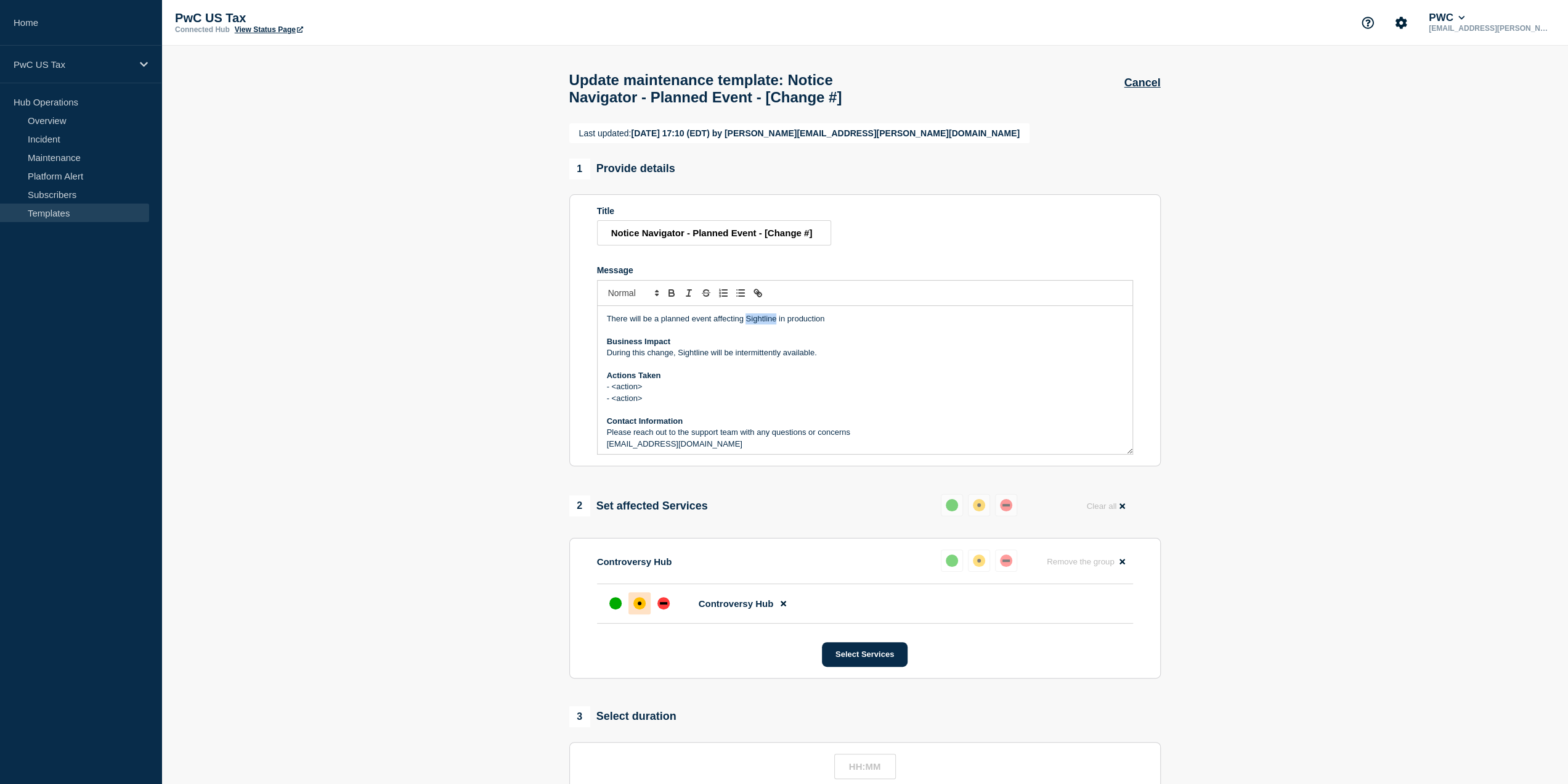
drag, startPoint x: 775, startPoint y: 346, endPoint x: 746, endPoint y: 346, distance: 29.0
click at [746, 324] on p "There will be a planned event affecting Sightline in production" at bounding box center [865, 319] width 517 height 11
drag, startPoint x: 707, startPoint y: 380, endPoint x: 679, endPoint y: 378, distance: 28.1
click at [679, 358] on p "During this change, Sightline will be intermittently available." at bounding box center [865, 352] width 517 height 11
click at [867, 667] on button "Select Services" at bounding box center [864, 654] width 85 height 24
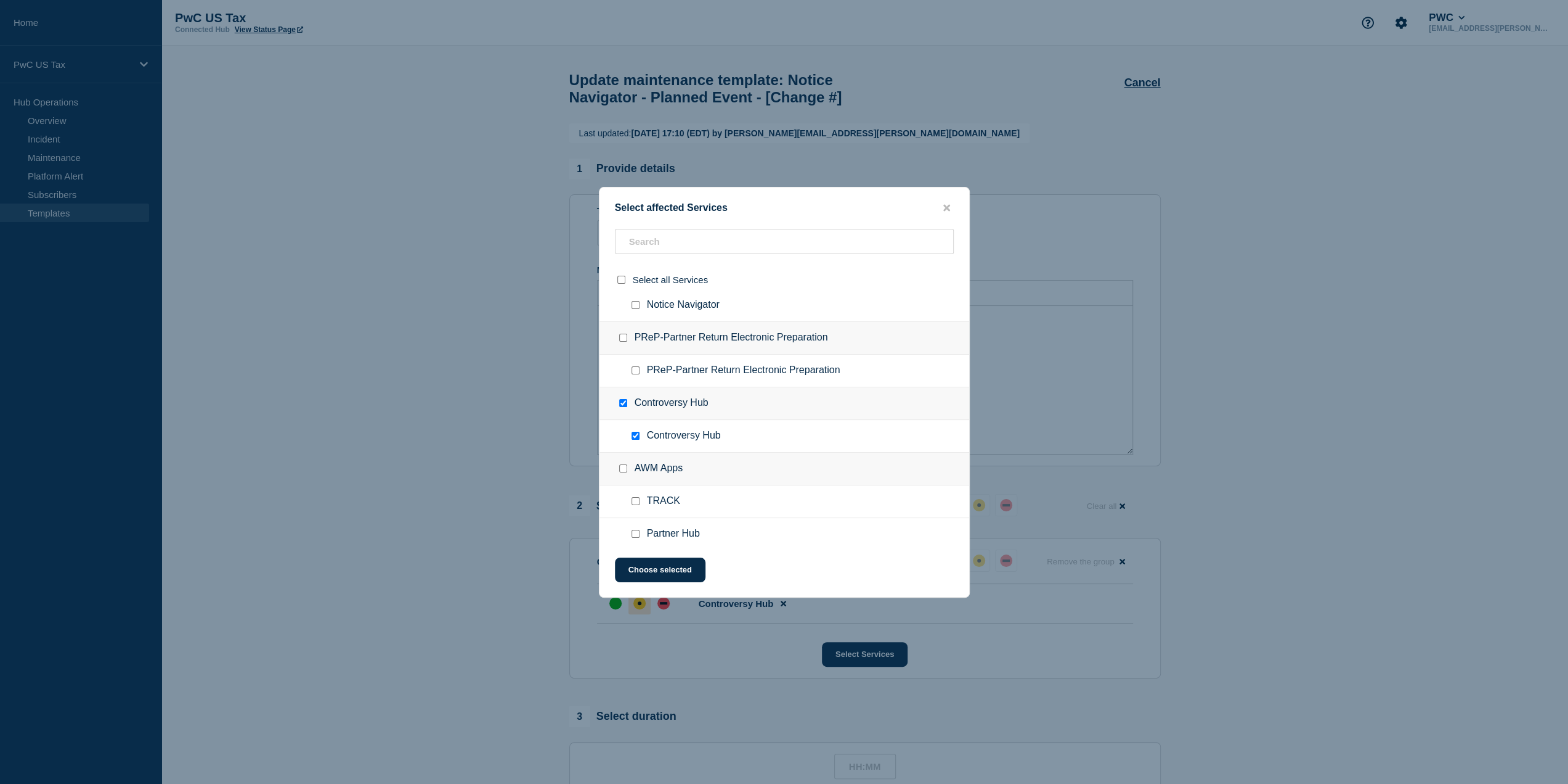
scroll to position [247, 0]
click at [949, 204] on icon "close button" at bounding box center [946, 208] width 7 height 10
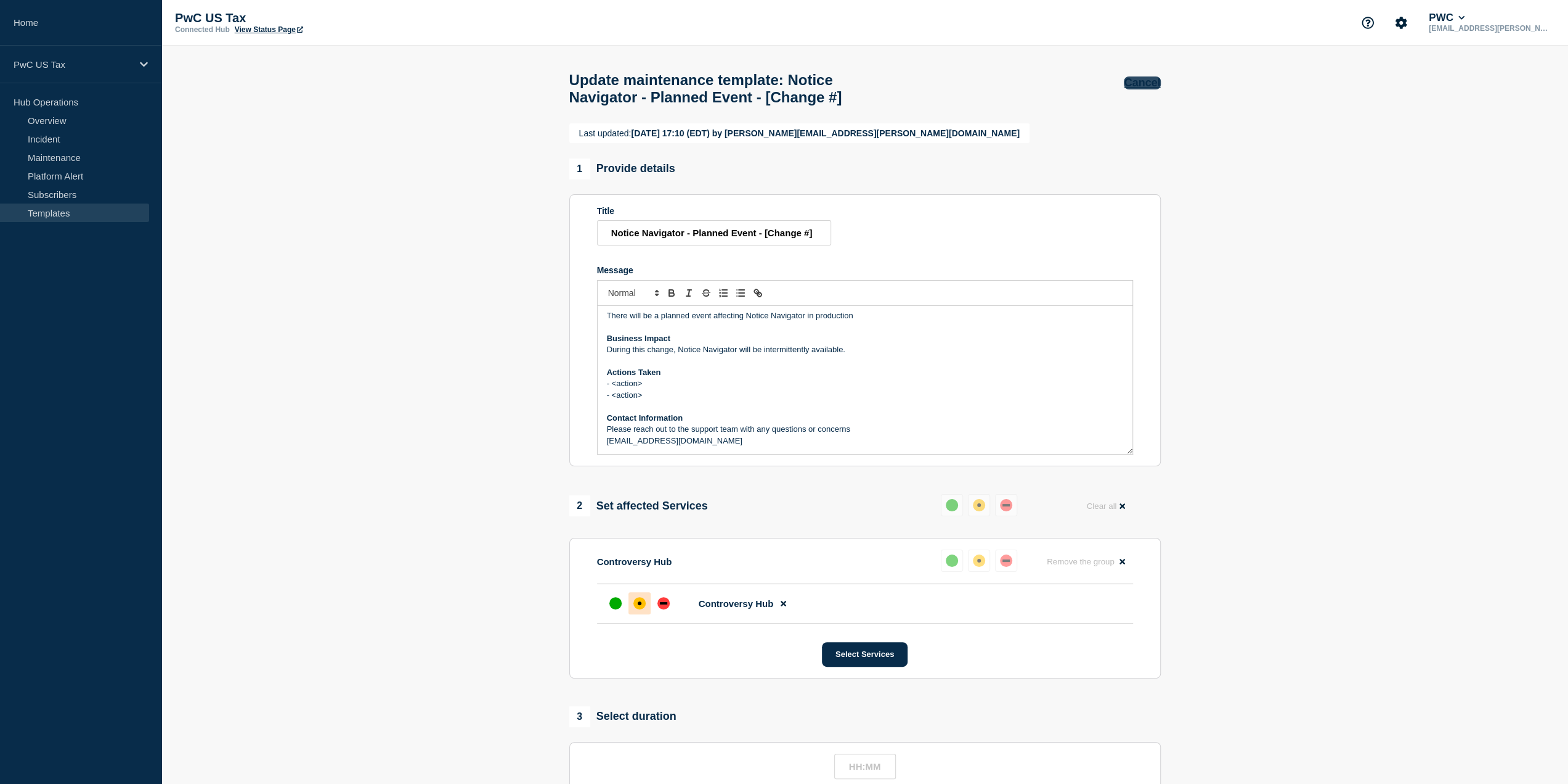
click at [1148, 81] on button "Cancel" at bounding box center [1142, 83] width 36 height 13
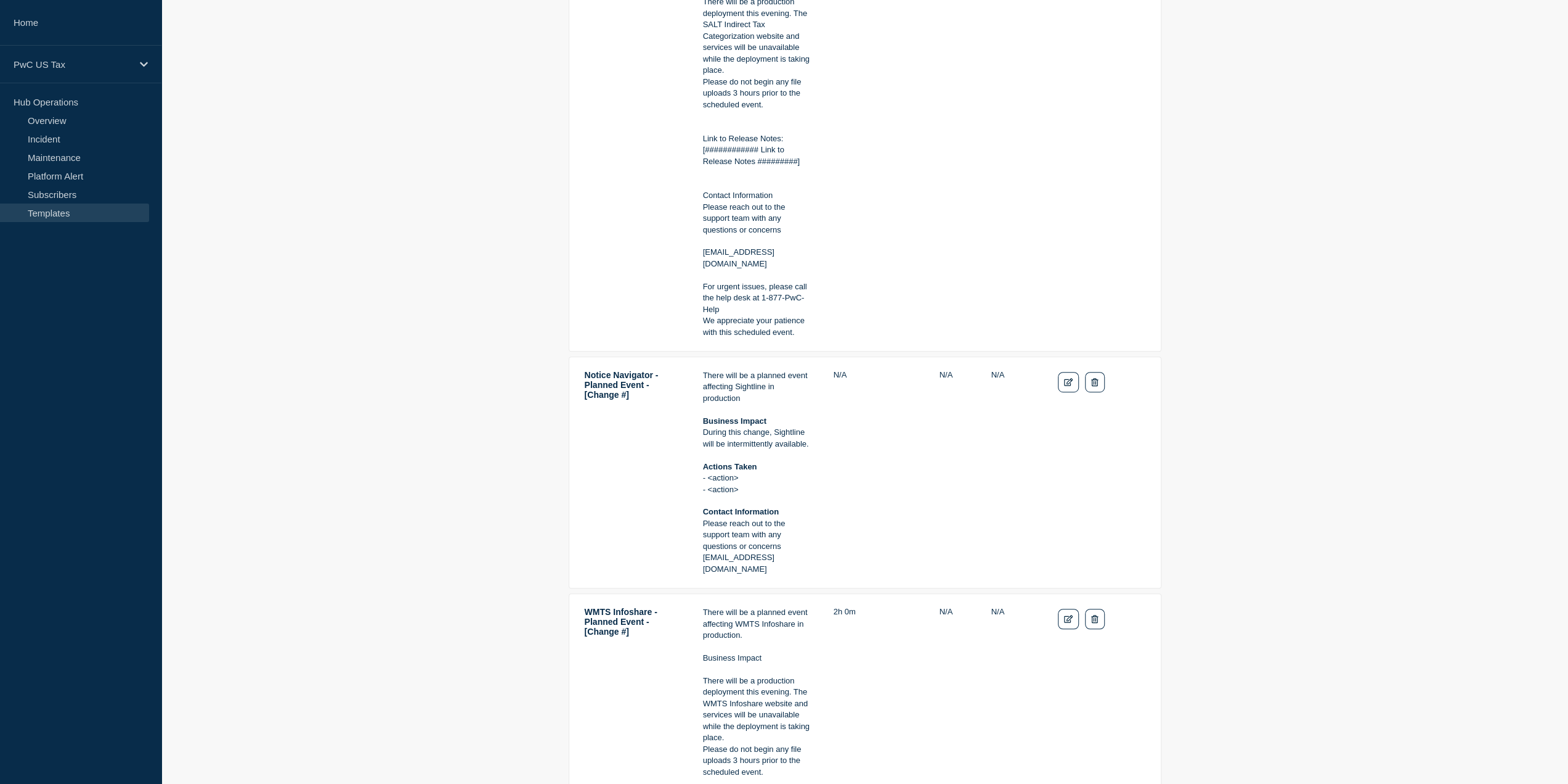
scroll to position [616, 0]
click at [1067, 383] on icon "Edit" at bounding box center [1069, 379] width 9 height 8
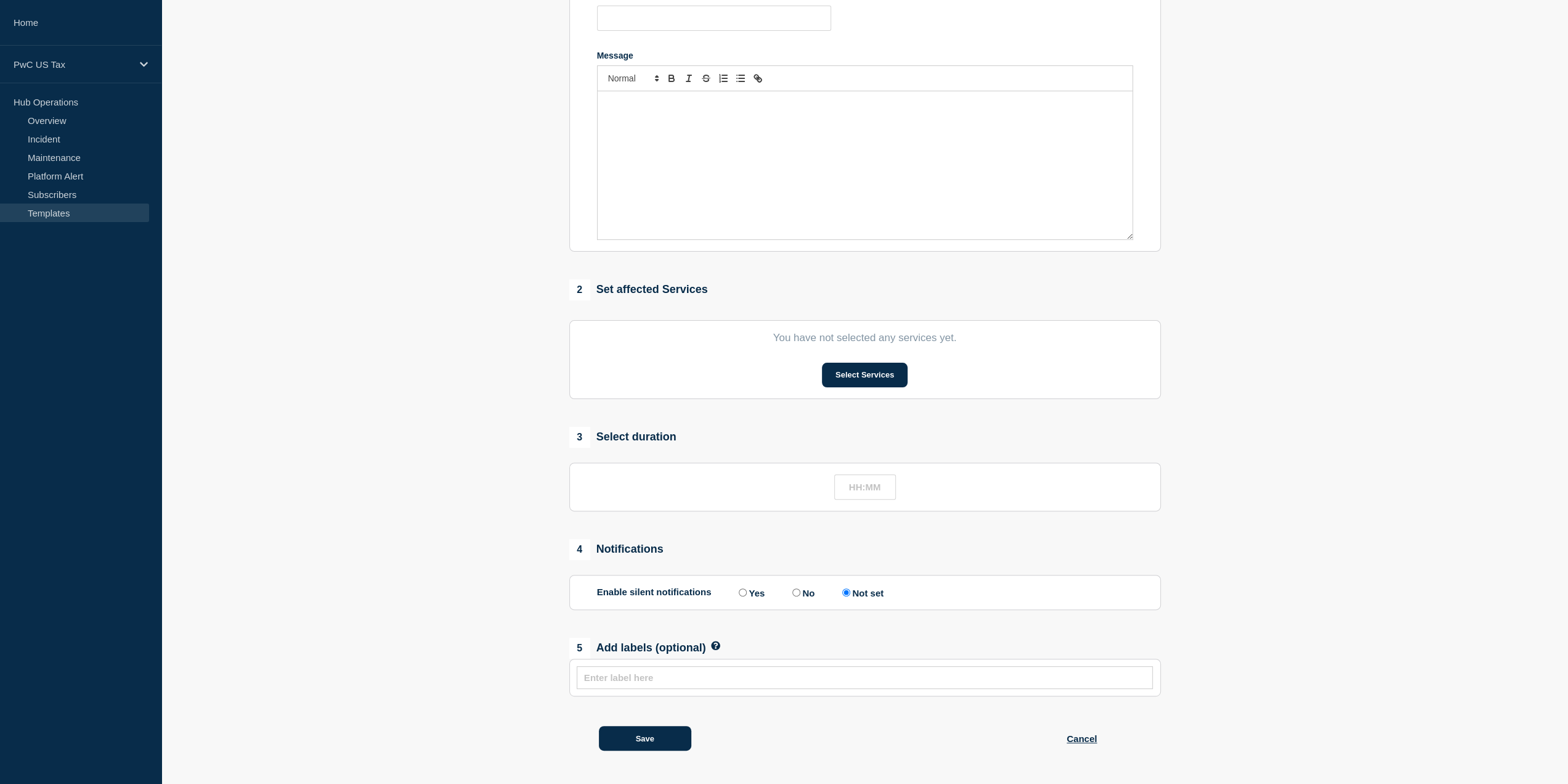
type input "Notice Navigator - Planned Event - [Change #]"
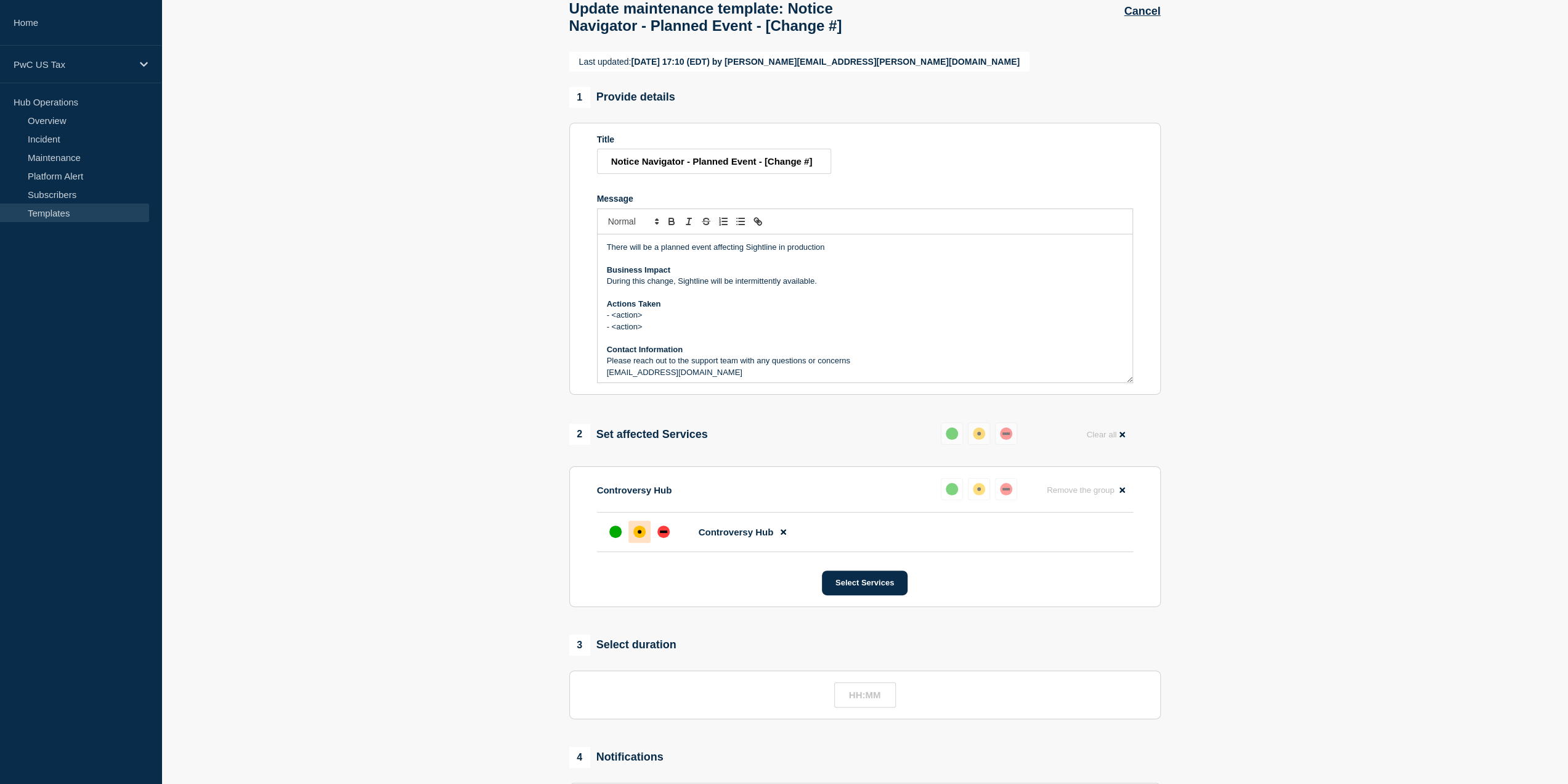
scroll to position [54, 0]
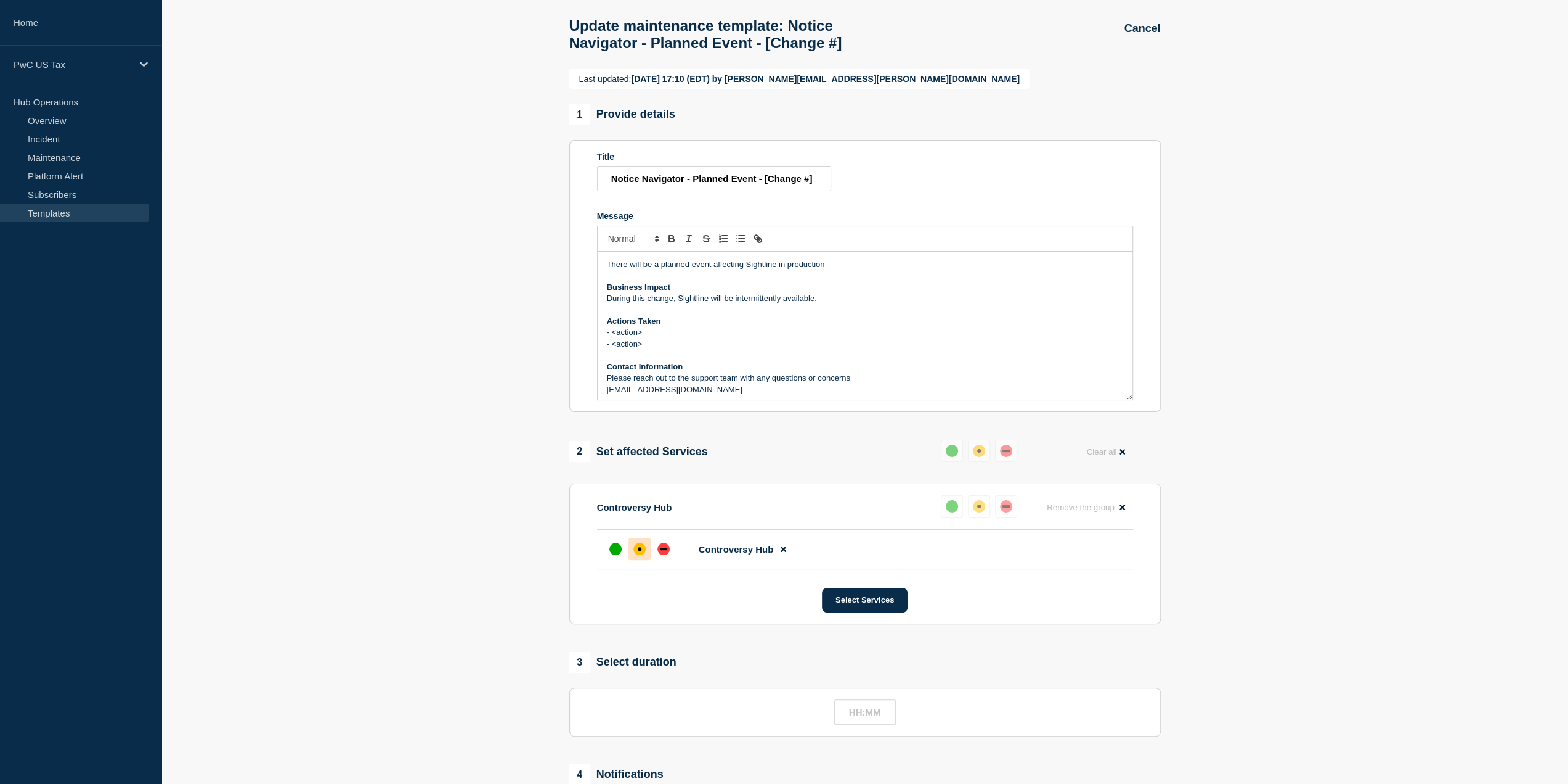
click at [946, 60] on div "Update maintenance template : Notice Navigator - Planned Event - [Change #] Can…" at bounding box center [864, 30] width 619 height 78
drag, startPoint x: 775, startPoint y: 291, endPoint x: 748, endPoint y: 289, distance: 27.1
click at [748, 270] on p "There will be a planned event affecting Sightline in production" at bounding box center [865, 265] width 517 height 11
drag, startPoint x: 708, startPoint y: 323, endPoint x: 678, endPoint y: 320, distance: 30.1
click at [678, 304] on p "During this change, Sightline will be intermittently available." at bounding box center [865, 298] width 517 height 11
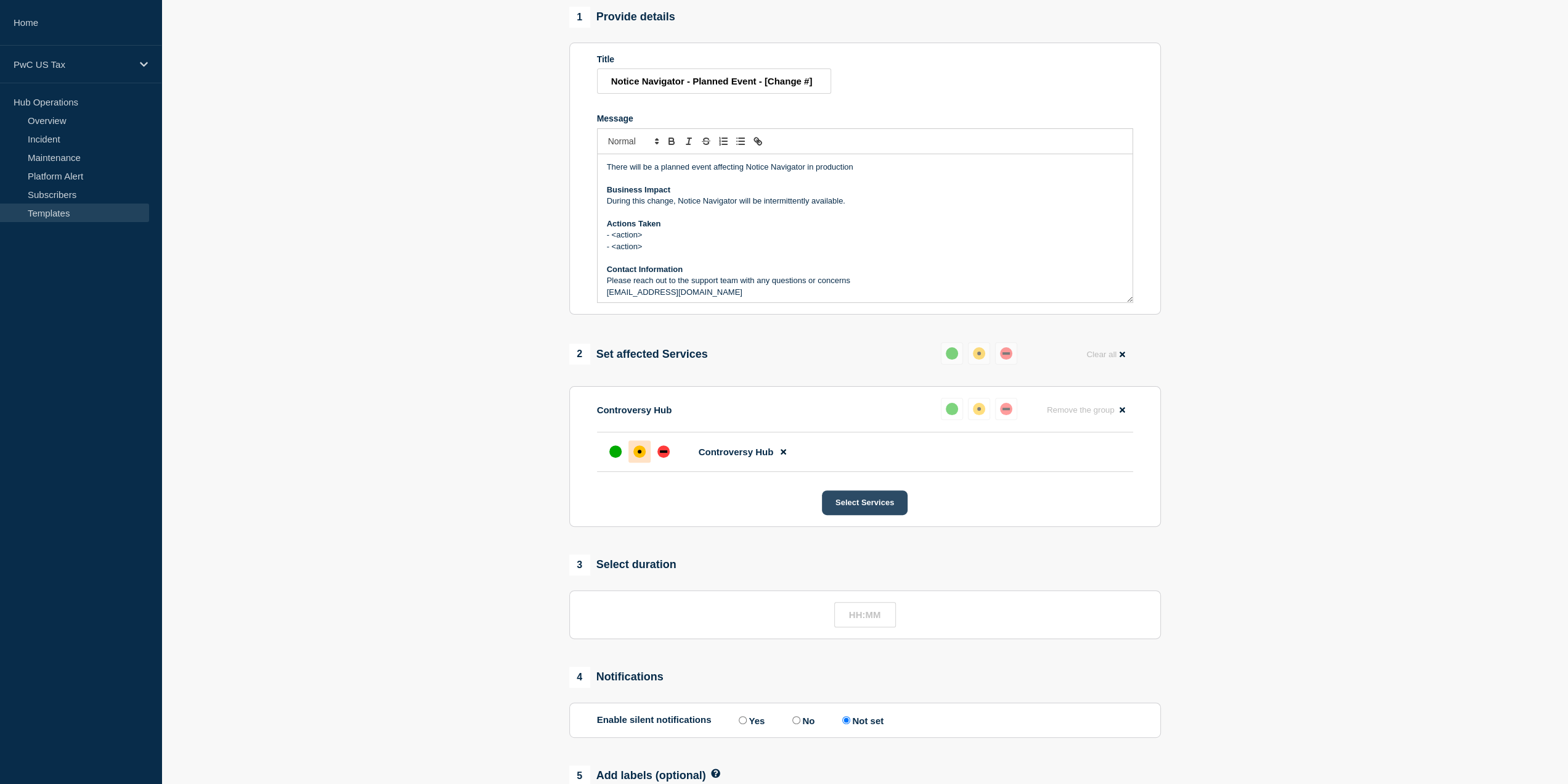
scroll to position [178, 0]
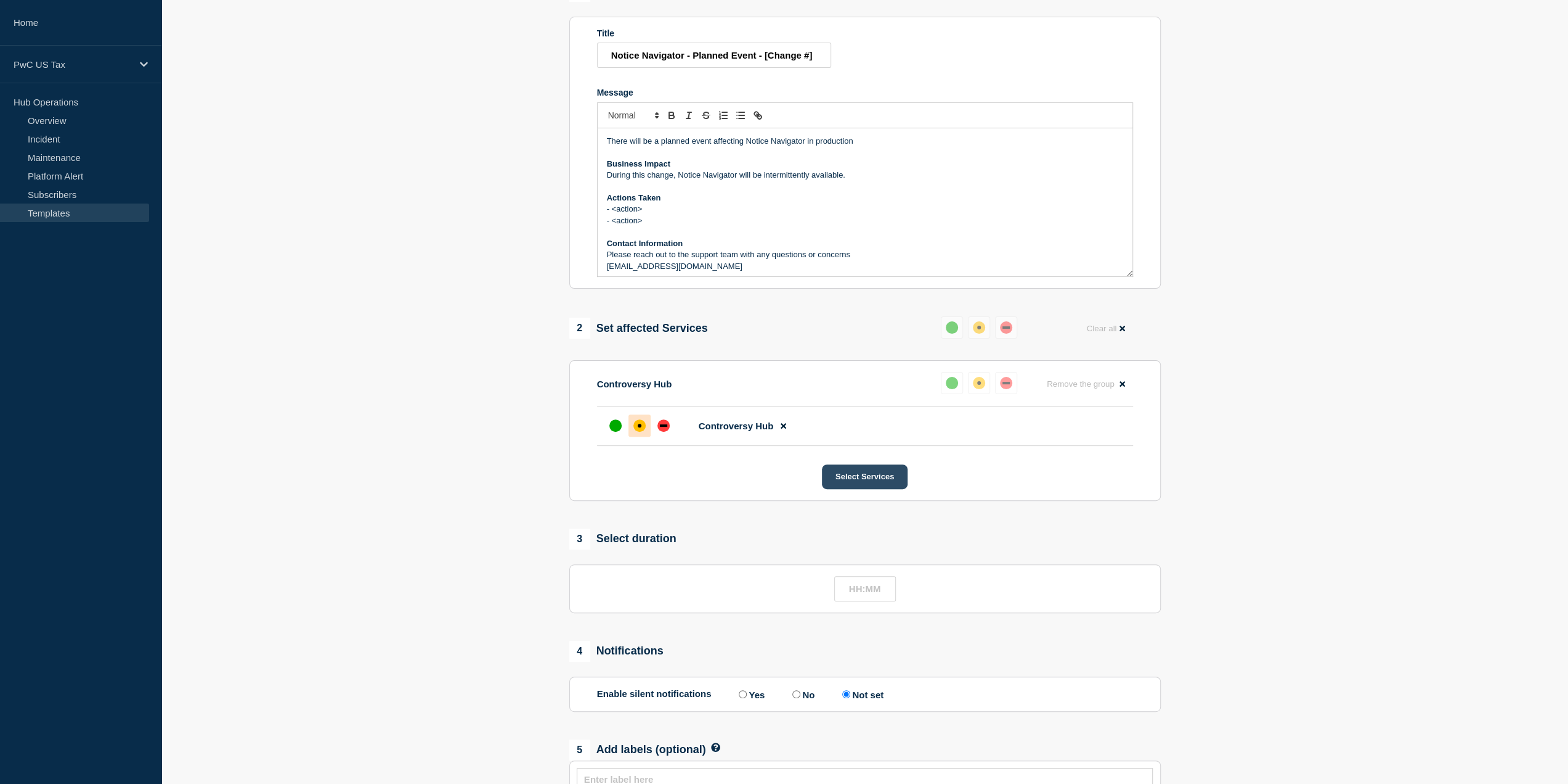
click at [863, 489] on button "Select Services" at bounding box center [864, 476] width 85 height 24
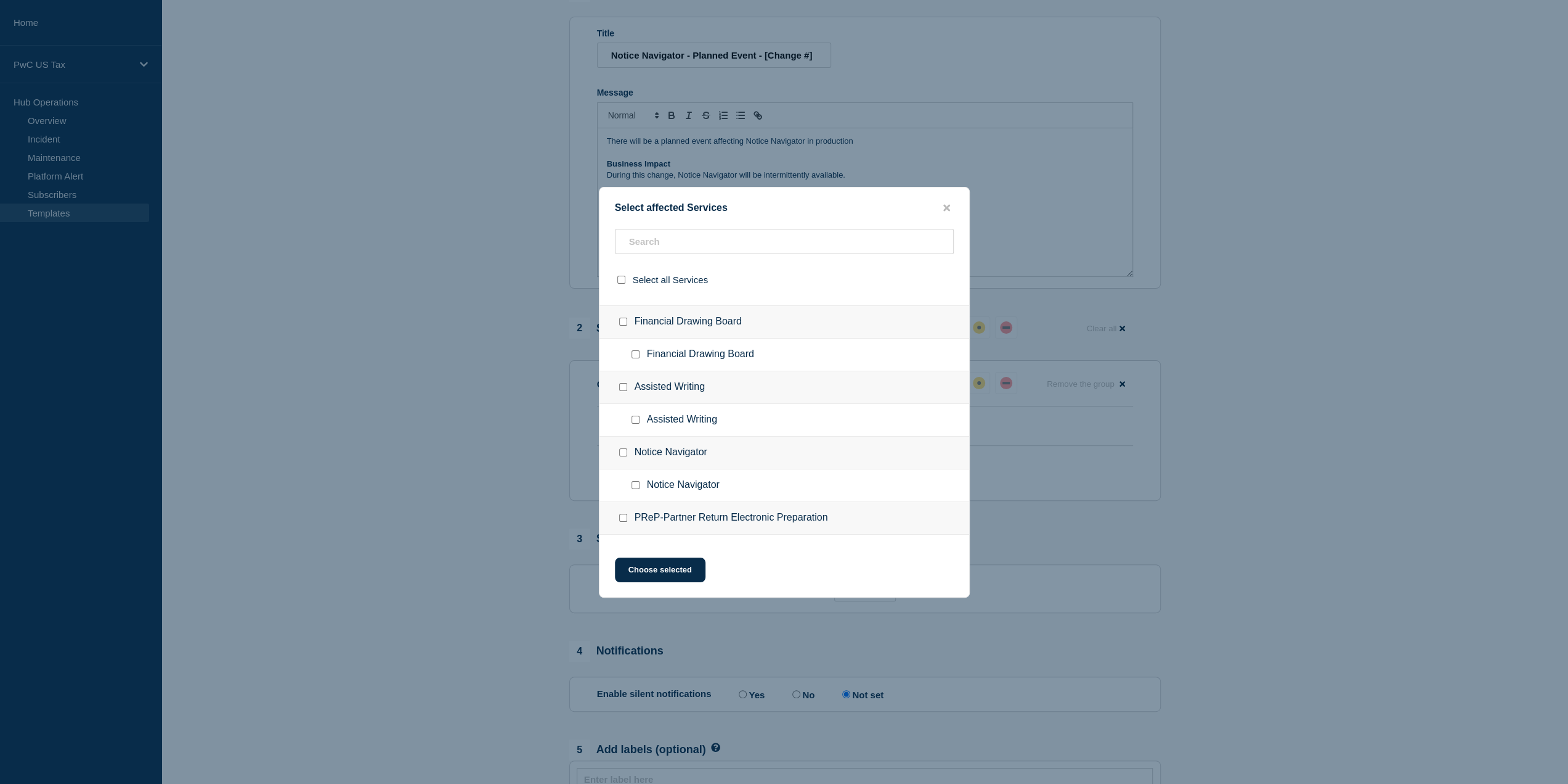
scroll to position [185, 0]
click at [622, 453] on input "Controversy Hub checkbox" at bounding box center [623, 453] width 8 height 8
checkbox input "false"
click at [622, 323] on input "Notice Navigator checkbox" at bounding box center [623, 323] width 8 height 8
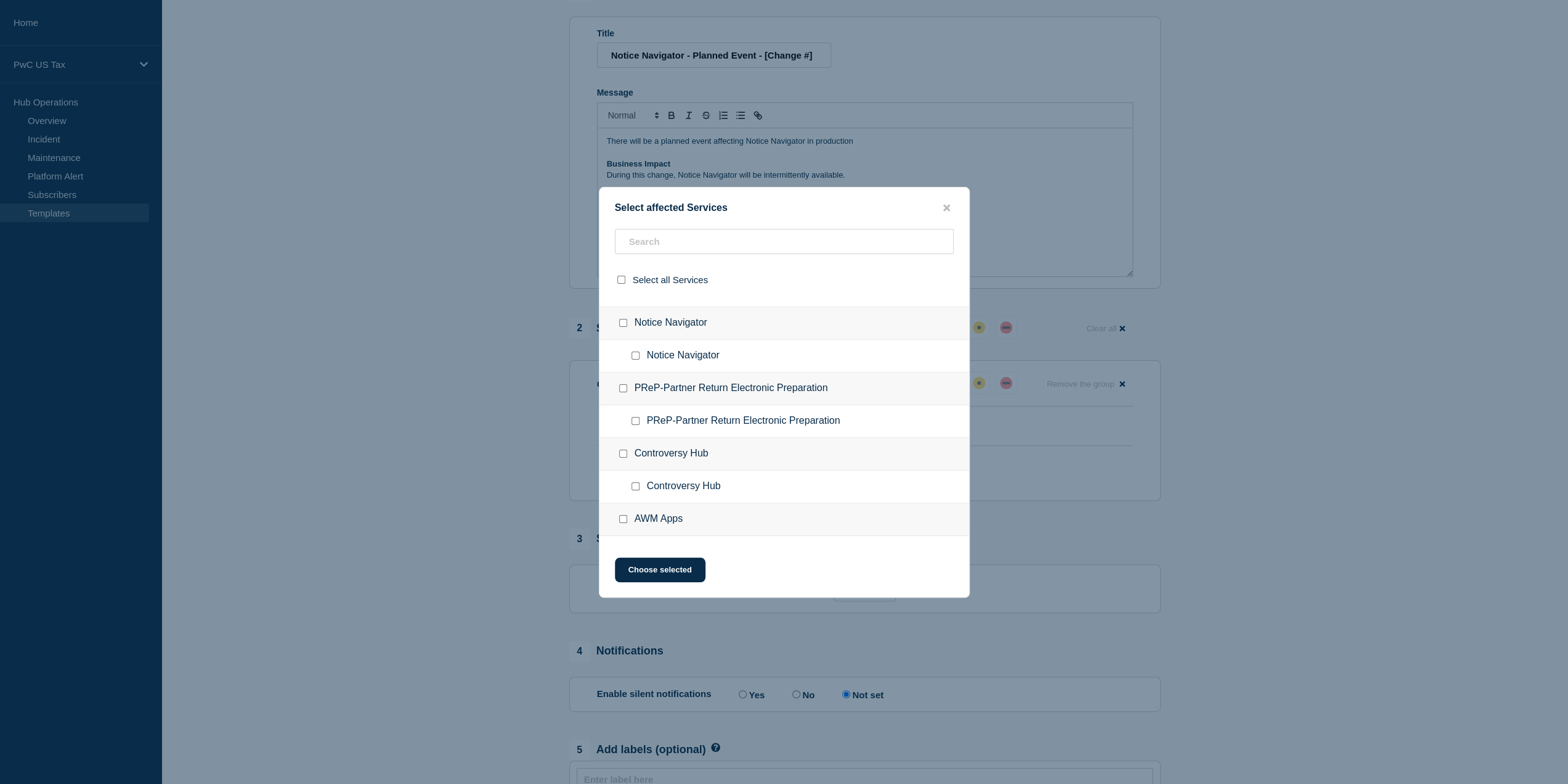
checkbox input "true"
click at [661, 565] on button "Choose selected" at bounding box center [661, 569] width 91 height 24
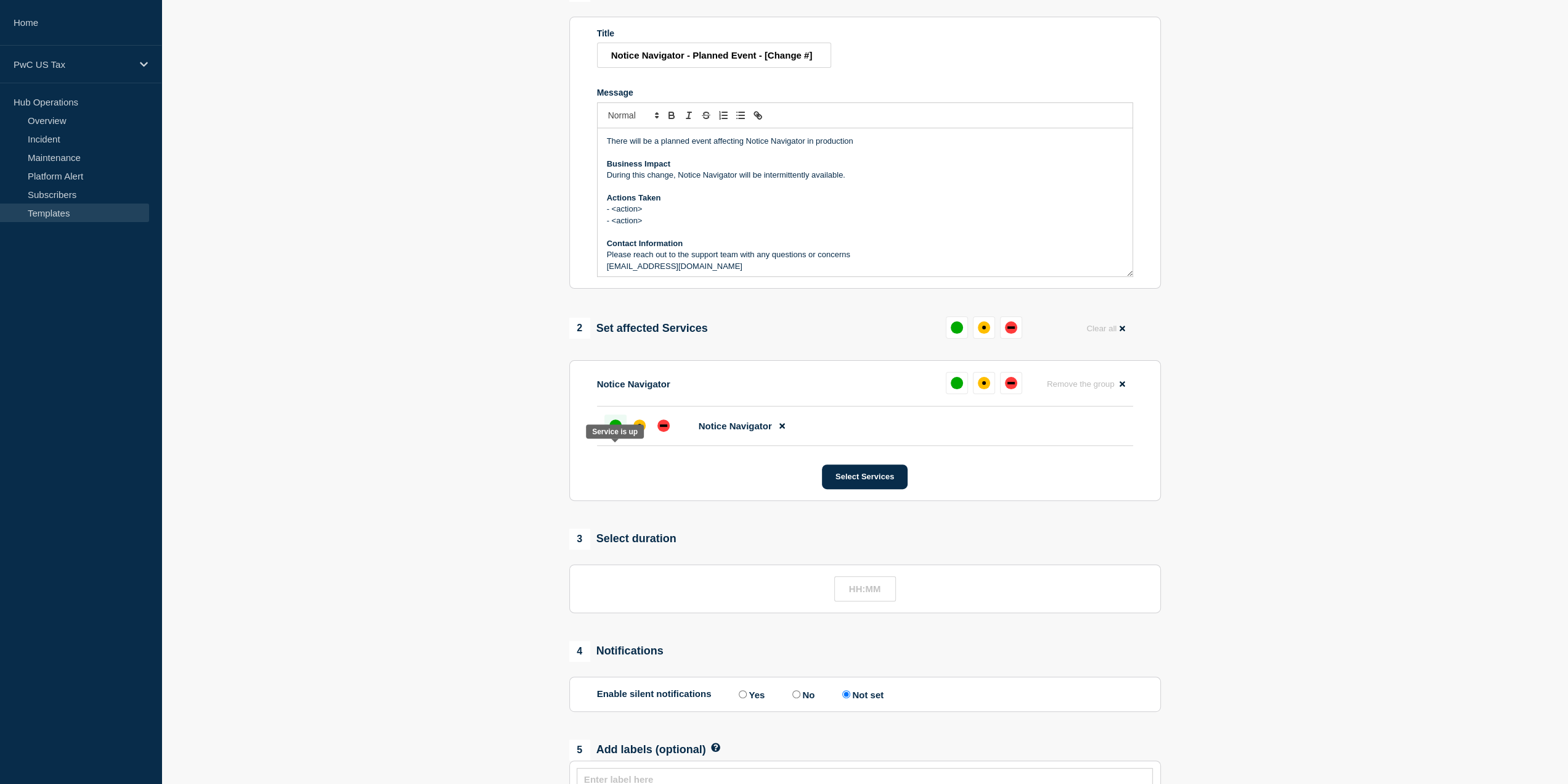
click at [614, 432] on div "up" at bounding box center [616, 425] width 13 height 13
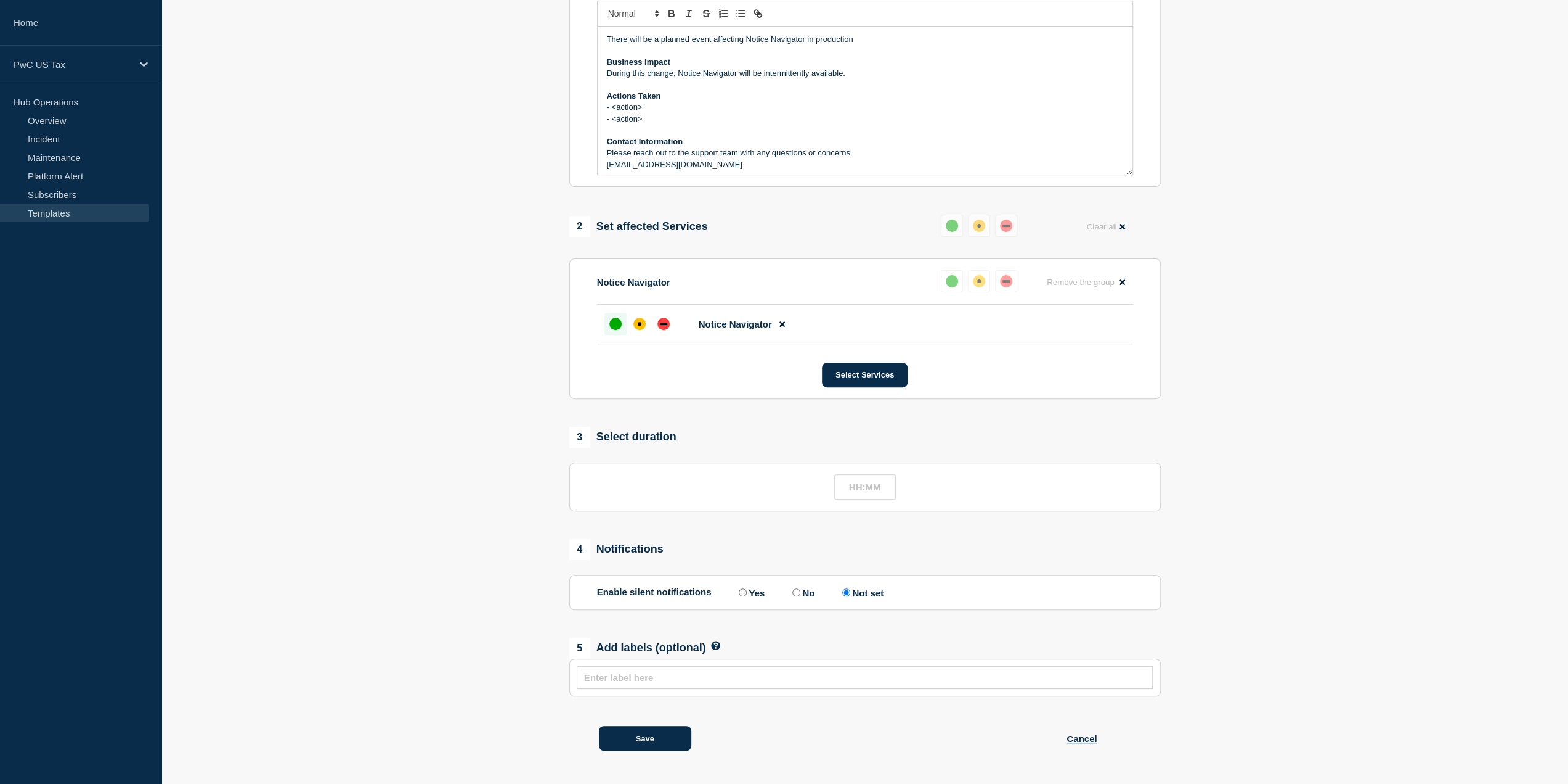
scroll to position [305, 0]
click at [653, 741] on button "Save" at bounding box center [645, 738] width 92 height 24
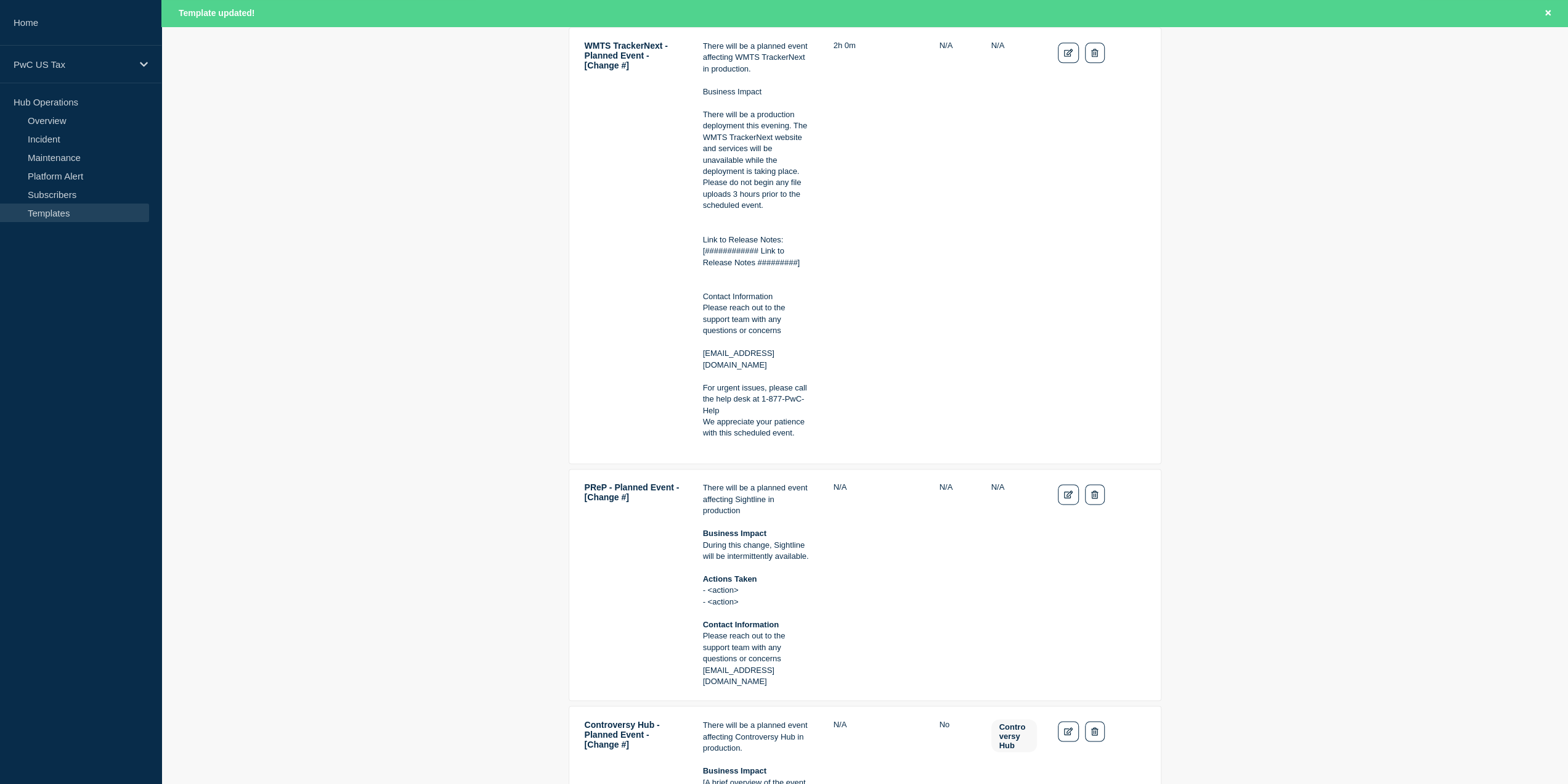
scroll to position [1665, 0]
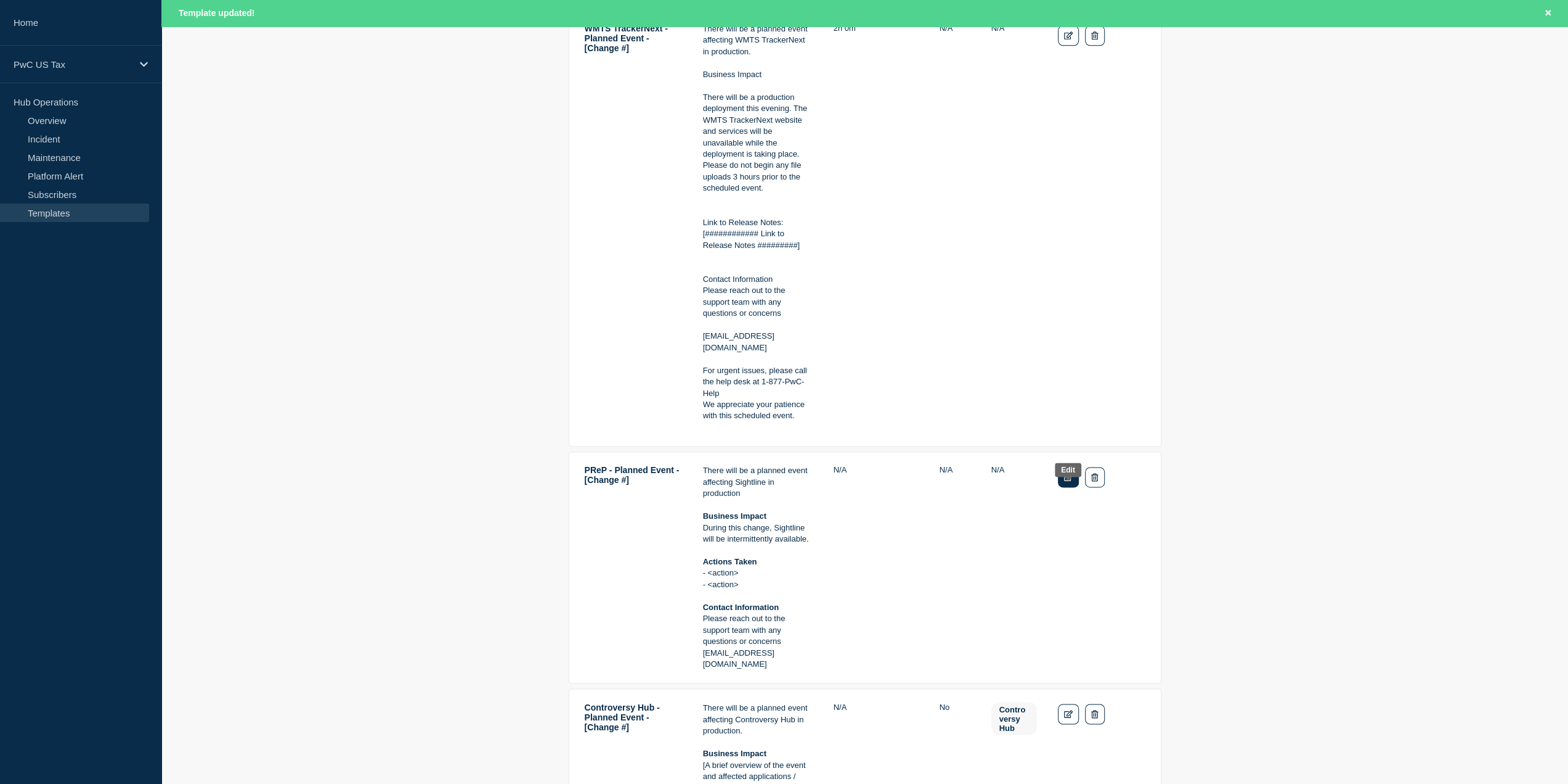
click at [1067, 487] on link "Edit" at bounding box center [1069, 477] width 22 height 20
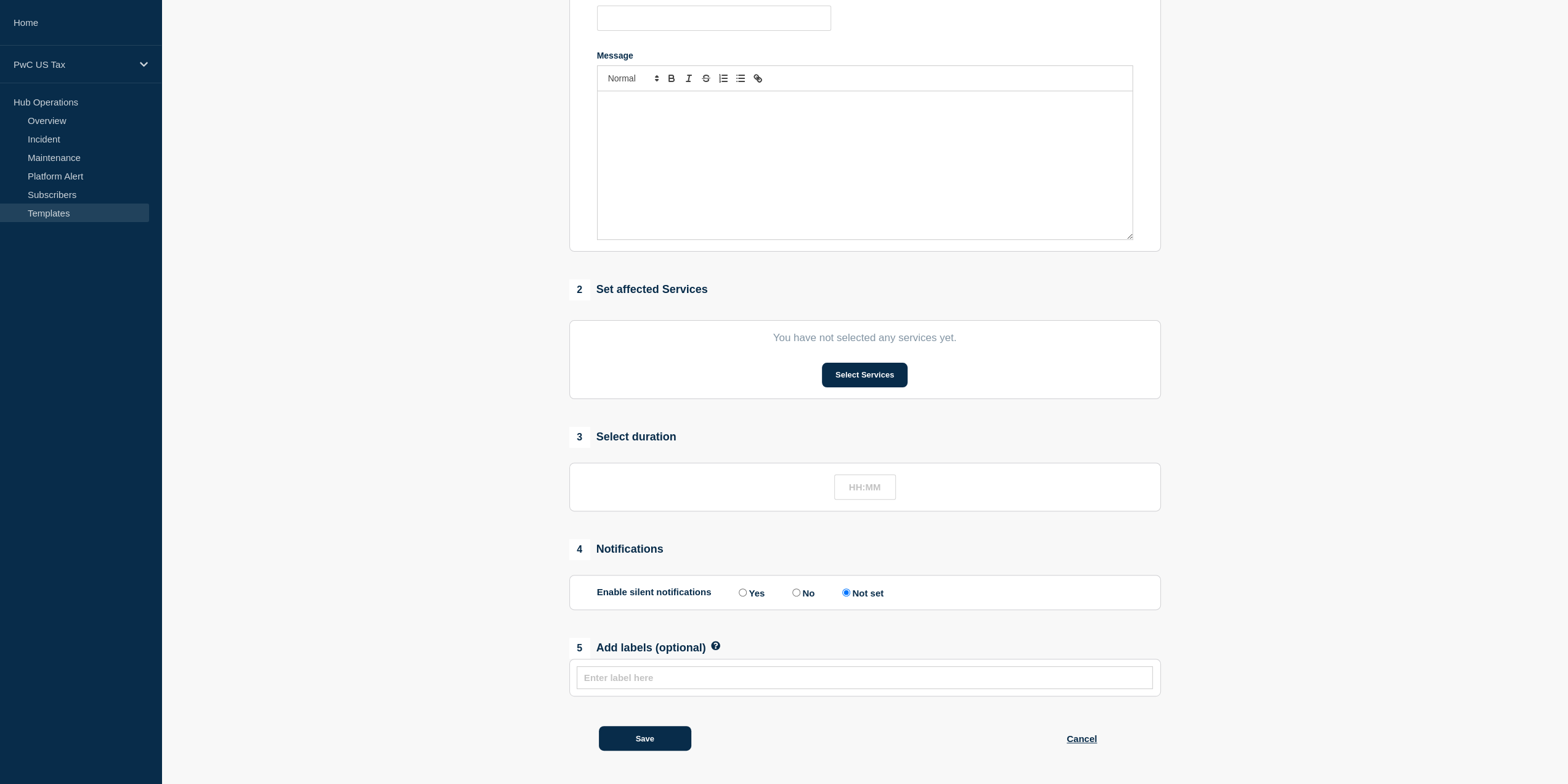
type input "PReP - Planned Event - [Change #]"
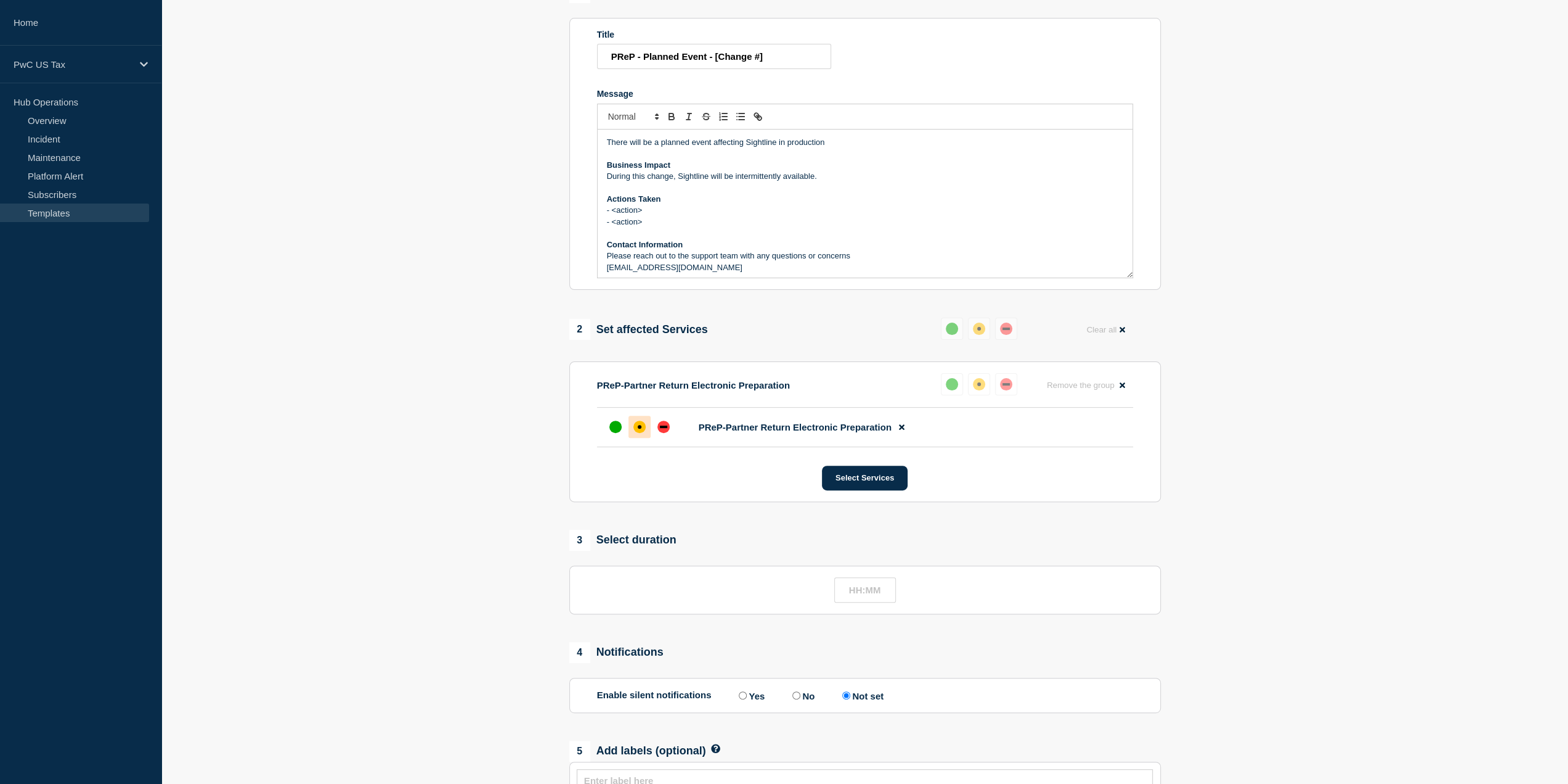
scroll to position [157, 0]
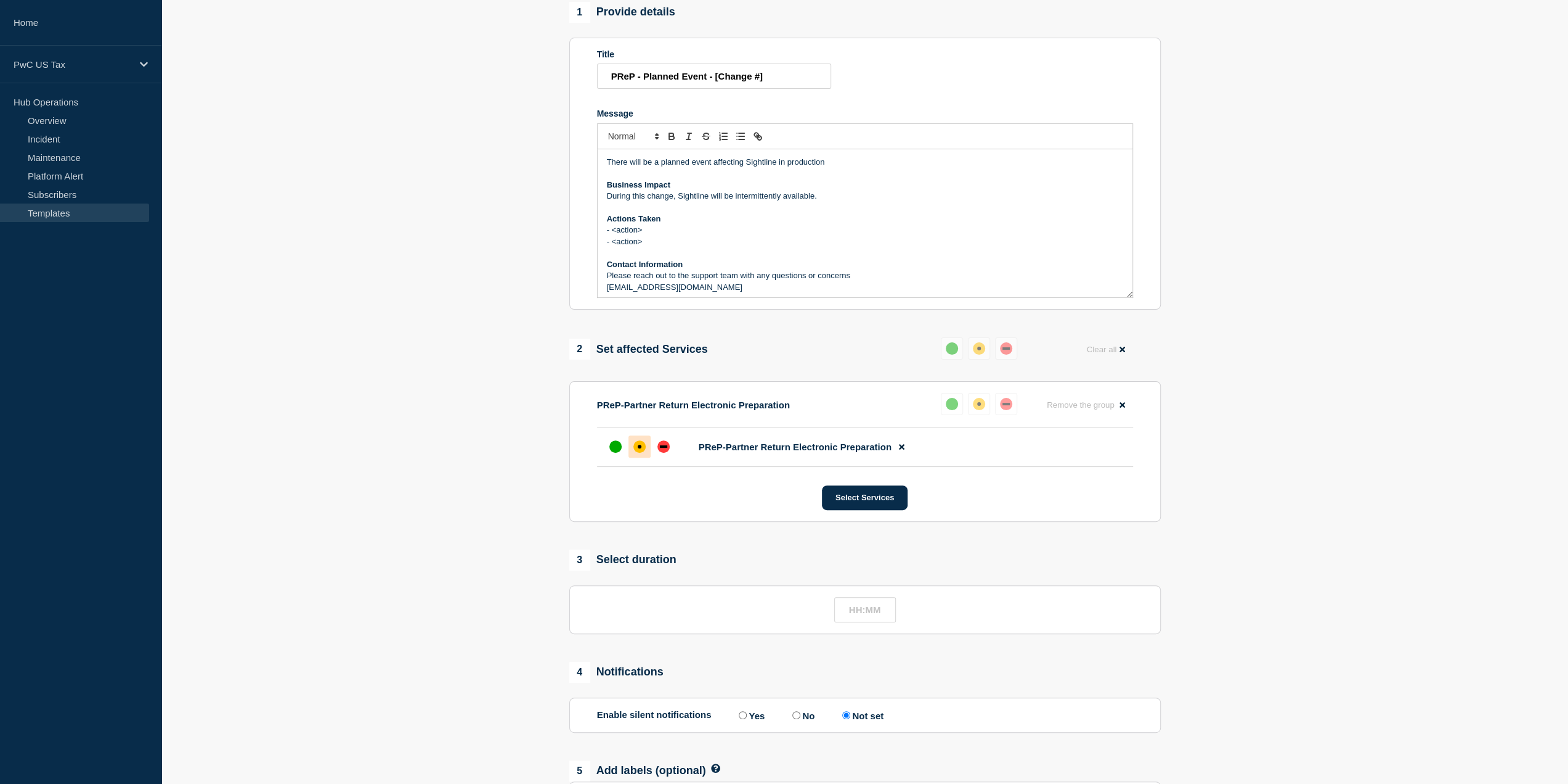
click at [1331, 514] on section "Last updated: 2025-05-06 17:52 (EDT) by alince.victor@pwc.com 1 Provide details…" at bounding box center [864, 427] width 1407 height 922
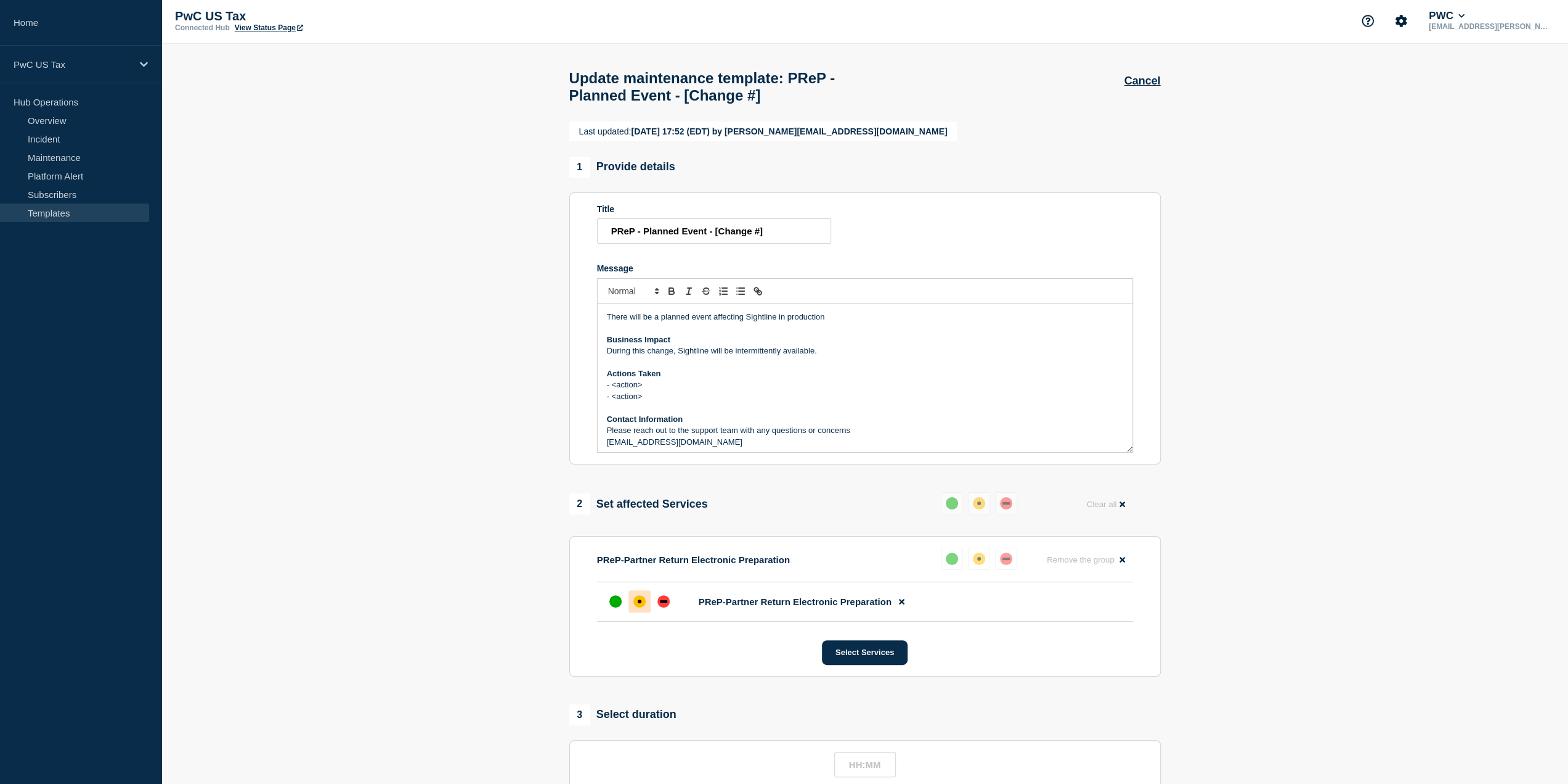
scroll to position [0, 0]
click at [470, 664] on section "Last updated: 2025-05-06 17:52 (EDT) by alince.victor@pwc.com 1 Provide details…" at bounding box center [864, 583] width 1407 height 922
drag, startPoint x: 633, startPoint y: 238, endPoint x: 611, endPoint y: 240, distance: 22.1
click at [611, 240] on input "PReP - Planned Event - [Change #]" at bounding box center [714, 233] width 234 height 25
drag, startPoint x: 774, startPoint y: 325, endPoint x: 746, endPoint y: 323, distance: 28.1
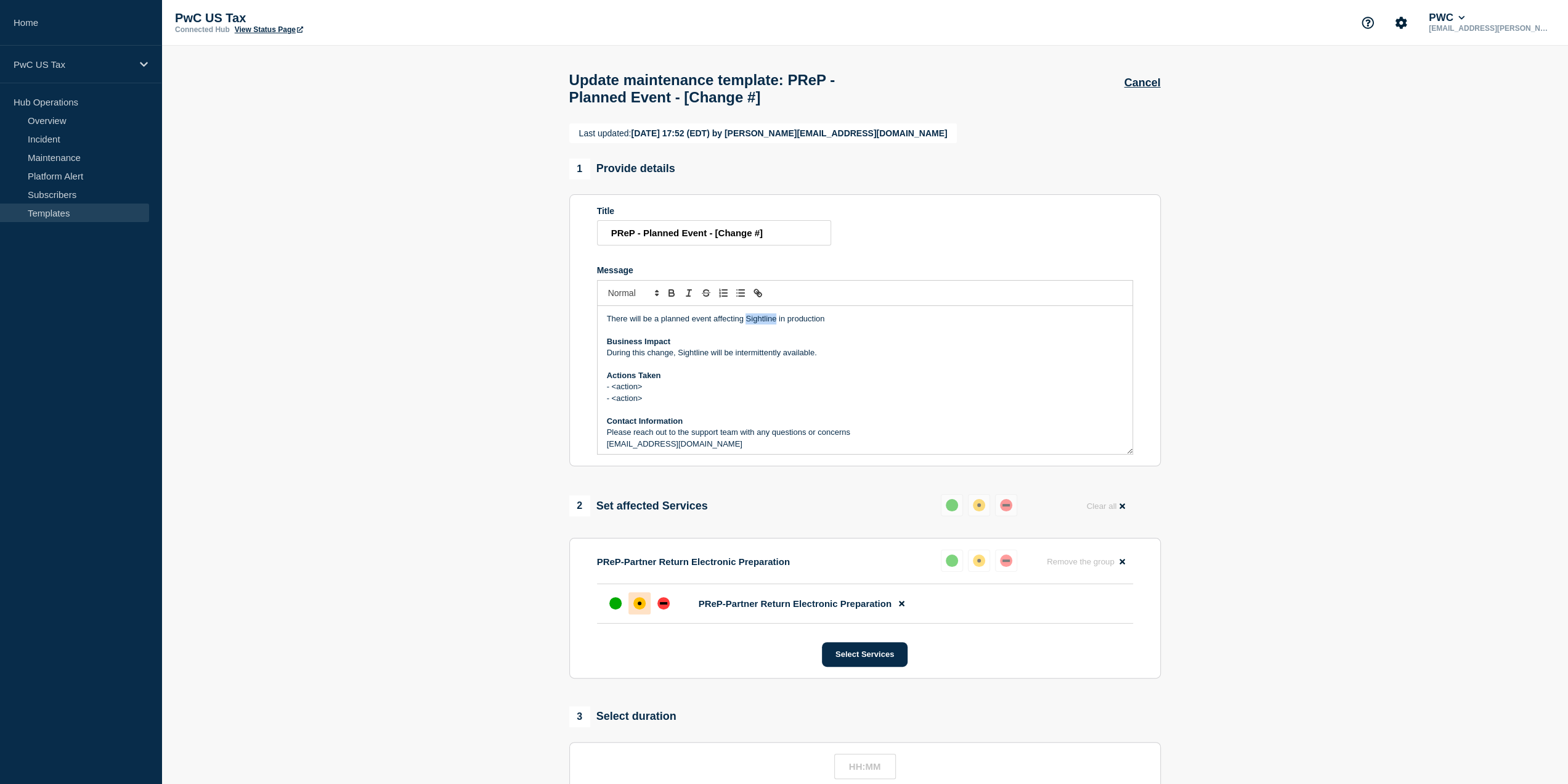
click at [746, 323] on p "There will be a planned event affecting Sightline in production" at bounding box center [865, 319] width 517 height 11
drag, startPoint x: 708, startPoint y: 358, endPoint x: 679, endPoint y: 357, distance: 29.0
click at [679, 357] on p "During this change, Sightline will be intermittently available." at bounding box center [865, 352] width 517 height 11
drag, startPoint x: 750, startPoint y: 343, endPoint x: 721, endPoint y: 378, distance: 45.5
click at [721, 378] on p "Actions Taken" at bounding box center [865, 375] width 517 height 11
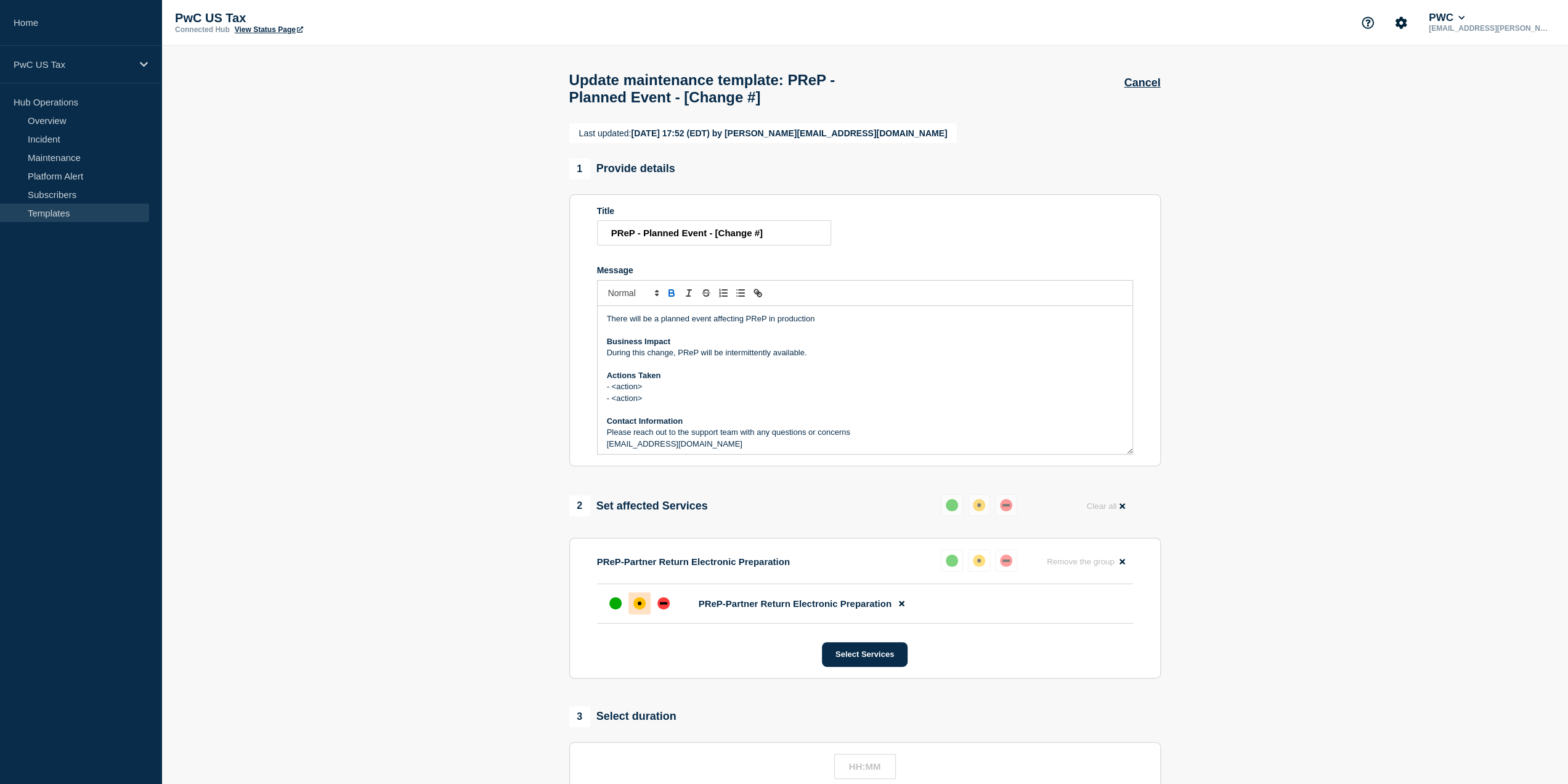
click at [742, 323] on p "There will be a planned event affecting PReP in production" at bounding box center [865, 319] width 517 height 11
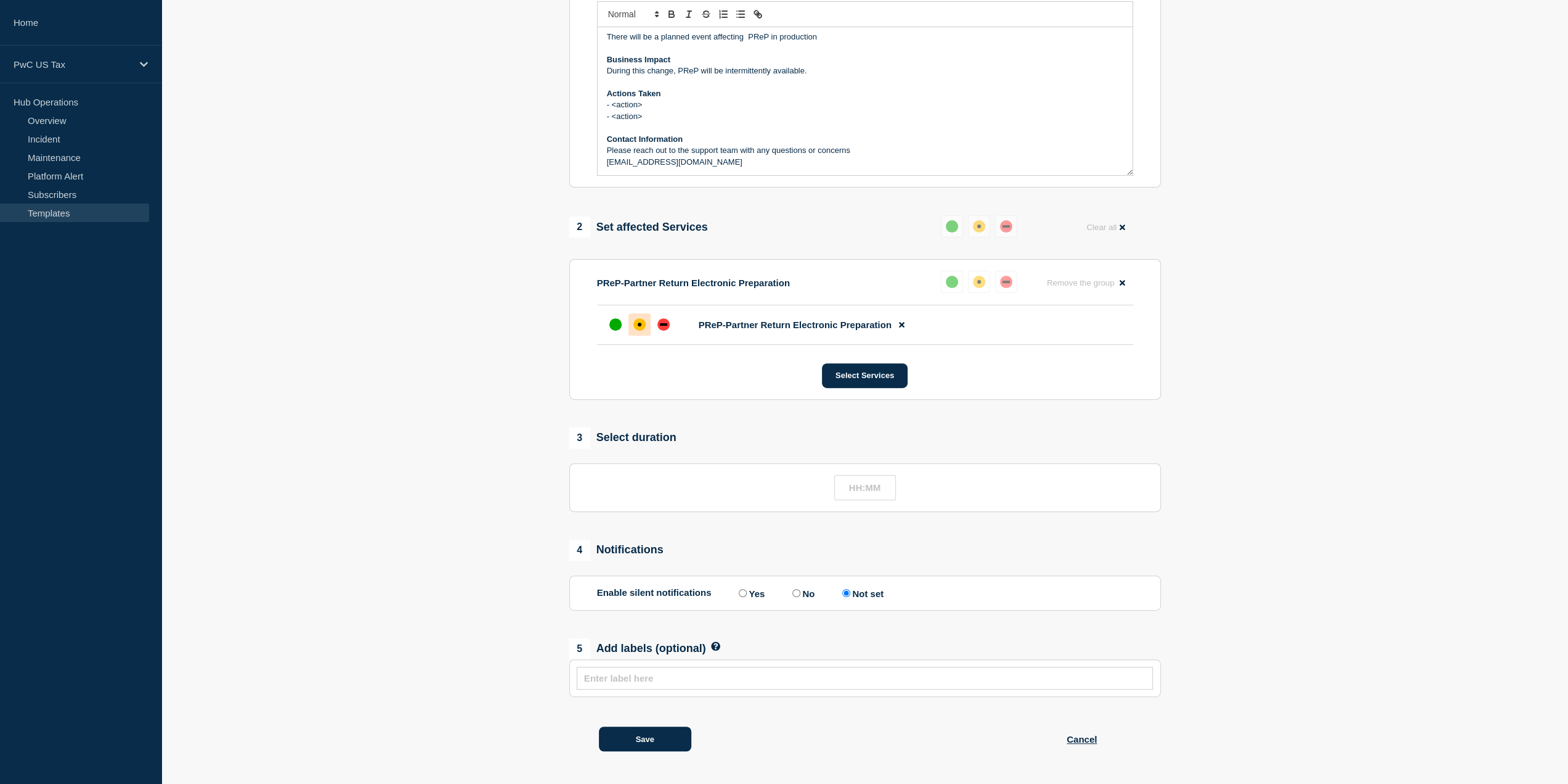
scroll to position [284, 0]
click at [658, 735] on button "Save" at bounding box center [645, 738] width 92 height 24
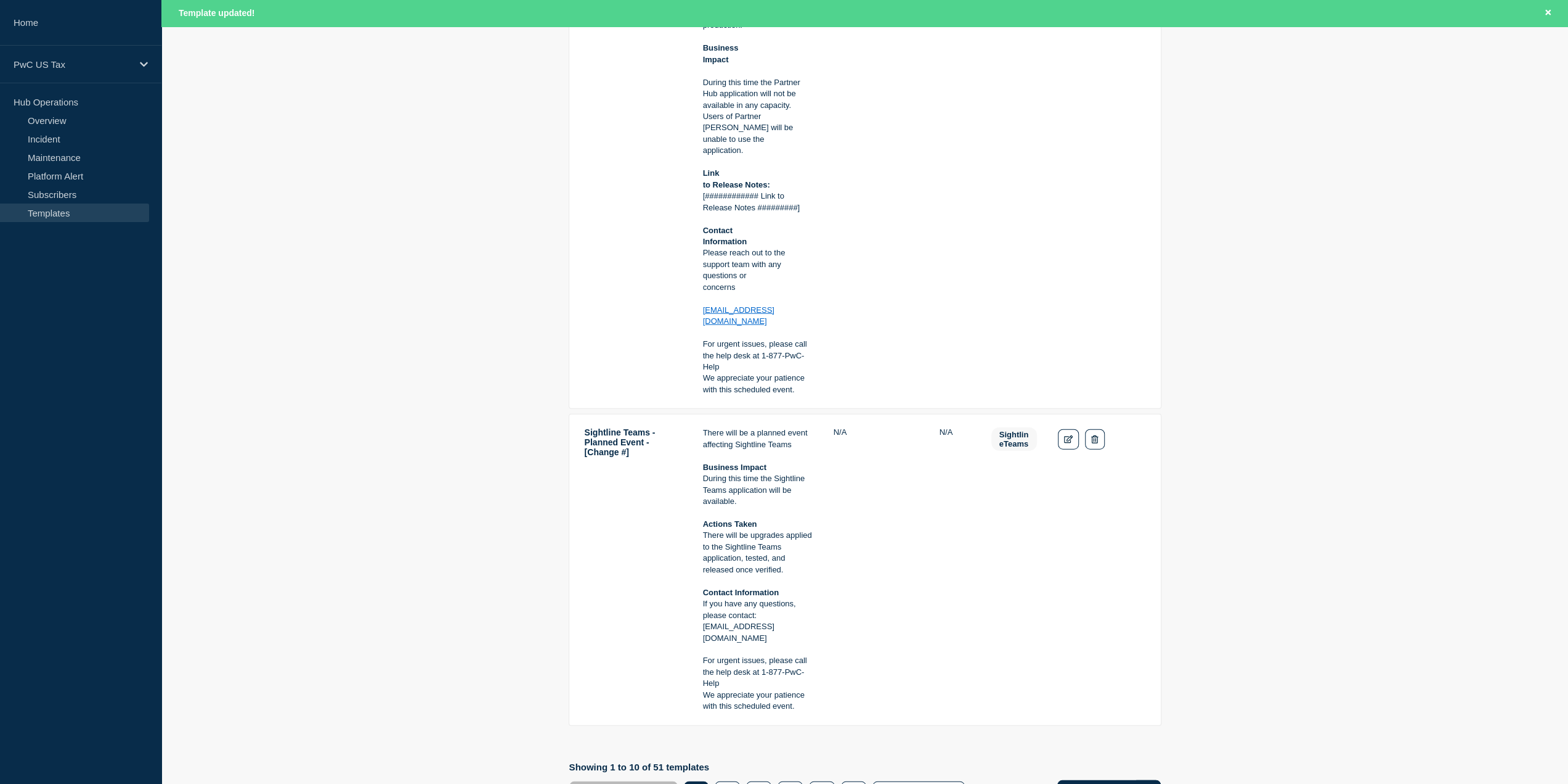
scroll to position [2736, 0]
